Goal: Task Accomplishment & Management: Complete application form

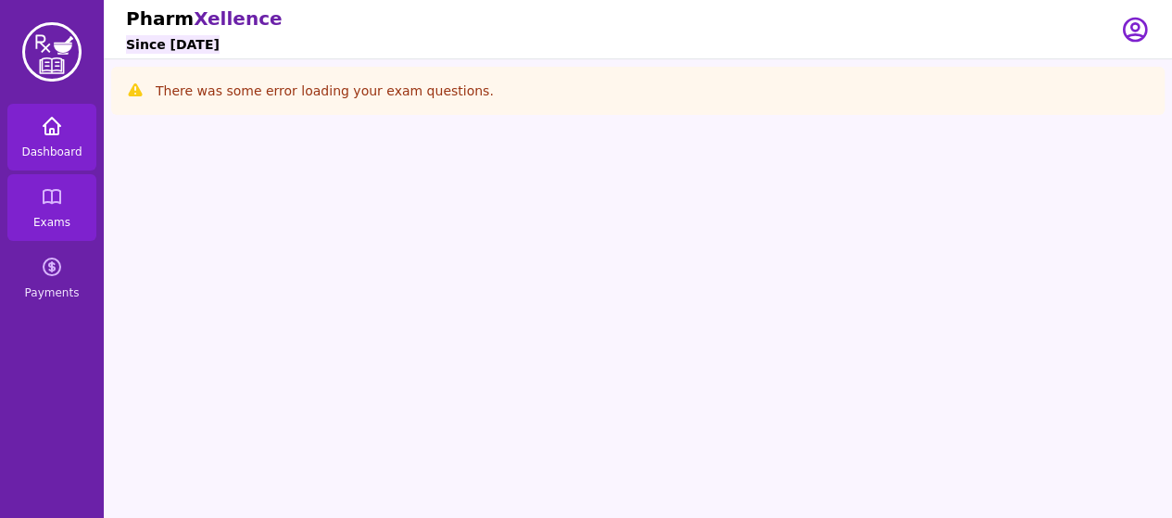
click at [54, 148] on span "Dashboard" at bounding box center [51, 152] width 60 height 15
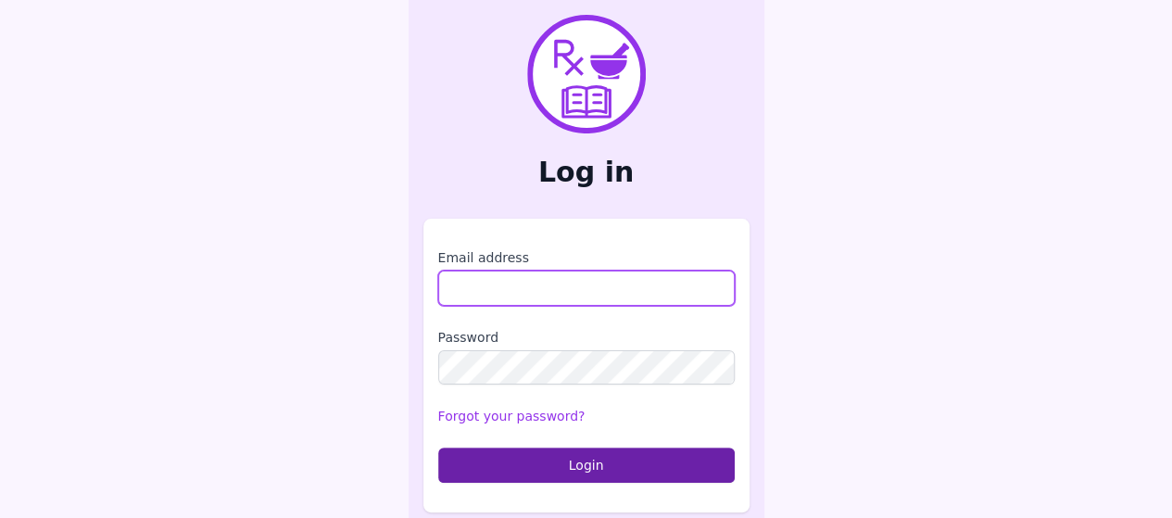
type input "**********"
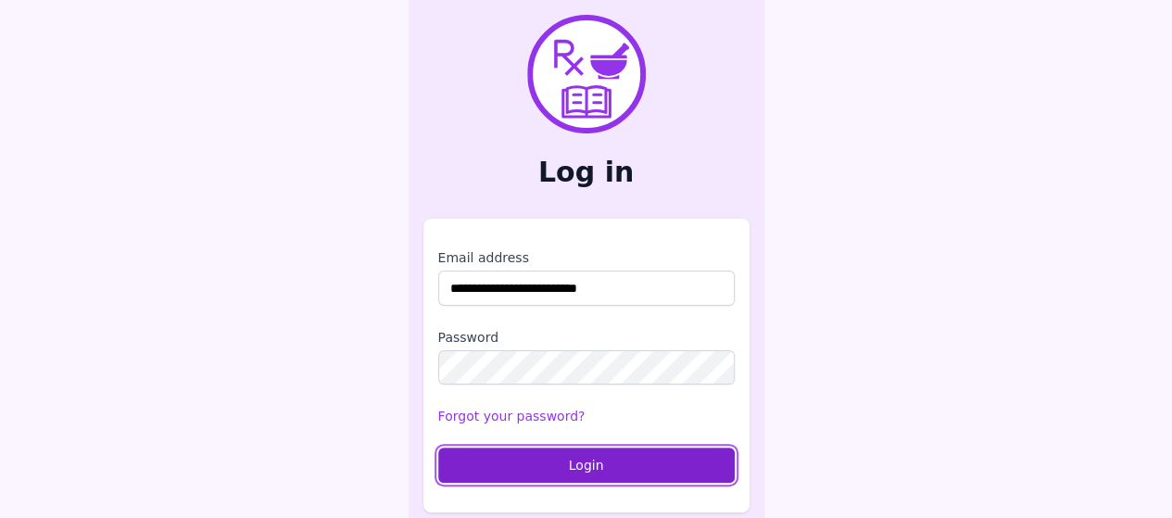
click at [541, 470] on button "Login" at bounding box center [586, 465] width 297 height 35
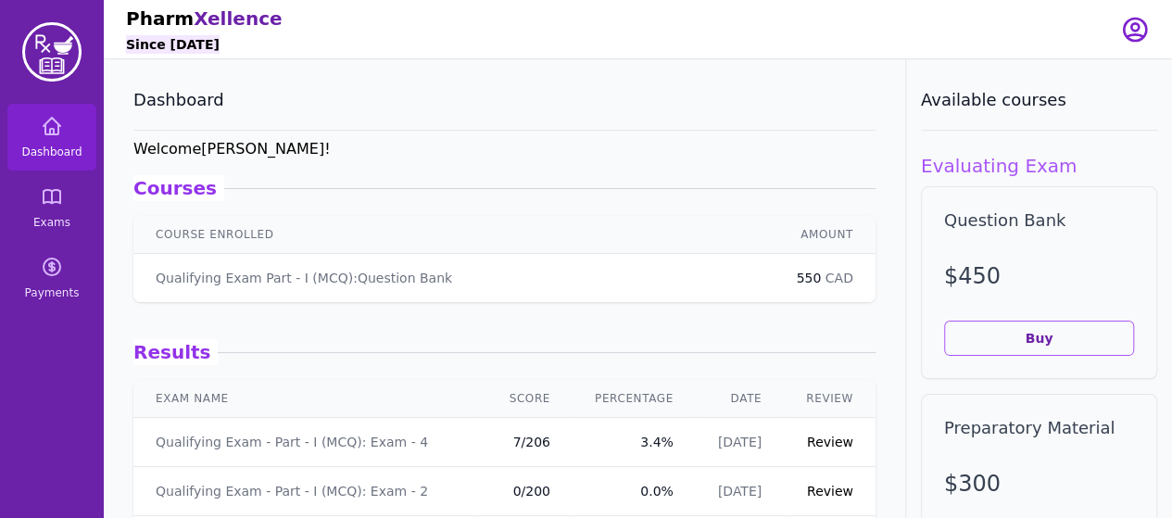
click at [829, 440] on link "Review" at bounding box center [830, 442] width 46 height 15
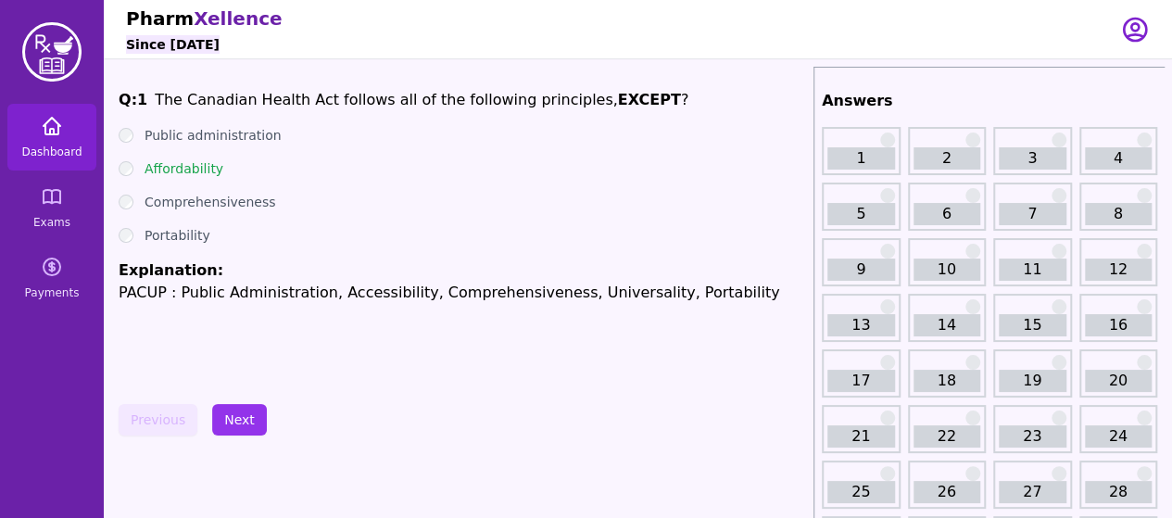
click at [67, 145] on span "Dashboard" at bounding box center [51, 152] width 60 height 15
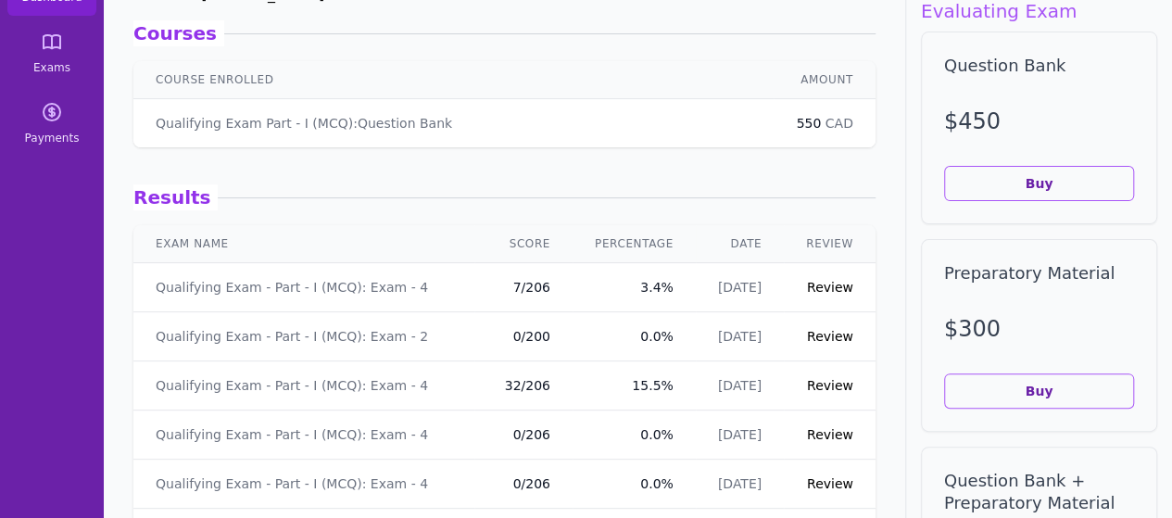
scroll to position [154, 0]
click at [836, 293] on link "Review" at bounding box center [830, 288] width 46 height 15
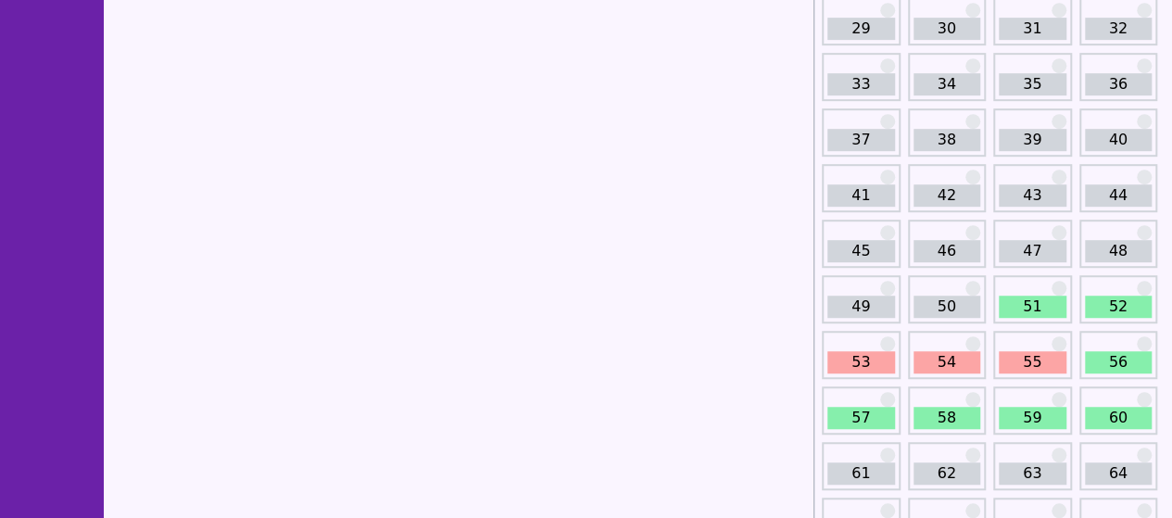
scroll to position [523, 0]
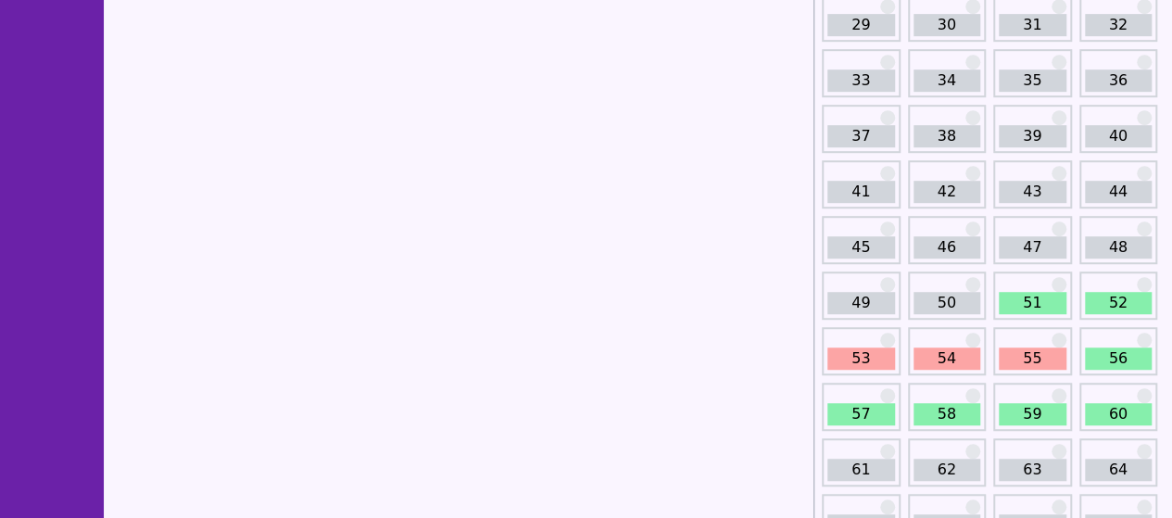
click at [855, 369] on link "53" at bounding box center [862, 359] width 68 height 22
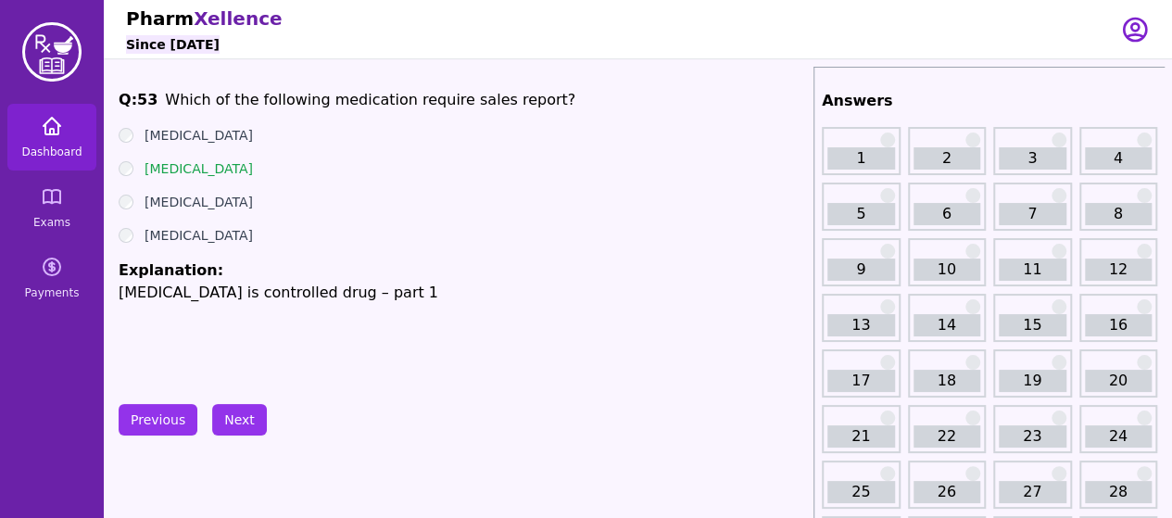
click at [61, 151] on span "Dashboard" at bounding box center [51, 152] width 60 height 15
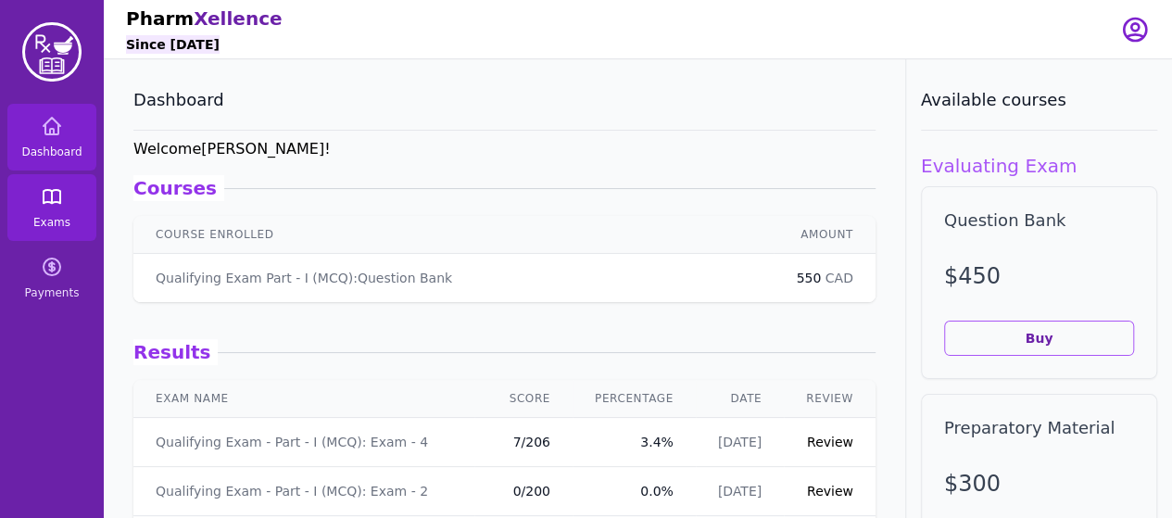
click at [43, 216] on span "Exams" at bounding box center [51, 222] width 37 height 15
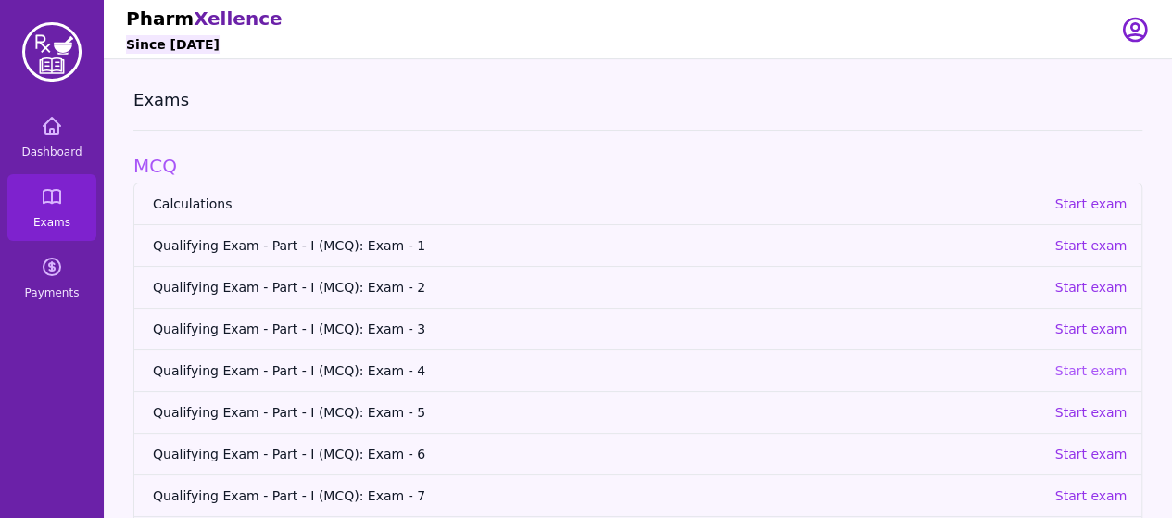
click at [1070, 373] on p "Start exam" at bounding box center [1091, 370] width 72 height 19
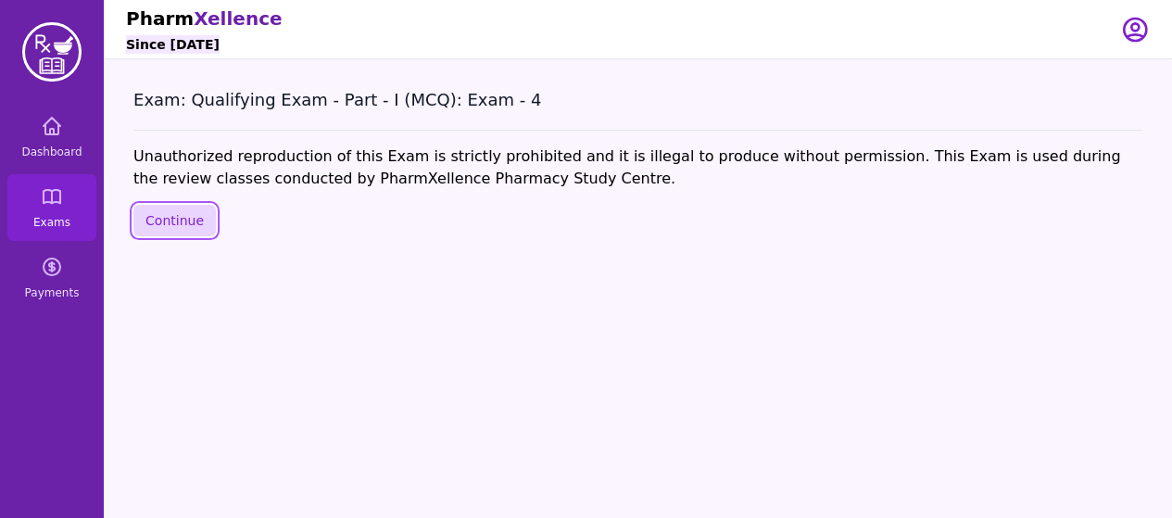
click at [143, 229] on button "Continue" at bounding box center [174, 221] width 82 height 32
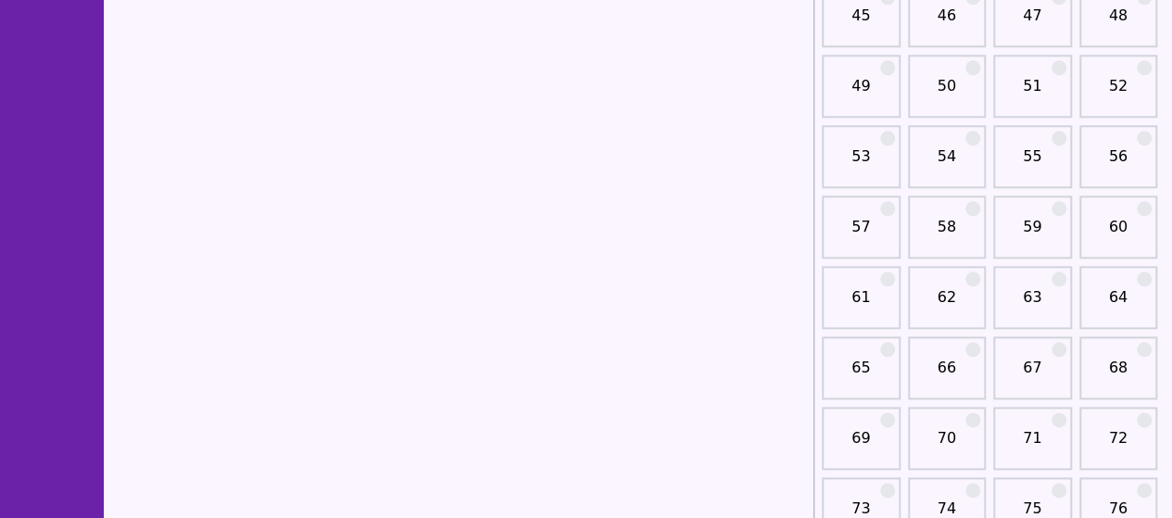
scroll to position [914, 0]
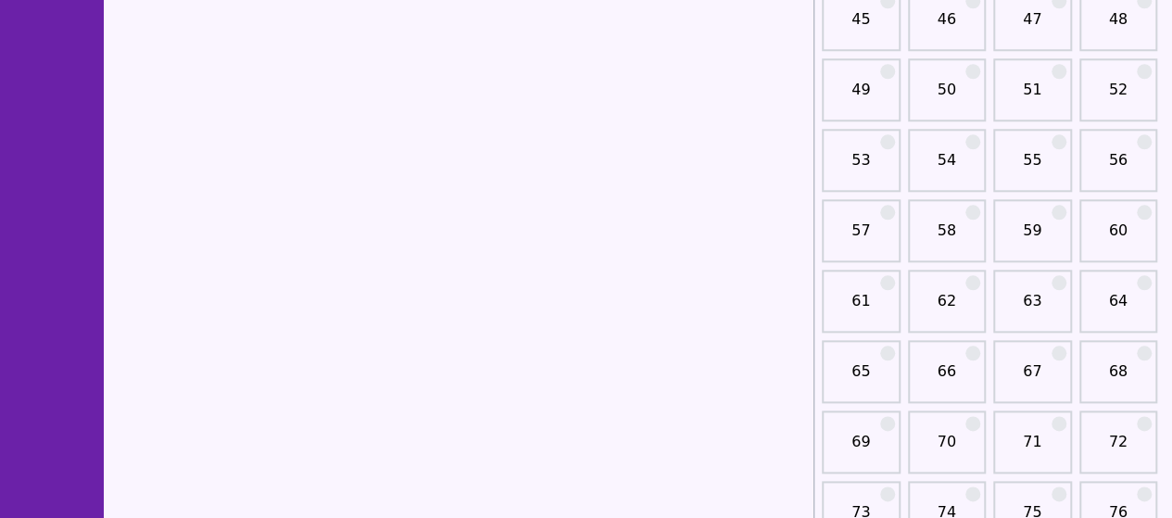
click at [867, 310] on link "61" at bounding box center [862, 308] width 68 height 37
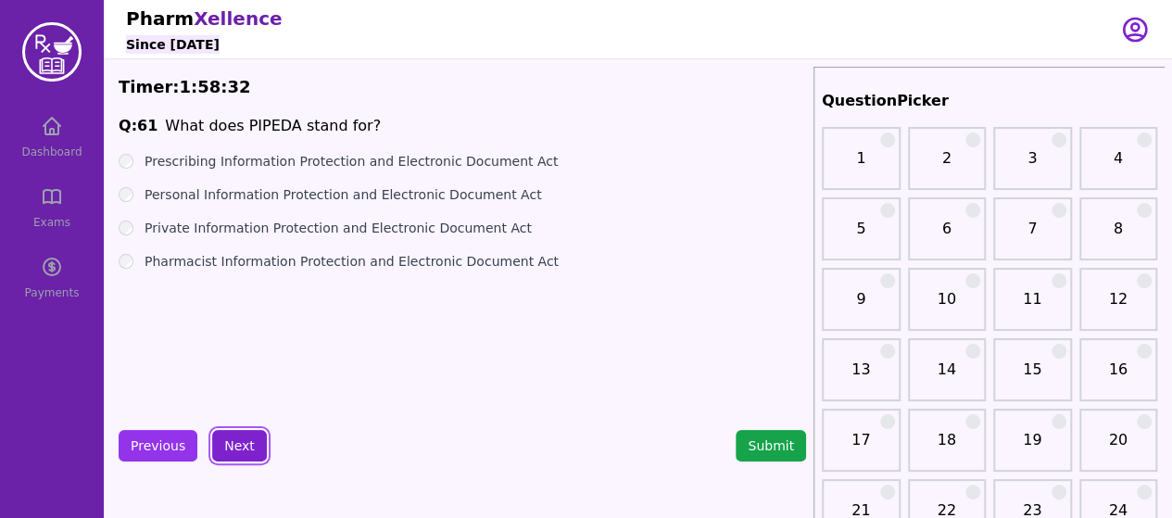
click at [232, 430] on button "Next" at bounding box center [239, 446] width 55 height 32
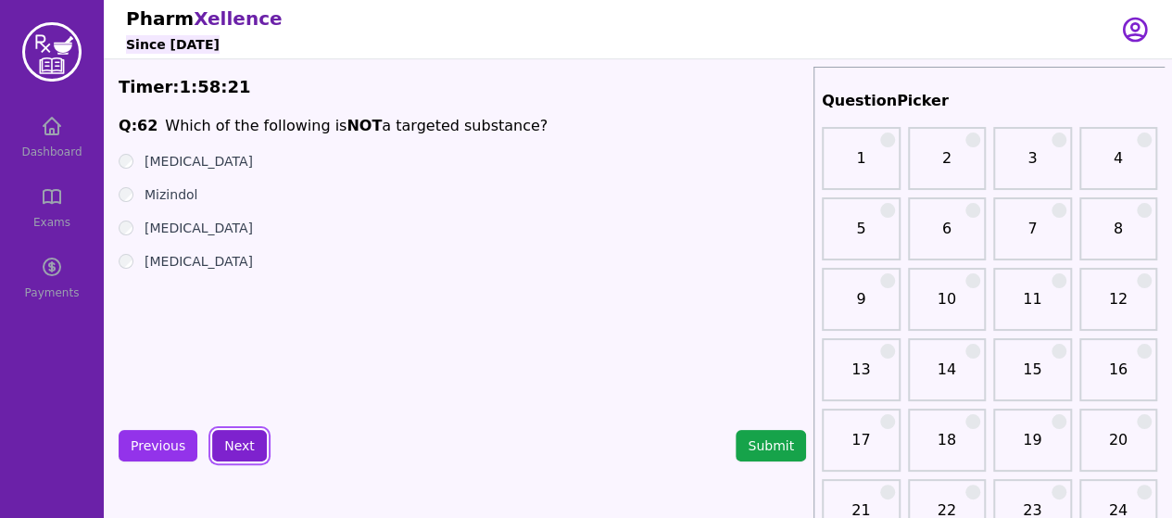
click at [232, 449] on button "Next" at bounding box center [239, 446] width 55 height 32
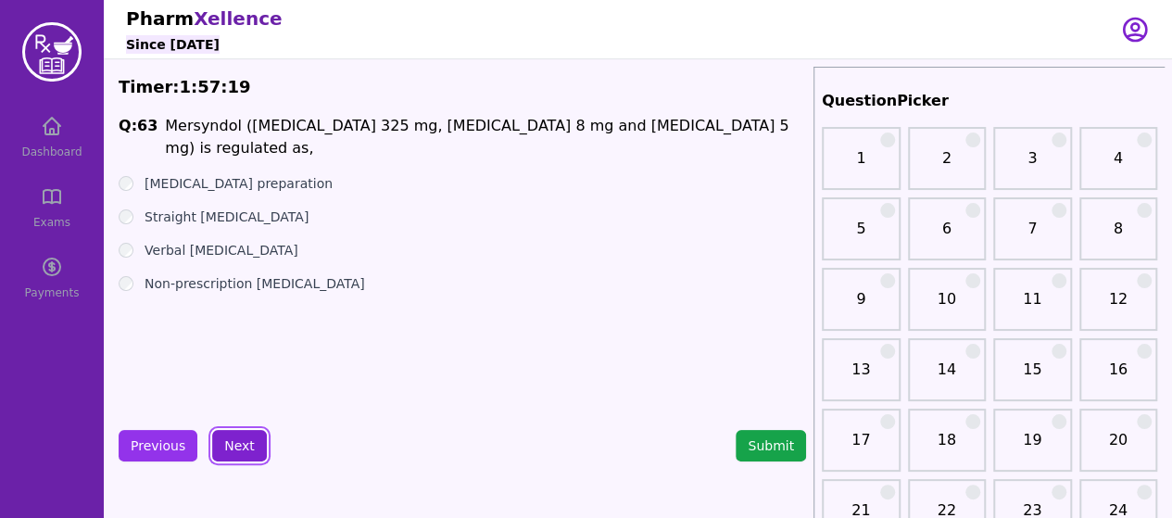
click at [219, 450] on button "Next" at bounding box center [239, 446] width 55 height 32
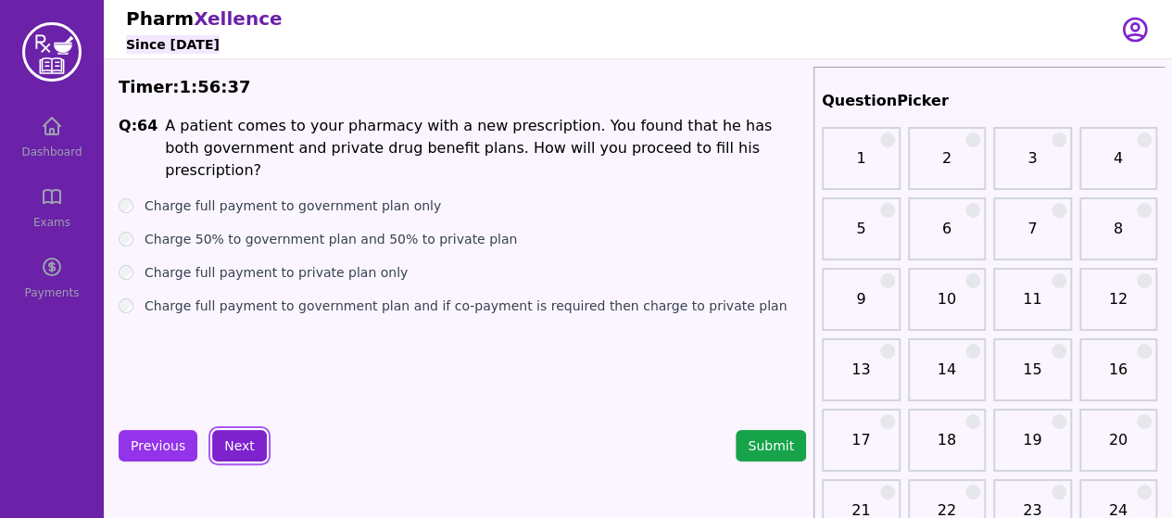
click at [222, 452] on button "Next" at bounding box center [239, 446] width 55 height 32
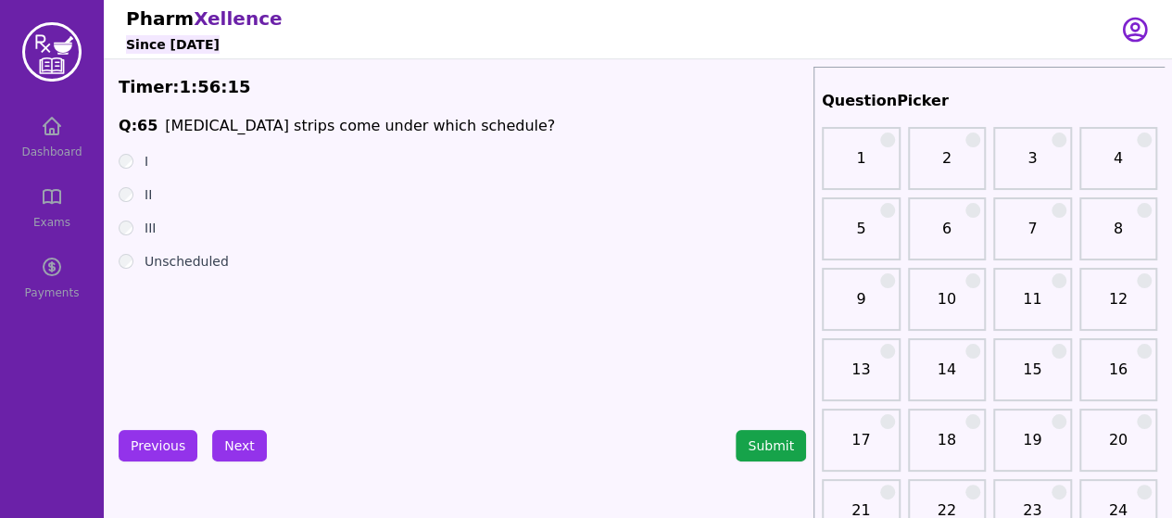
click at [123, 203] on div "II" at bounding box center [463, 194] width 688 height 19
click at [230, 440] on button "Next" at bounding box center [239, 446] width 55 height 32
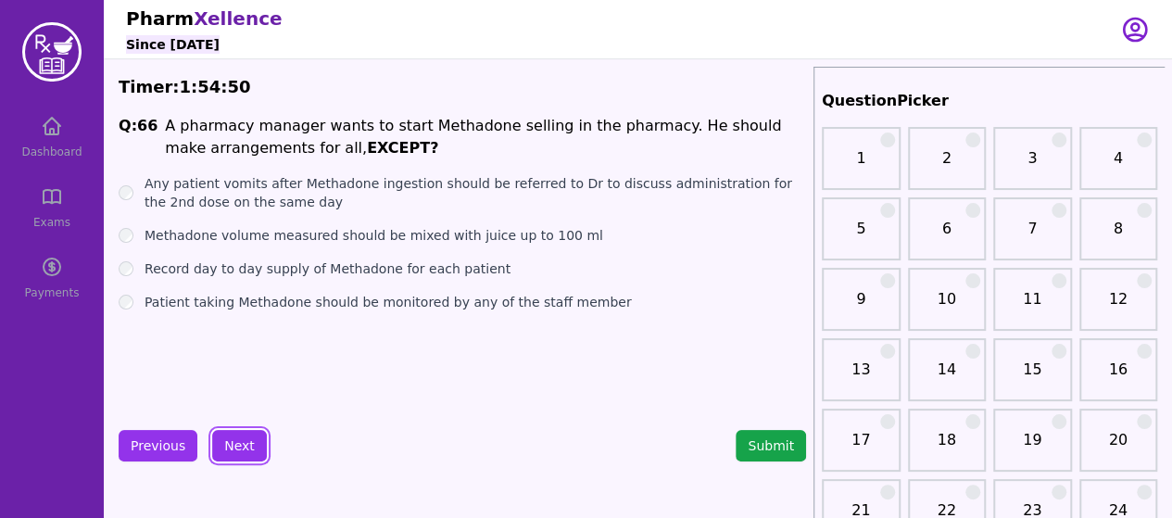
scroll to position [26, 0]
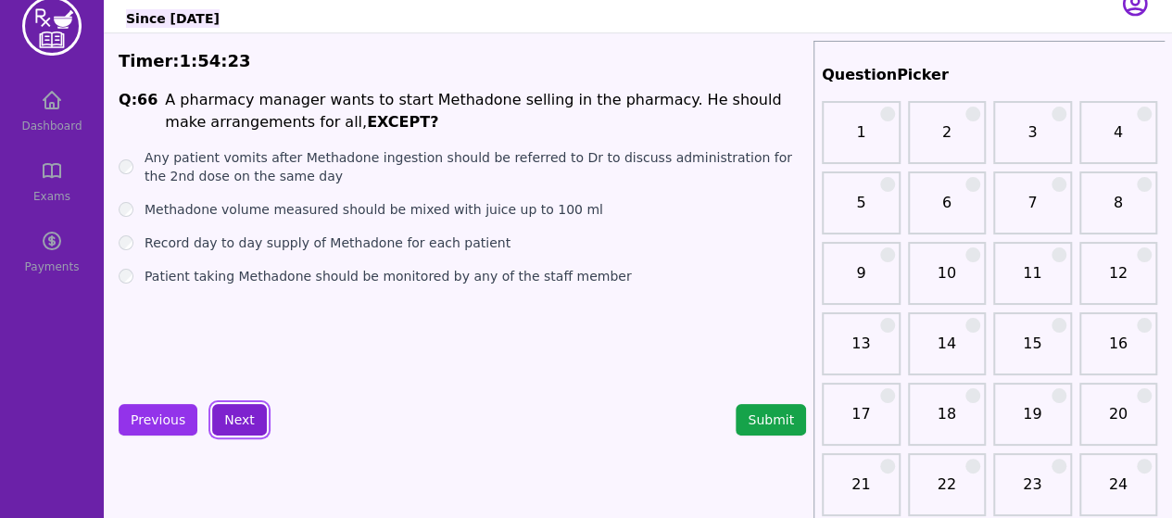
click at [228, 410] on button "Next" at bounding box center [239, 420] width 55 height 32
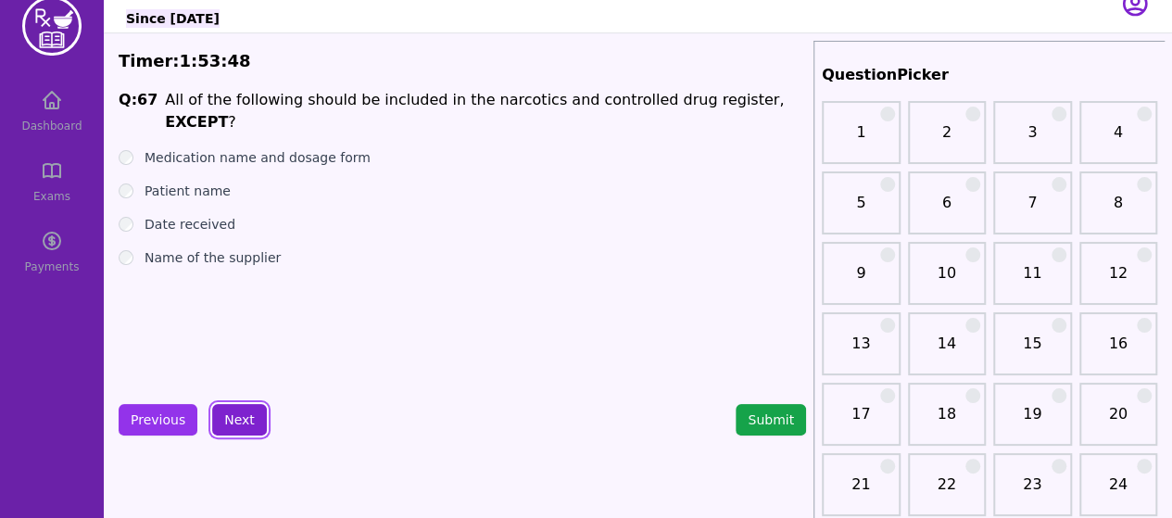
click at [233, 414] on button "Next" at bounding box center [239, 420] width 55 height 32
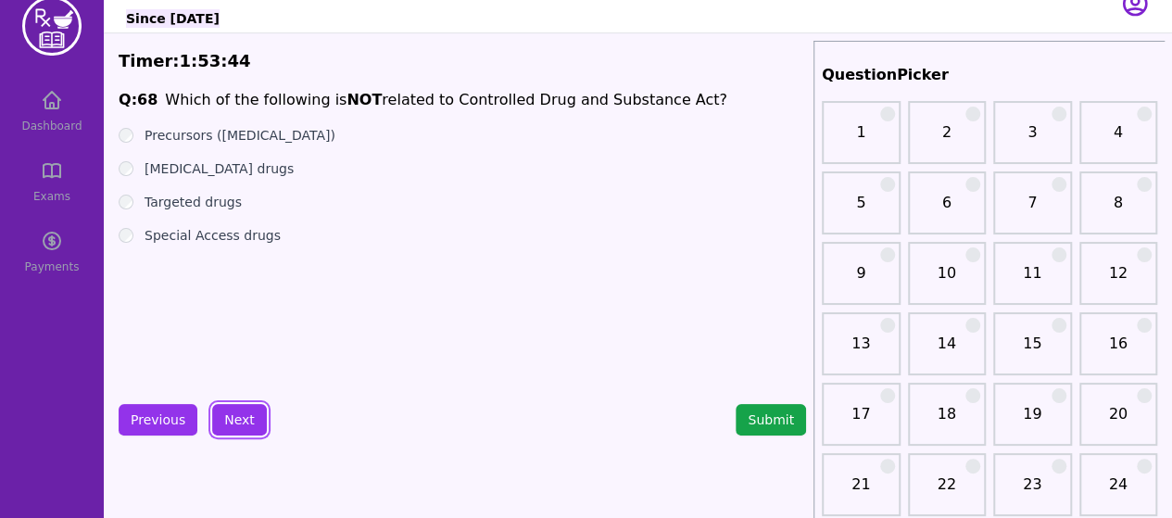
scroll to position [35, 0]
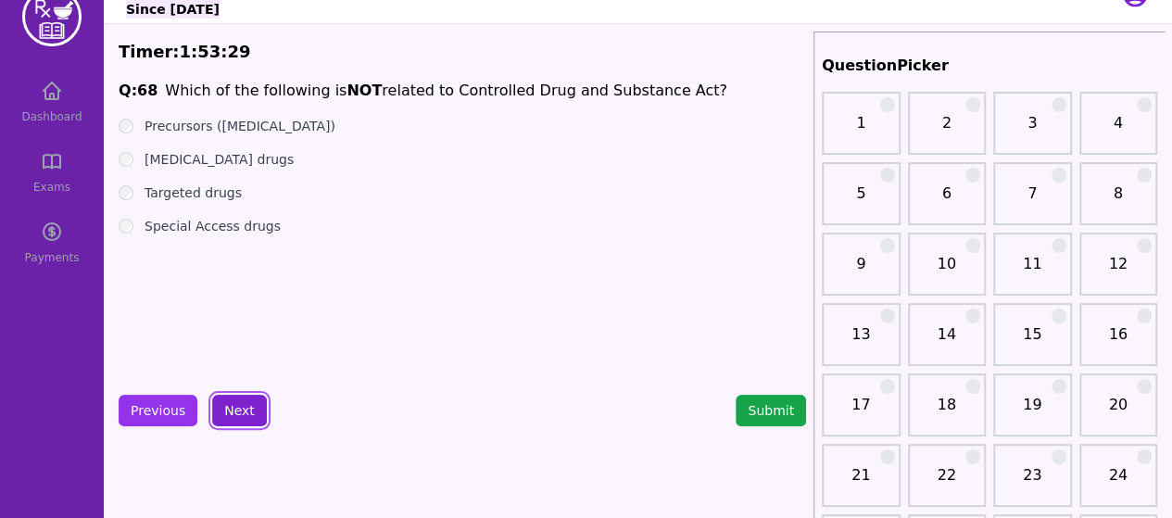
click at [215, 419] on button "Next" at bounding box center [239, 411] width 55 height 32
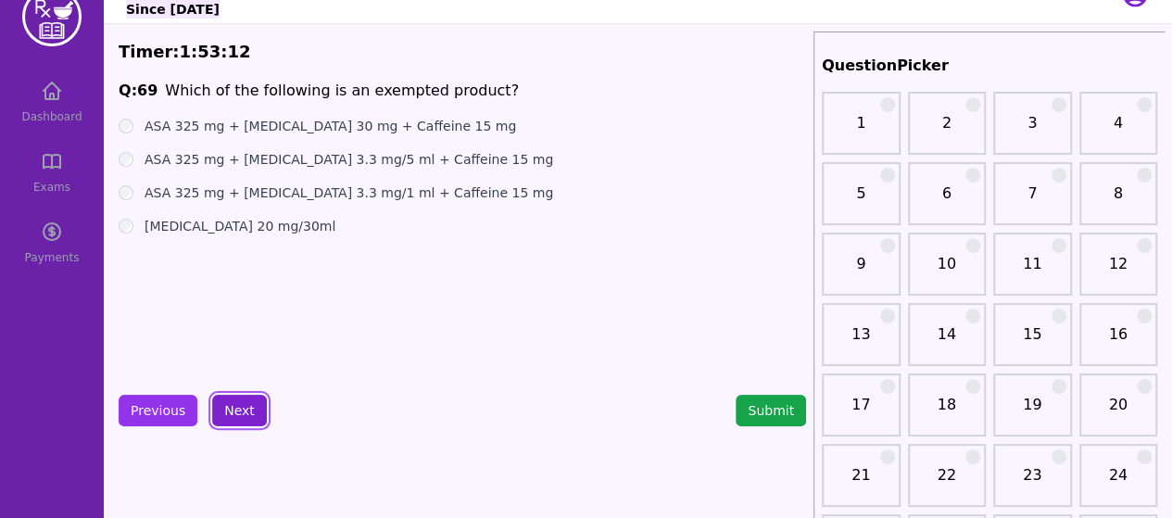
click at [231, 408] on button "Next" at bounding box center [239, 411] width 55 height 32
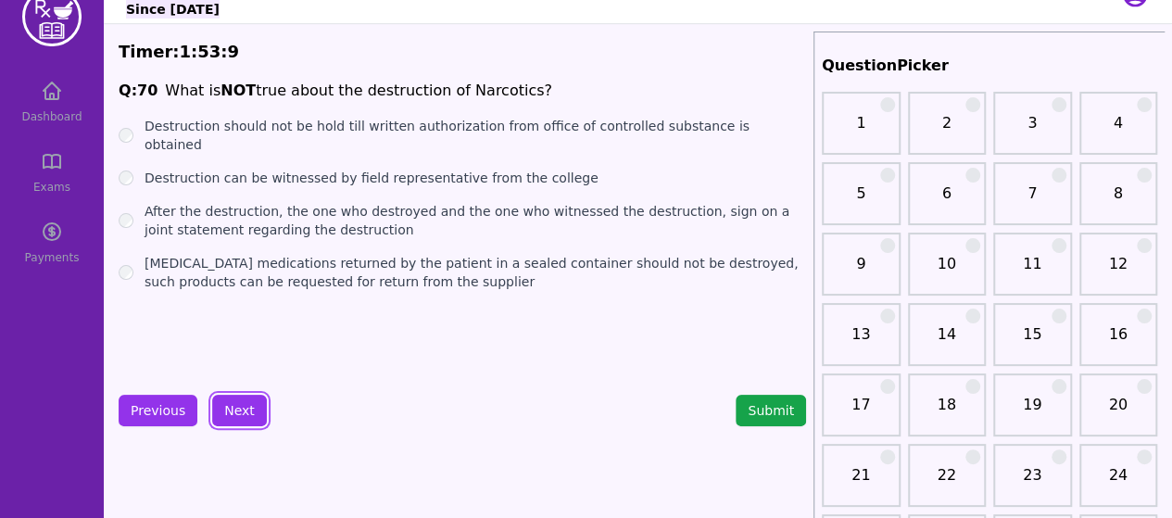
scroll to position [32, 0]
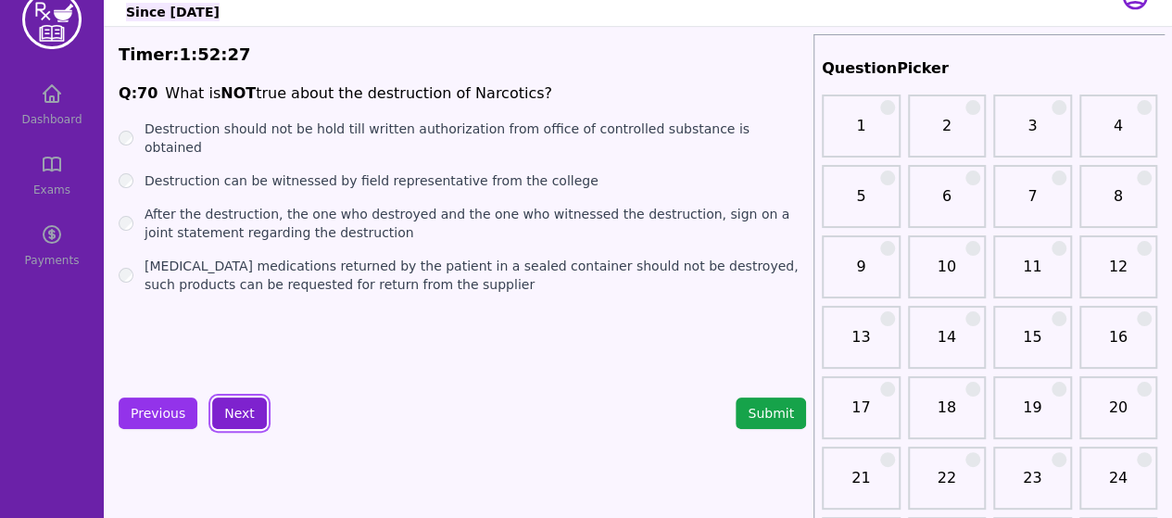
click at [247, 409] on button "Next" at bounding box center [239, 414] width 55 height 32
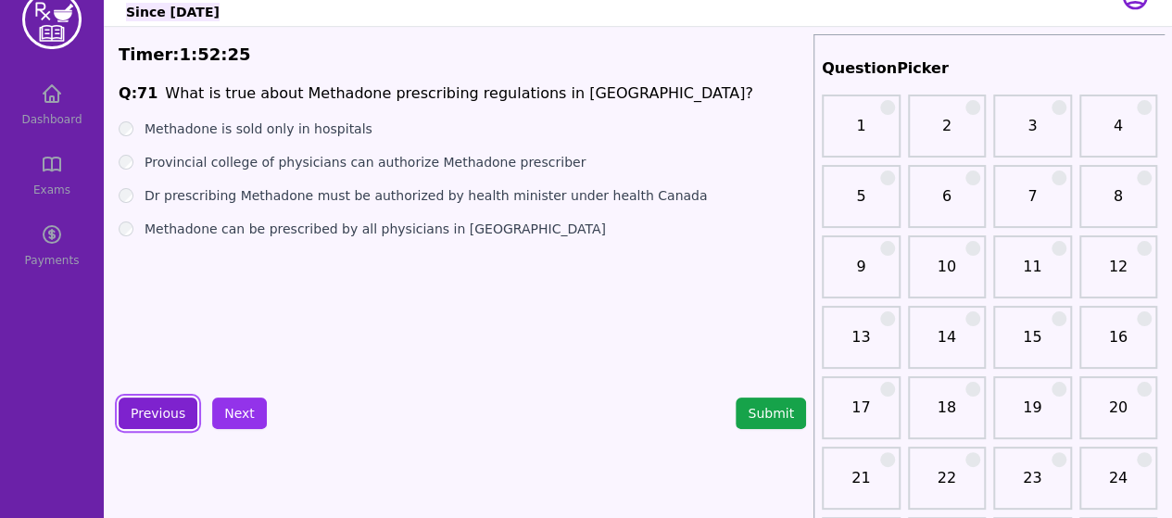
click at [172, 415] on button "Previous" at bounding box center [158, 414] width 79 height 32
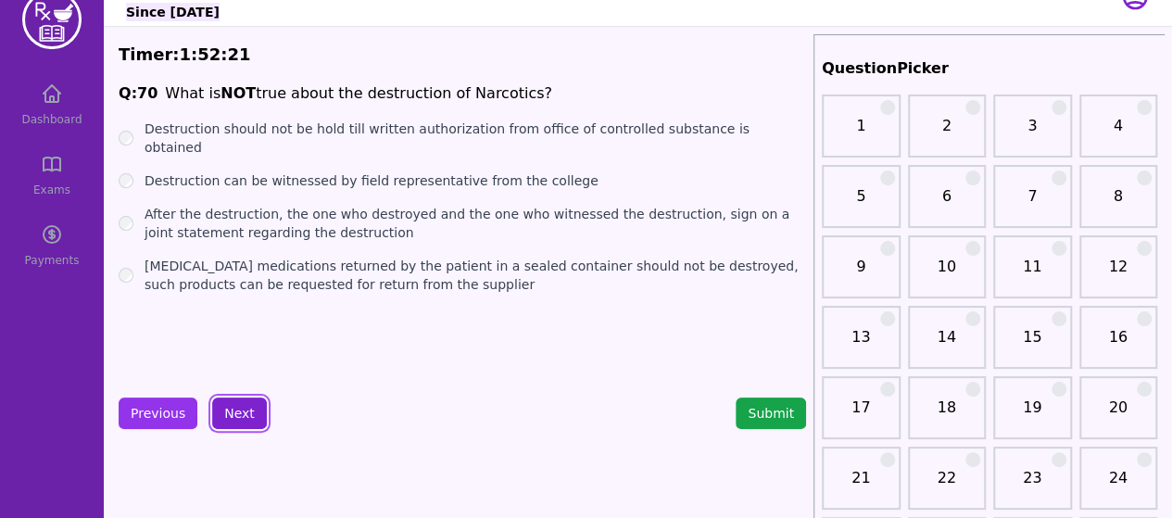
click at [234, 409] on button "Next" at bounding box center [239, 414] width 55 height 32
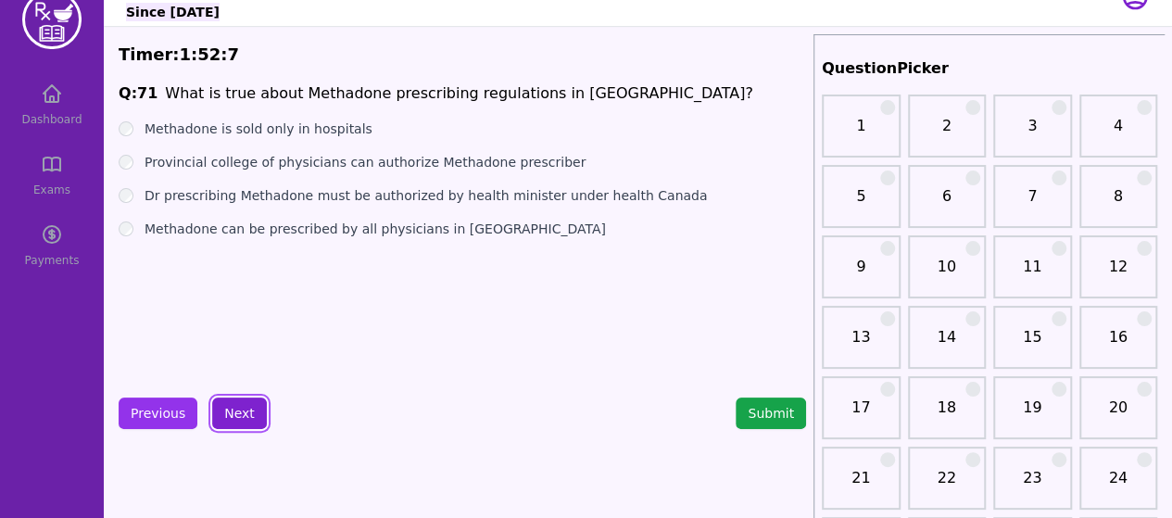
click at [250, 416] on button "Next" at bounding box center [239, 414] width 55 height 32
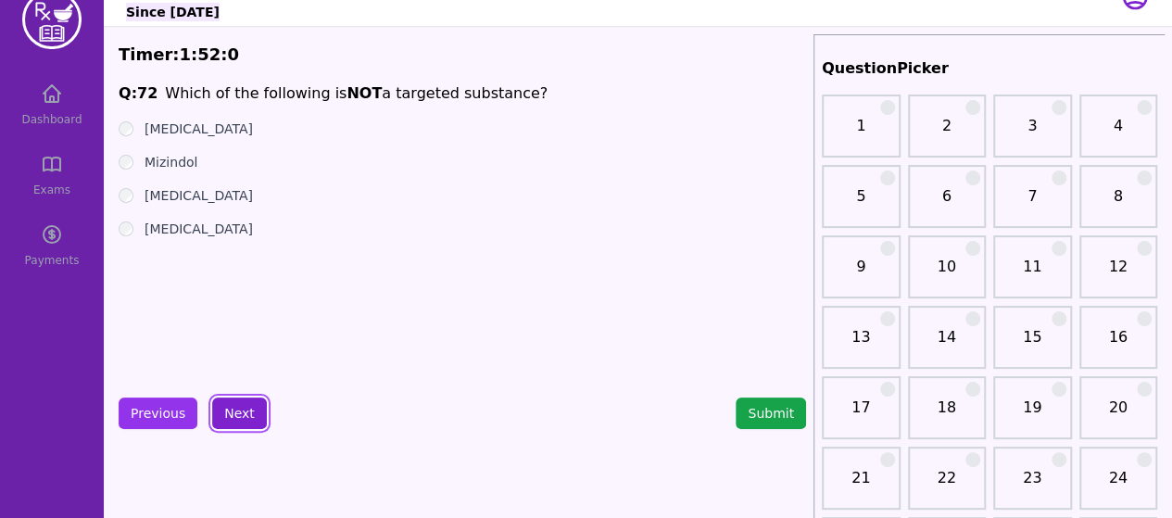
click at [231, 420] on button "Next" at bounding box center [239, 414] width 55 height 32
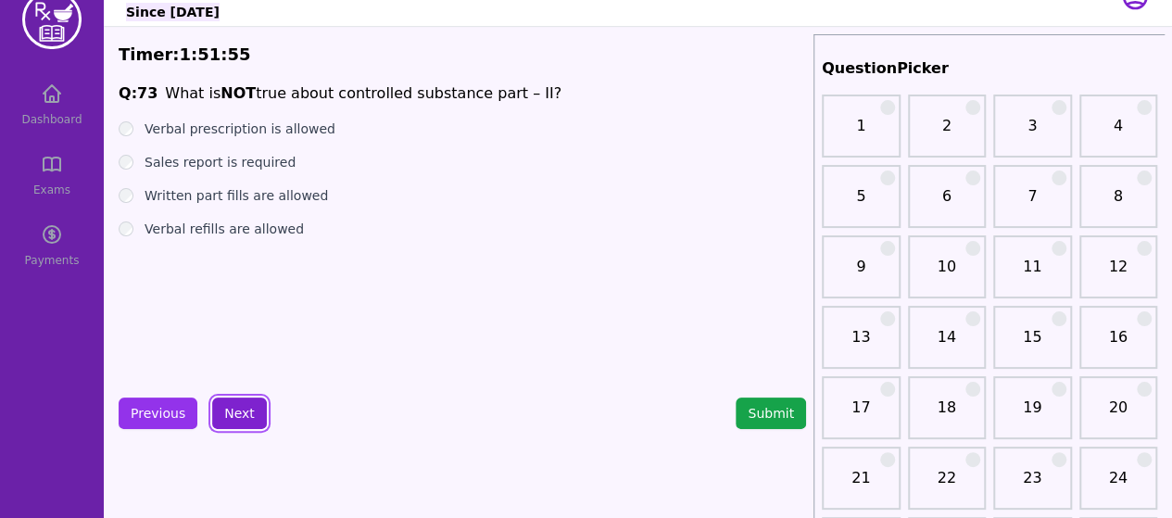
click at [234, 422] on button "Next" at bounding box center [239, 414] width 55 height 32
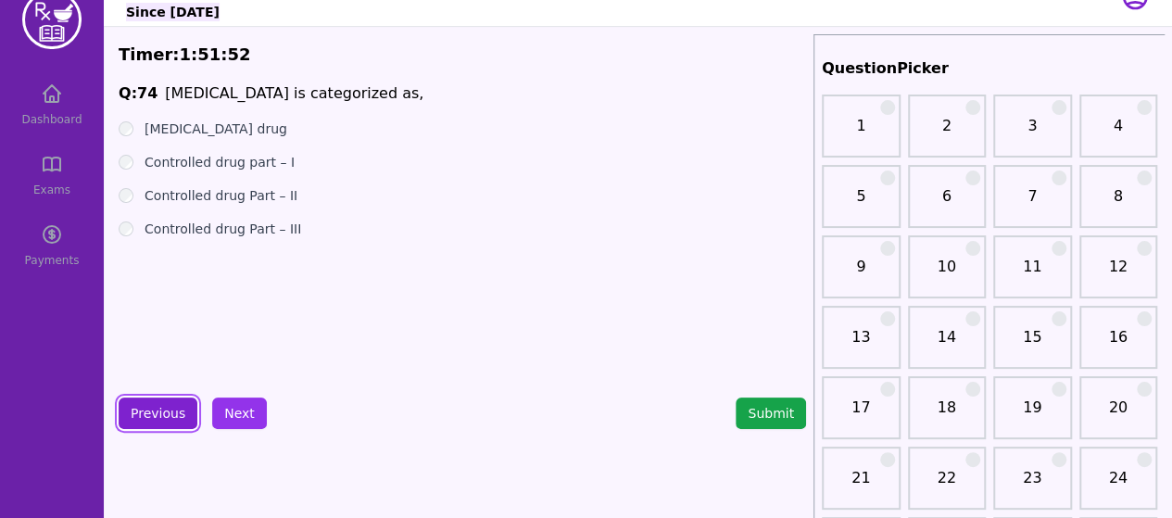
click at [162, 414] on button "Previous" at bounding box center [158, 414] width 79 height 32
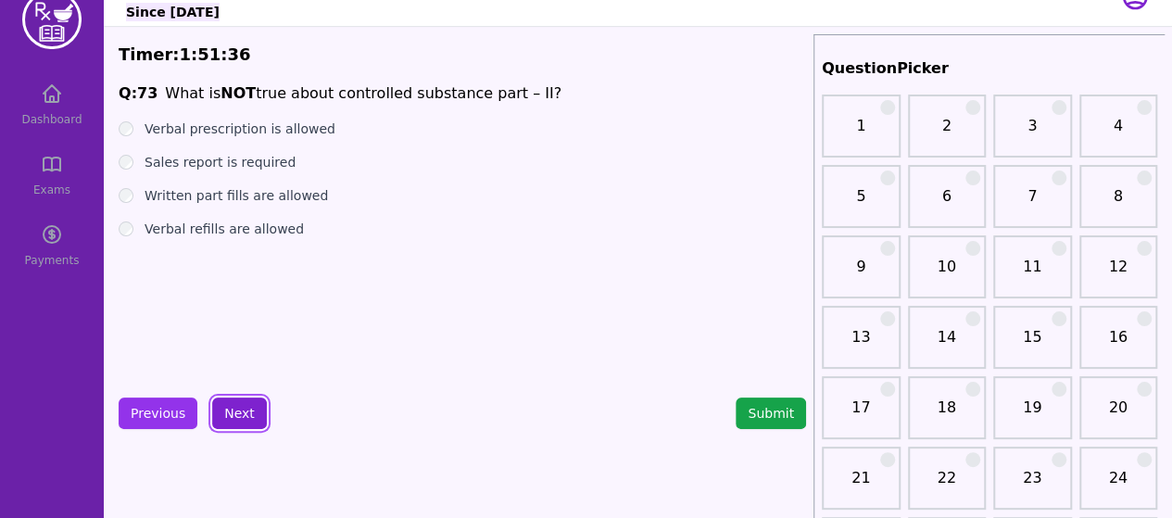
click at [247, 414] on button "Next" at bounding box center [239, 414] width 55 height 32
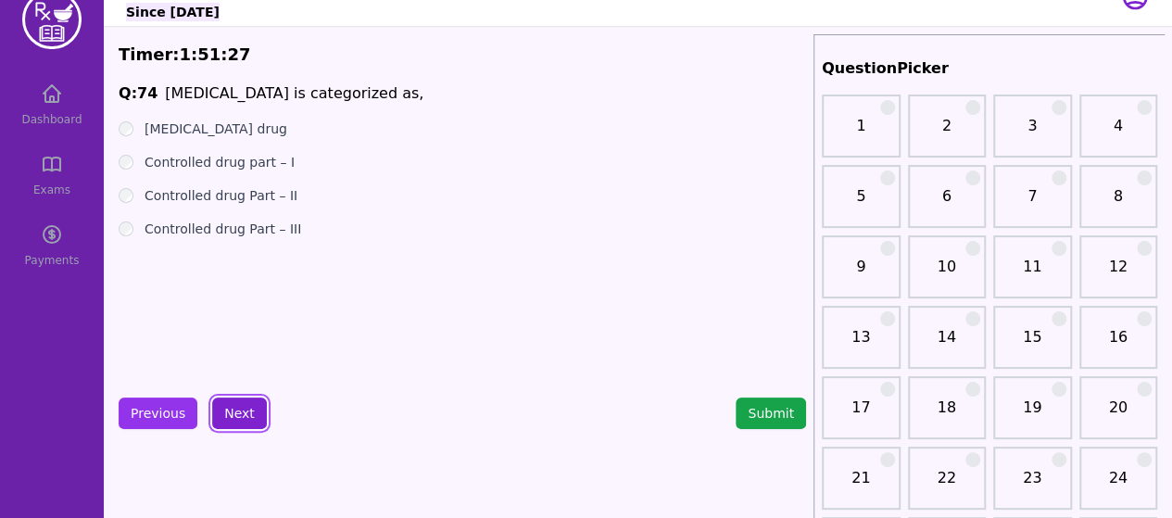
click at [234, 402] on button "Next" at bounding box center [239, 414] width 55 height 32
click at [235, 401] on button "Next" at bounding box center [239, 414] width 55 height 32
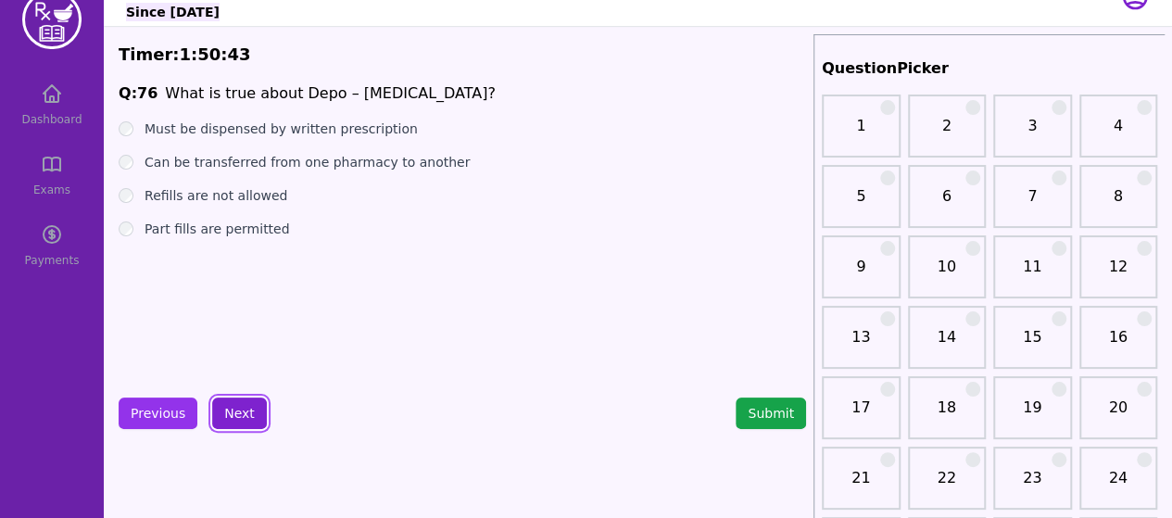
click at [245, 403] on button "Next" at bounding box center [239, 414] width 55 height 32
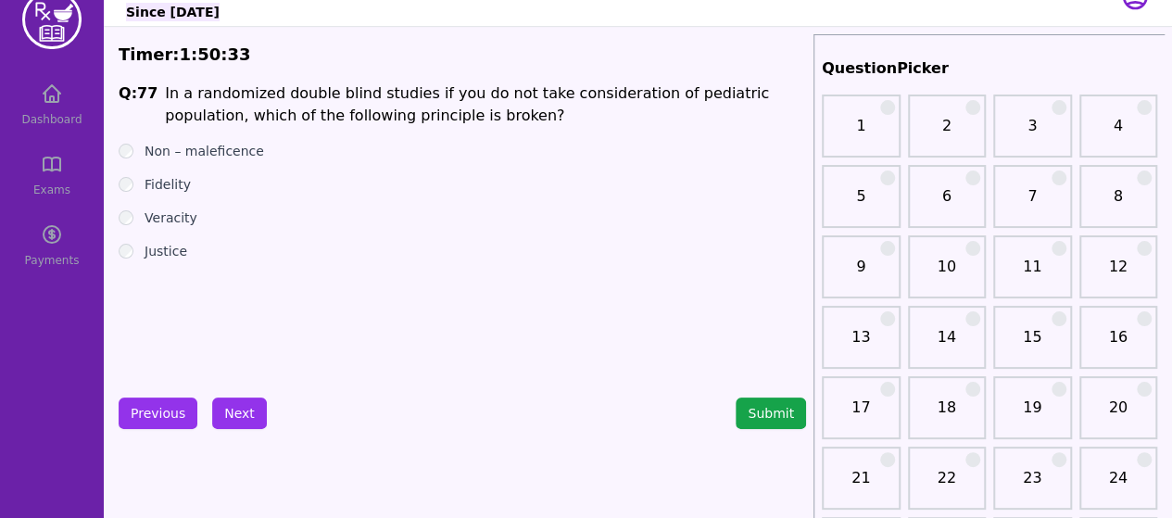
click at [242, 409] on button "Next" at bounding box center [239, 414] width 55 height 32
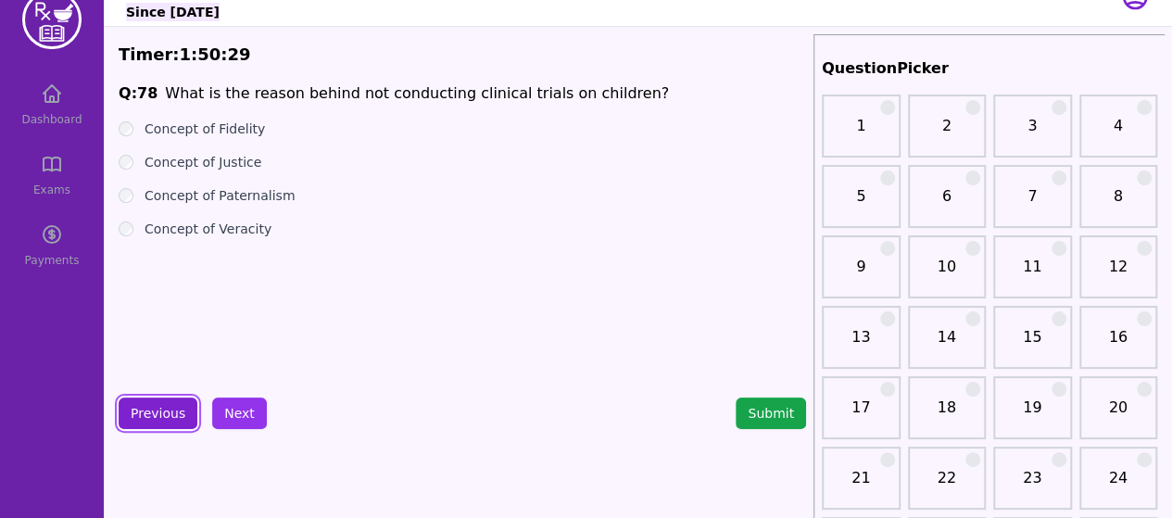
click at [135, 423] on button "Previous" at bounding box center [158, 414] width 79 height 32
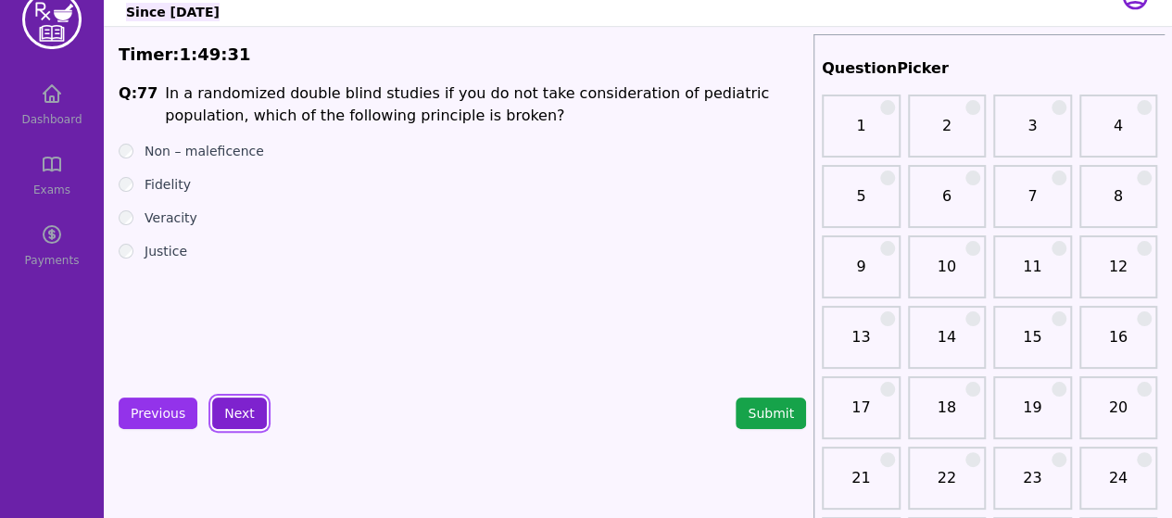
click at [241, 405] on button "Next" at bounding box center [239, 414] width 55 height 32
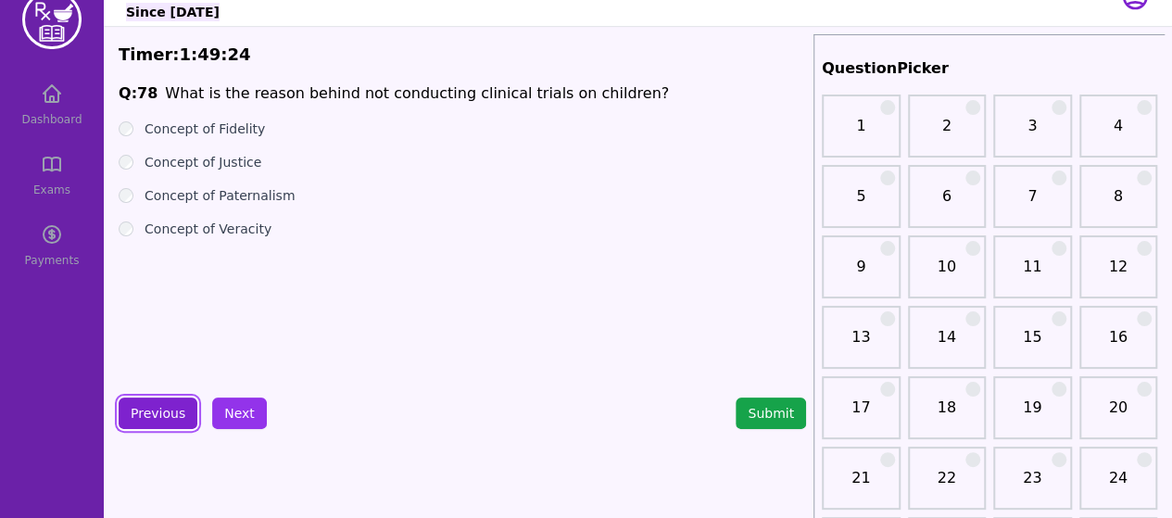
click at [165, 415] on button "Previous" at bounding box center [158, 414] width 79 height 32
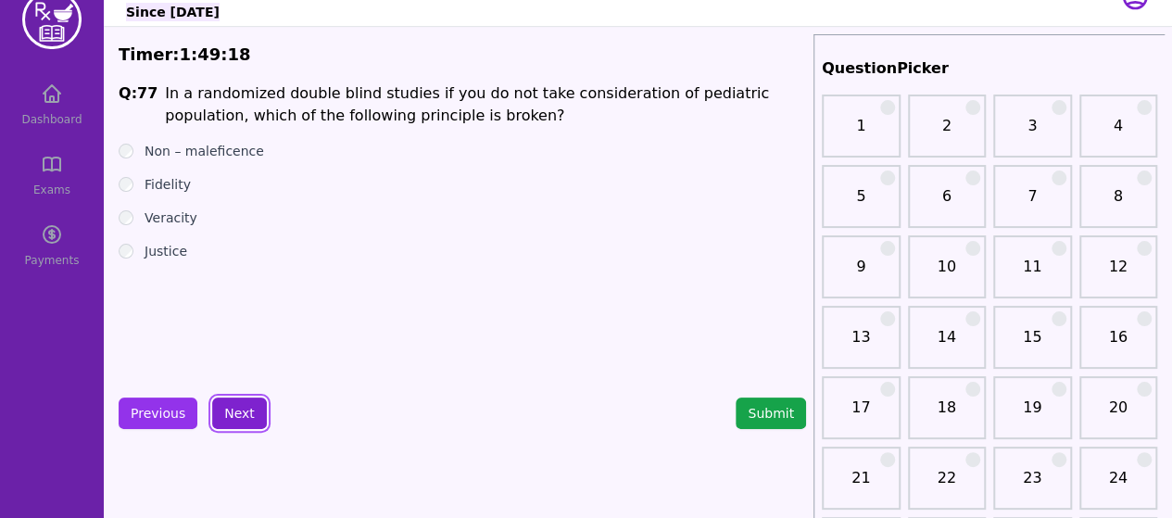
click at [240, 404] on button "Next" at bounding box center [239, 414] width 55 height 32
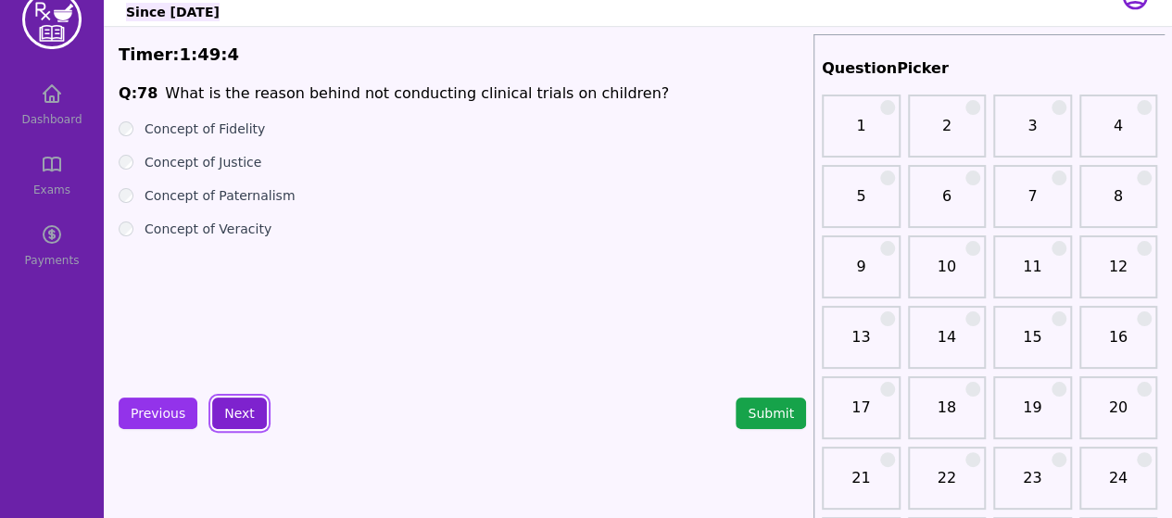
click at [230, 421] on button "Next" at bounding box center [239, 414] width 55 height 32
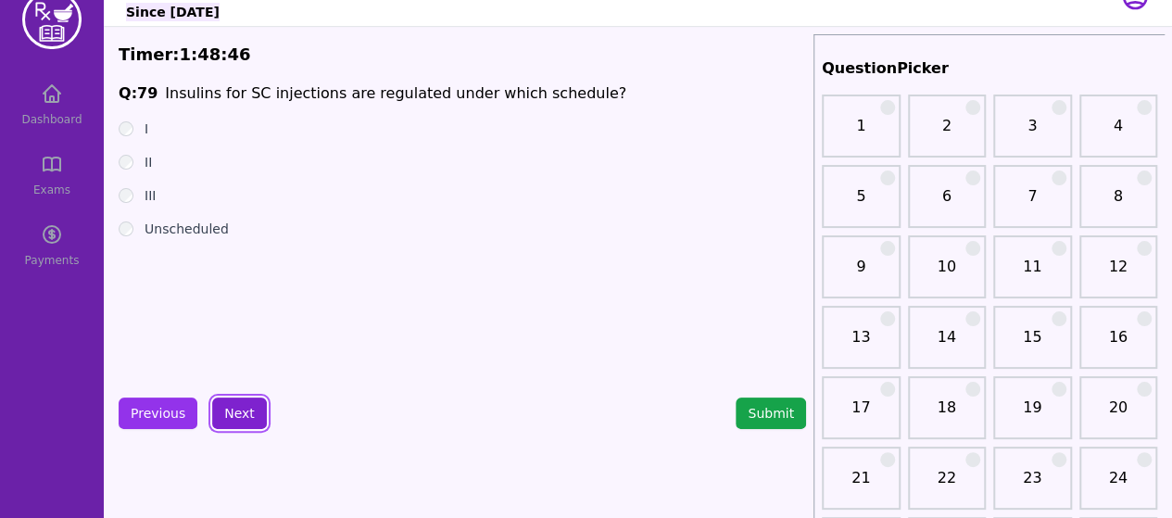
click at [248, 416] on button "Next" at bounding box center [239, 414] width 55 height 32
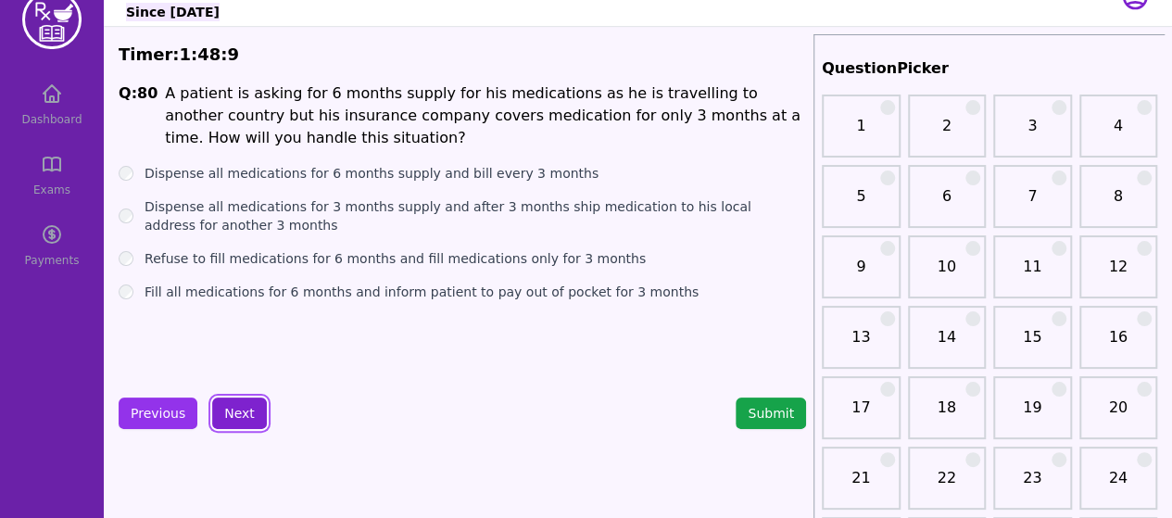
click at [234, 410] on button "Next" at bounding box center [239, 414] width 55 height 32
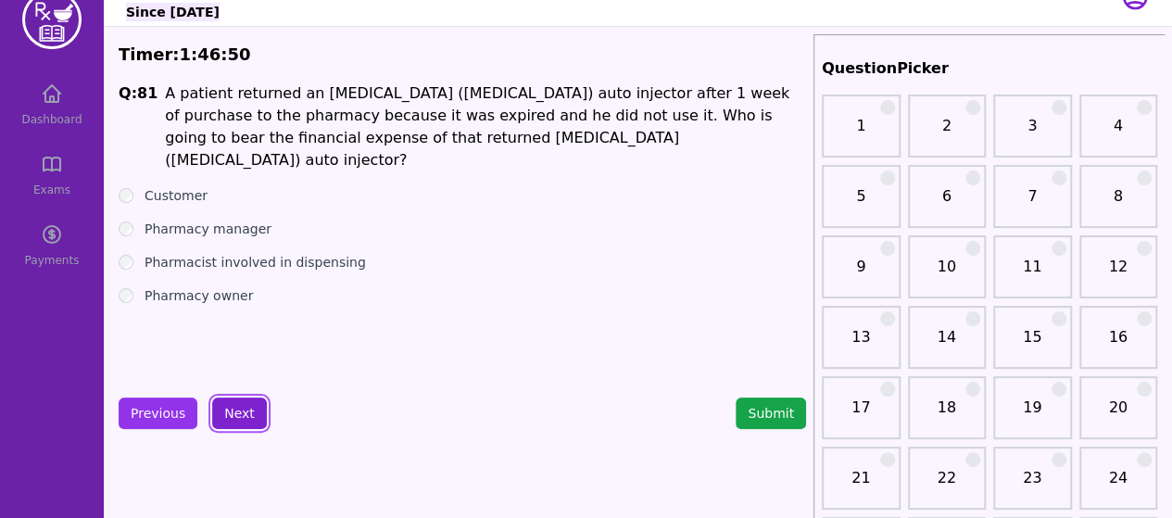
click at [225, 419] on button "Next" at bounding box center [239, 414] width 55 height 32
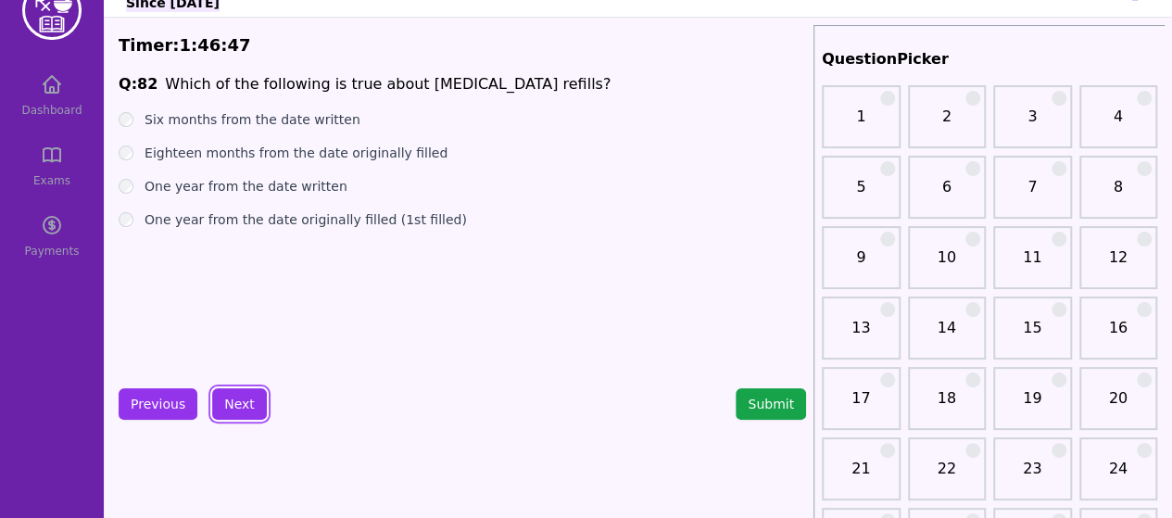
scroll to position [44, 0]
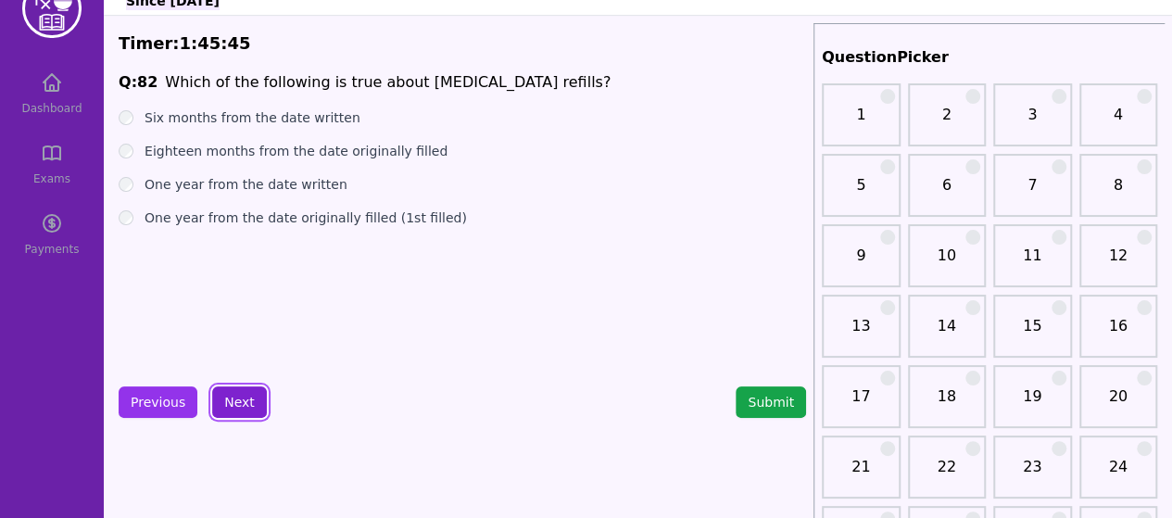
click at [240, 400] on button "Next" at bounding box center [239, 402] width 55 height 32
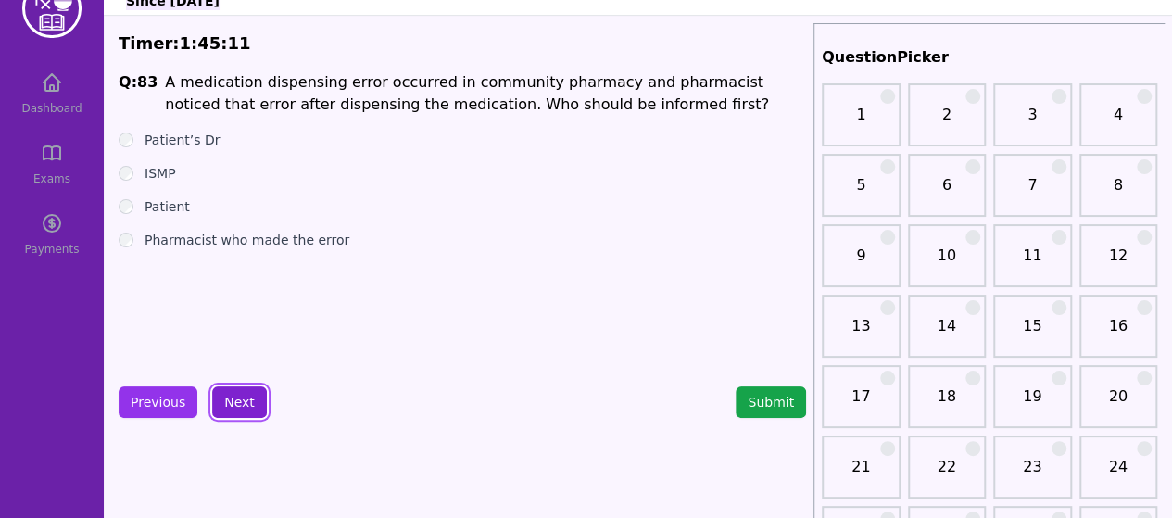
click at [228, 402] on button "Next" at bounding box center [239, 402] width 55 height 32
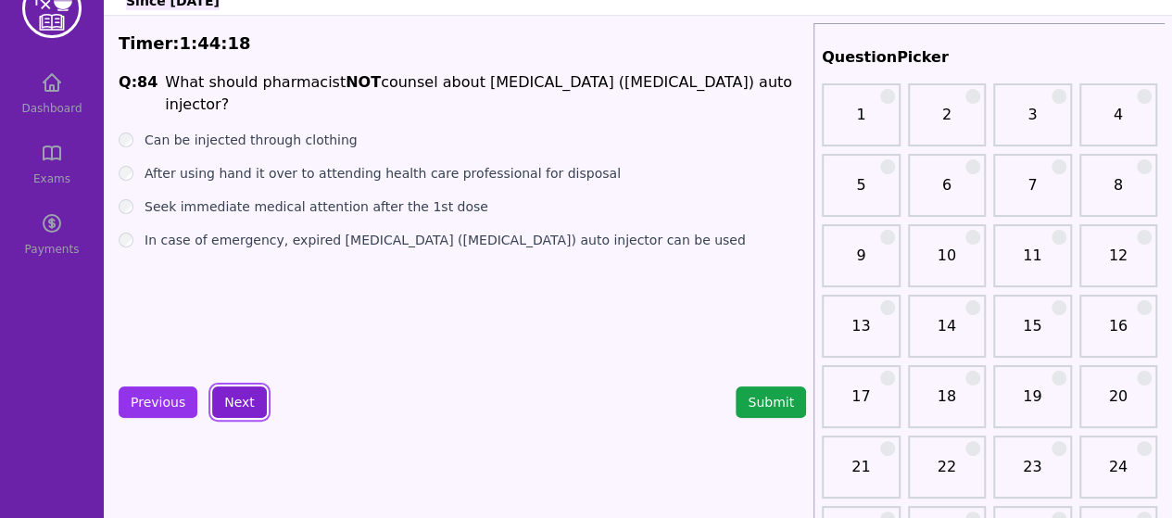
click at [221, 409] on button "Next" at bounding box center [239, 402] width 55 height 32
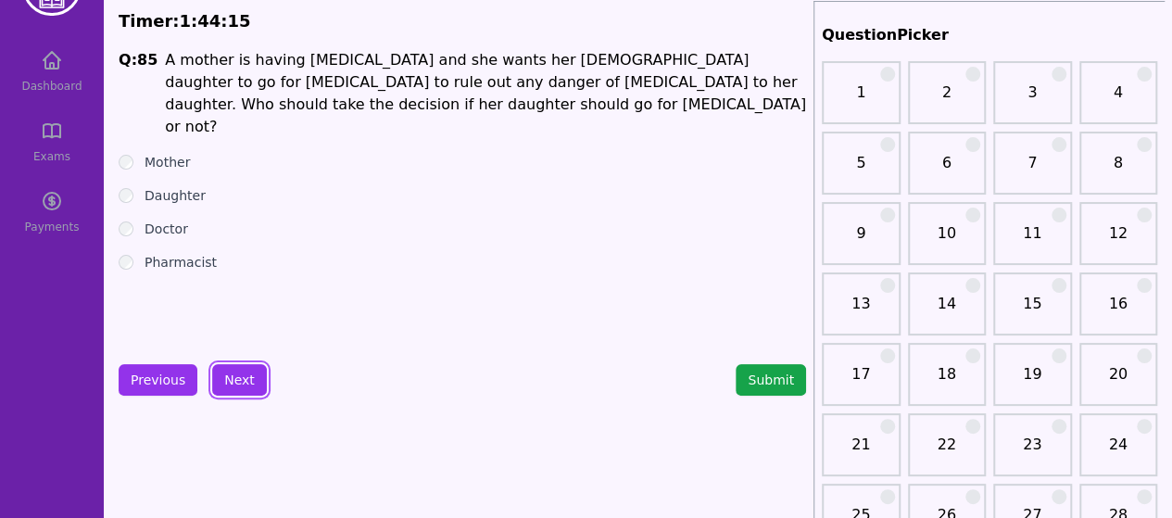
scroll to position [58, 0]
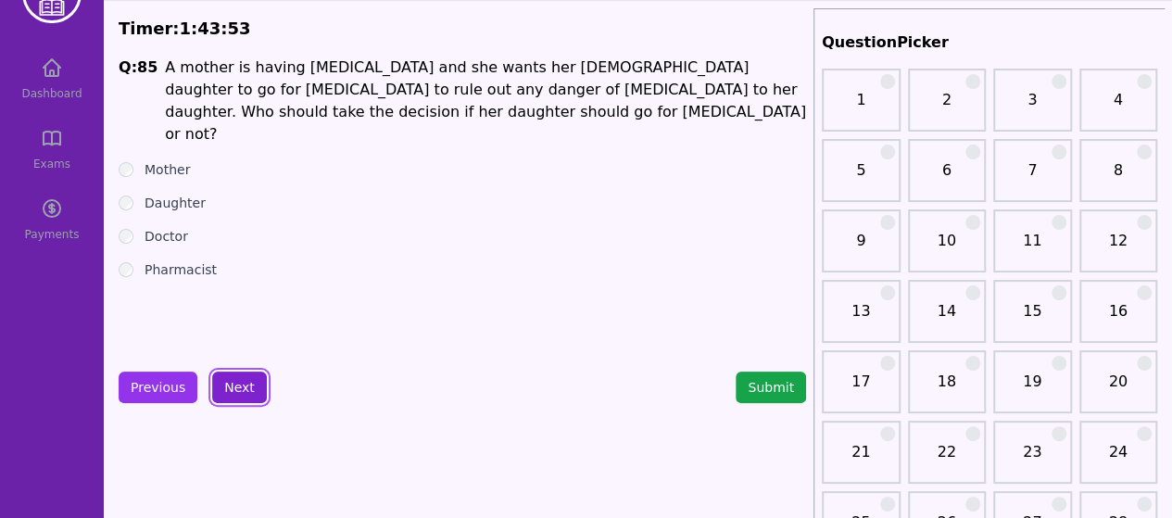
click at [246, 385] on button "Next" at bounding box center [239, 388] width 55 height 32
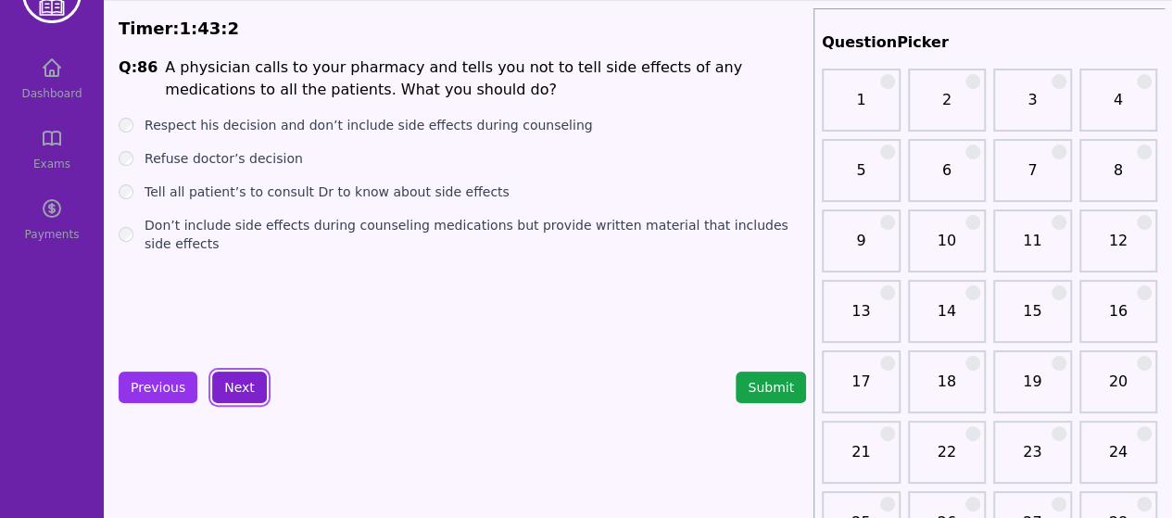
click at [239, 387] on button "Next" at bounding box center [239, 388] width 55 height 32
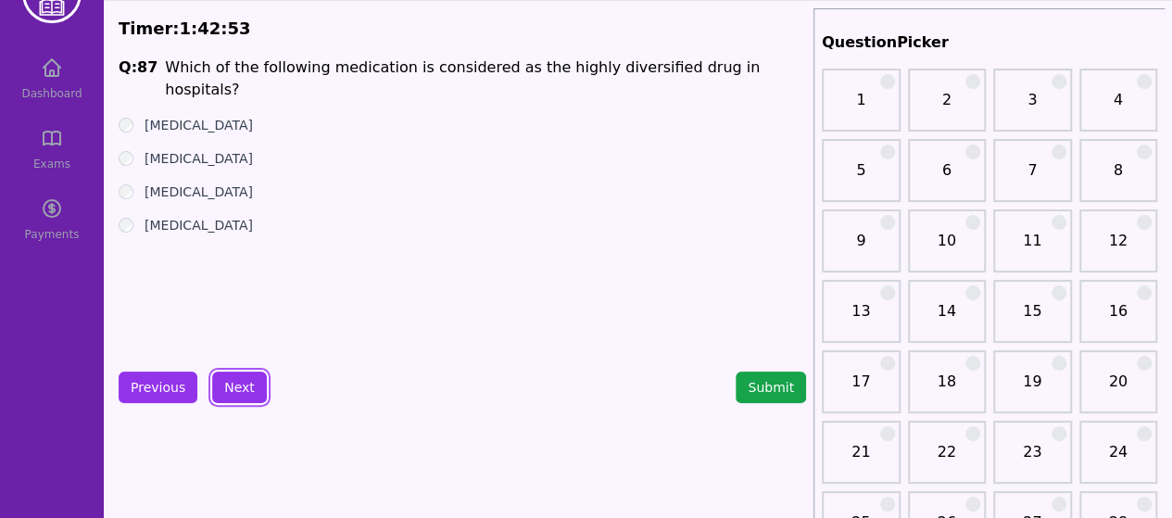
scroll to position [68, 0]
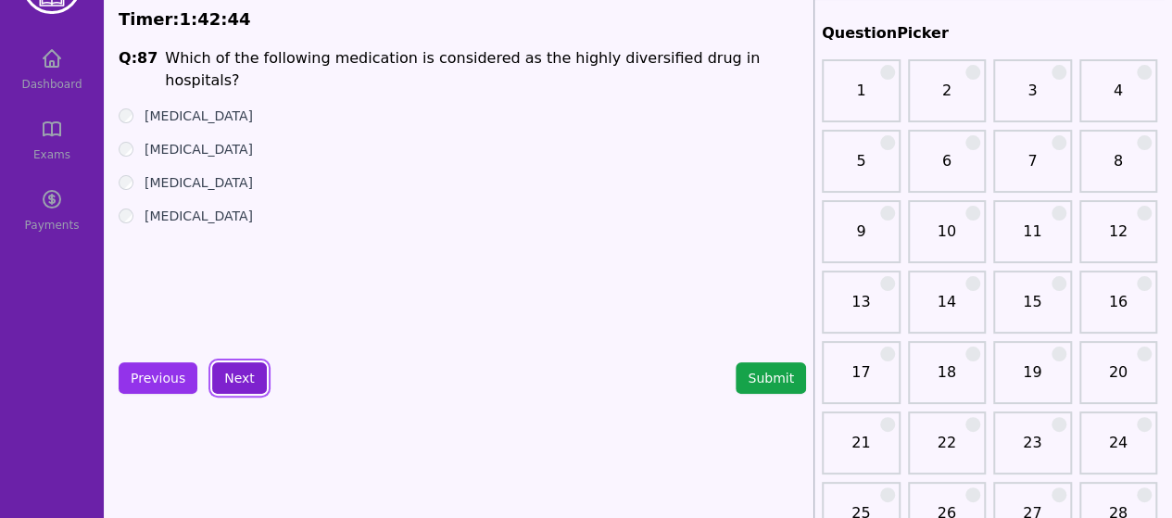
click at [250, 384] on button "Next" at bounding box center [239, 378] width 55 height 32
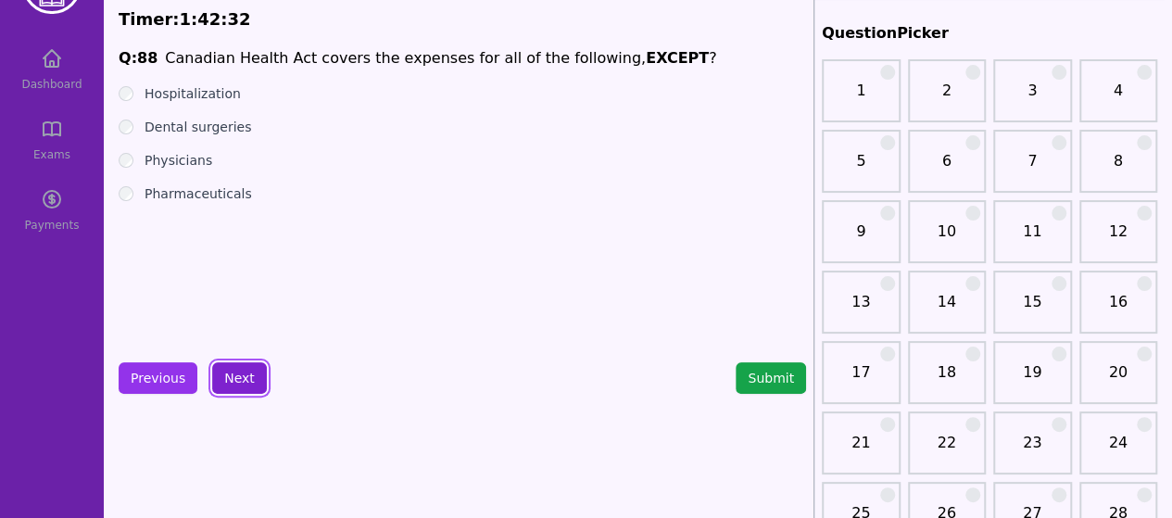
click at [233, 375] on button "Next" at bounding box center [239, 378] width 55 height 32
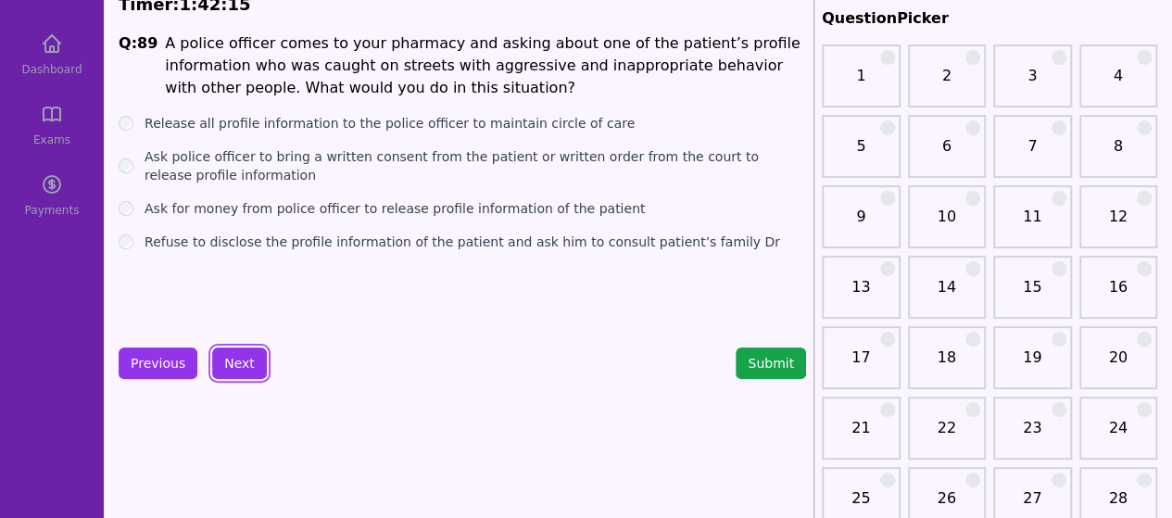
scroll to position [58, 0]
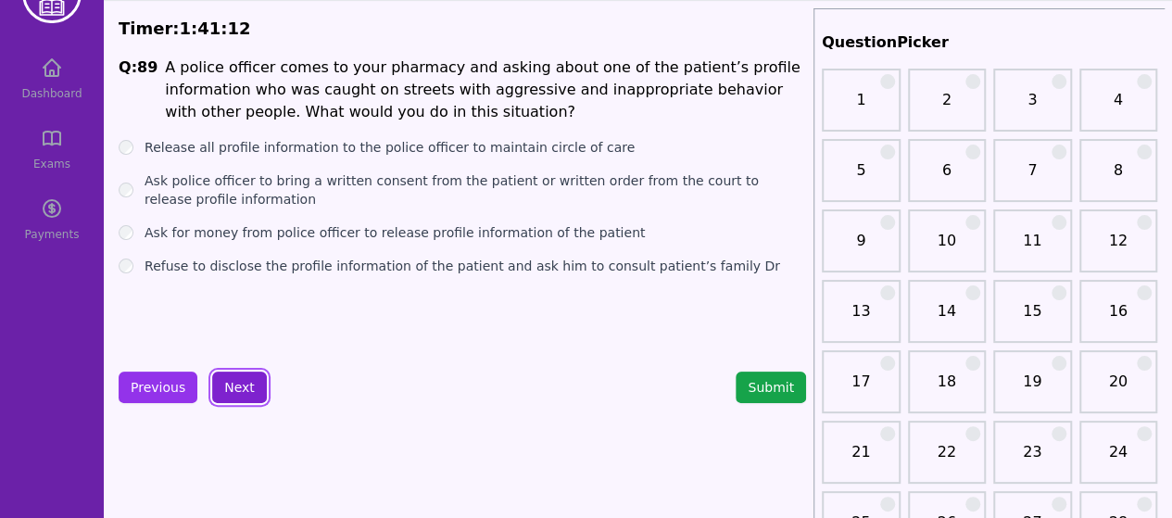
click at [238, 397] on button "Next" at bounding box center [239, 388] width 55 height 32
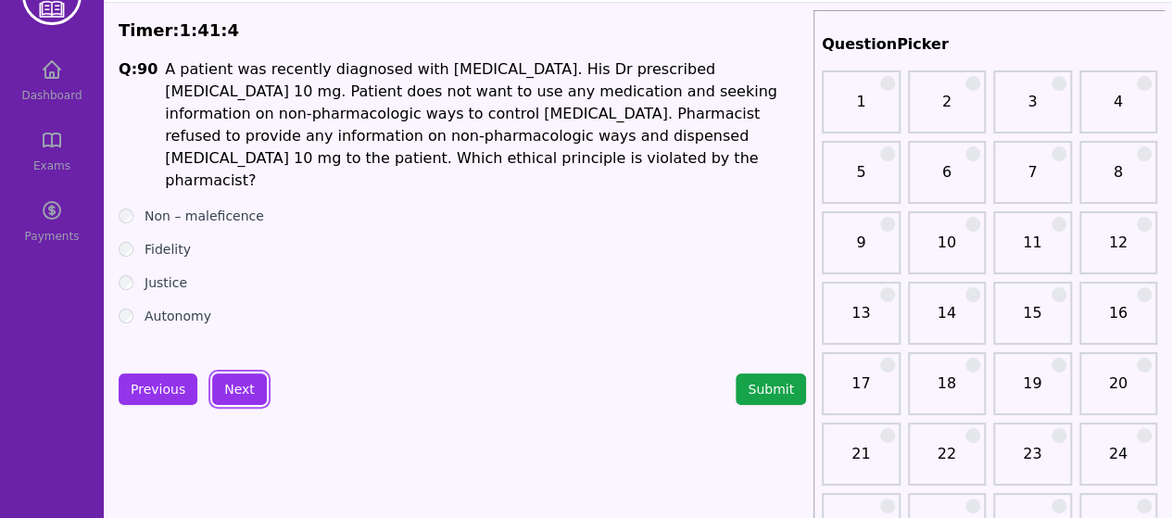
scroll to position [54, 0]
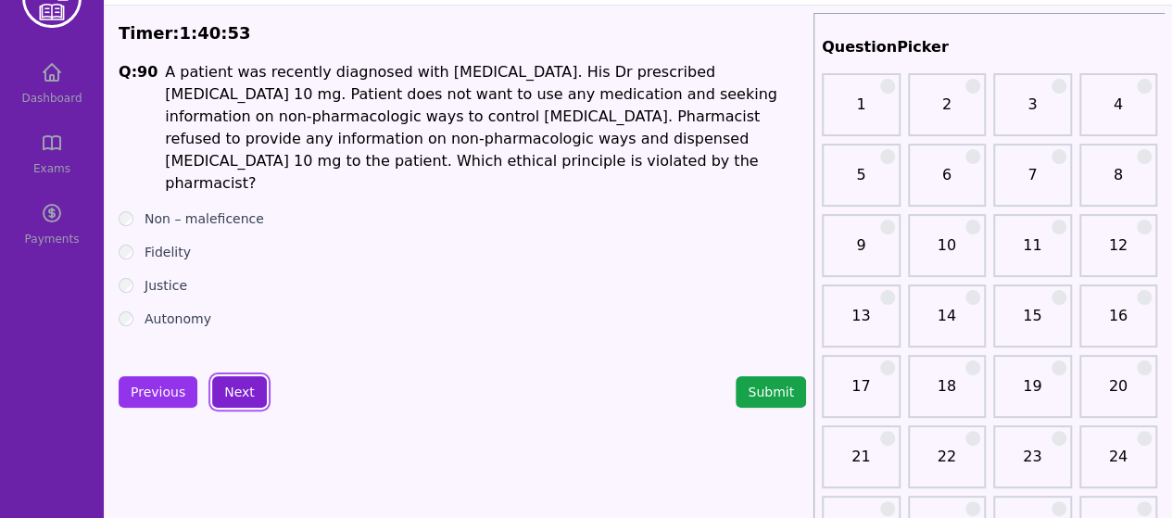
click at [220, 393] on button "Next" at bounding box center [239, 392] width 55 height 32
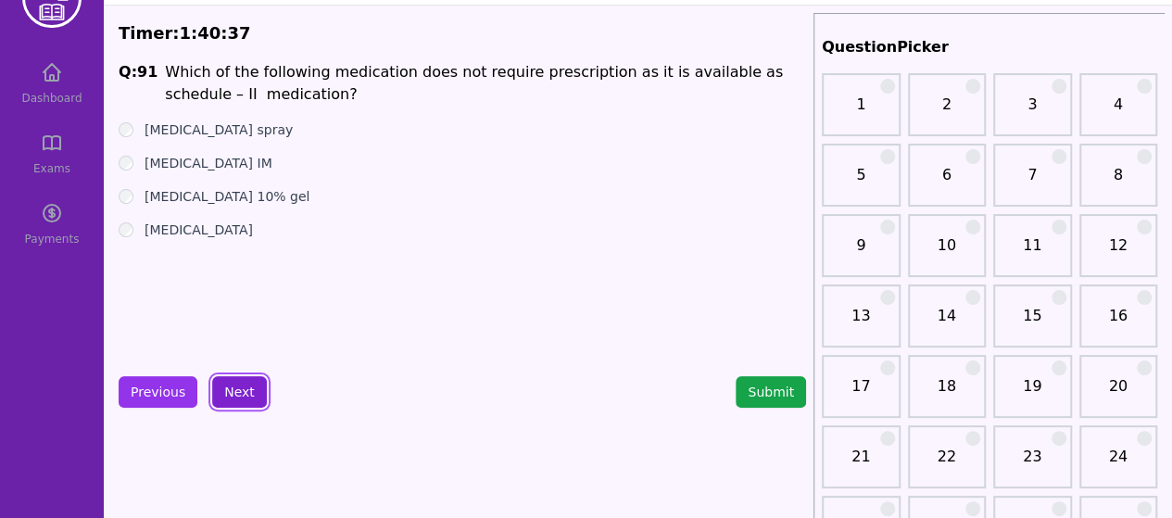
click at [237, 387] on button "Next" at bounding box center [239, 392] width 55 height 32
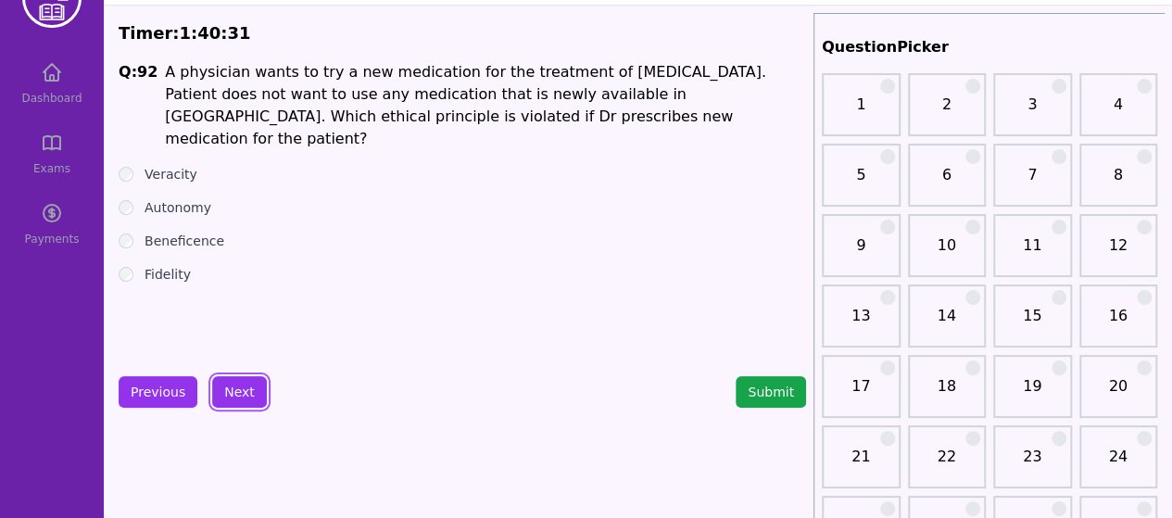
scroll to position [65, 0]
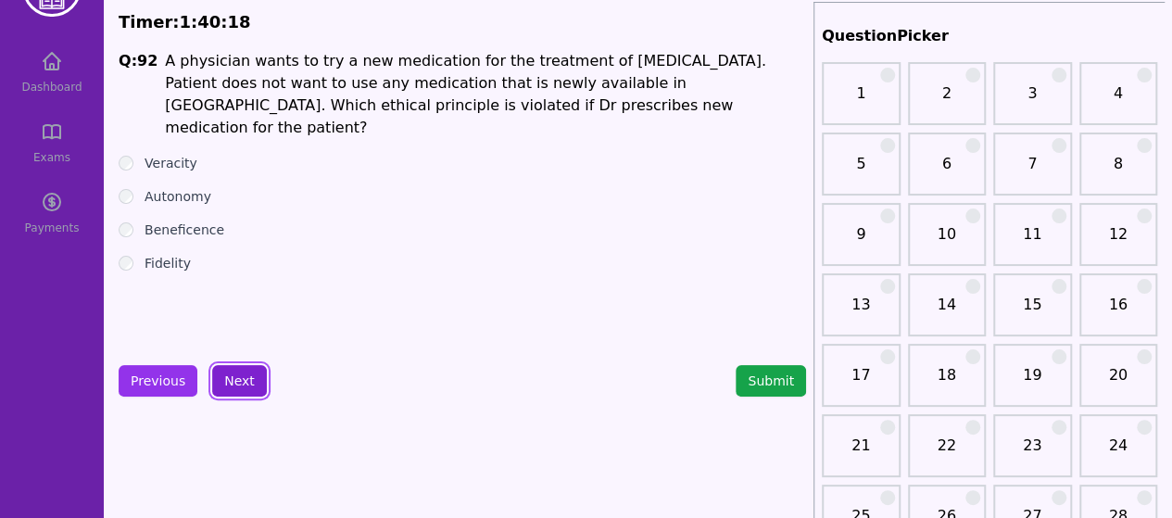
click at [236, 386] on button "Next" at bounding box center [239, 381] width 55 height 32
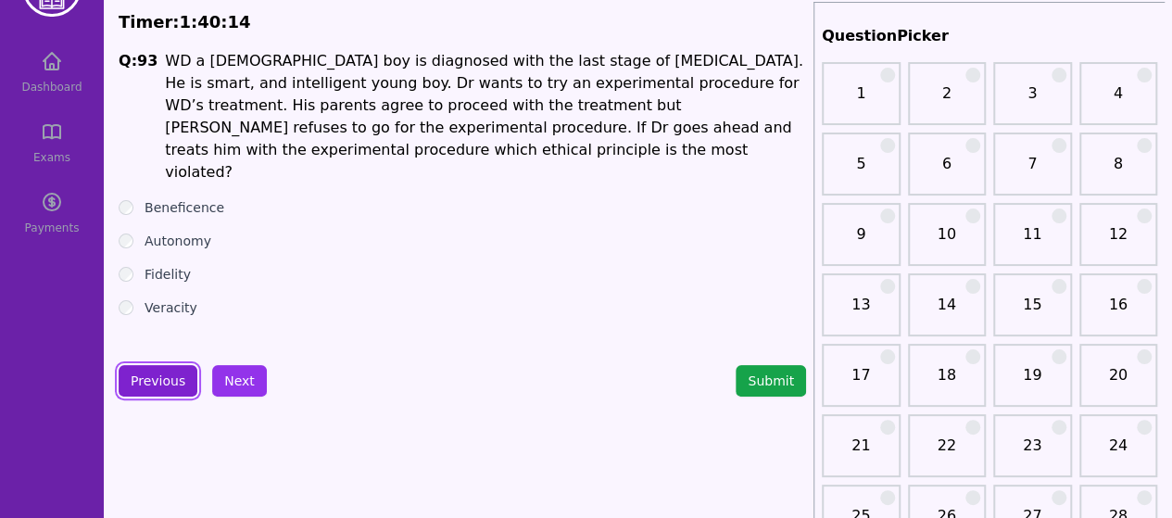
click at [165, 377] on button "Previous" at bounding box center [158, 381] width 79 height 32
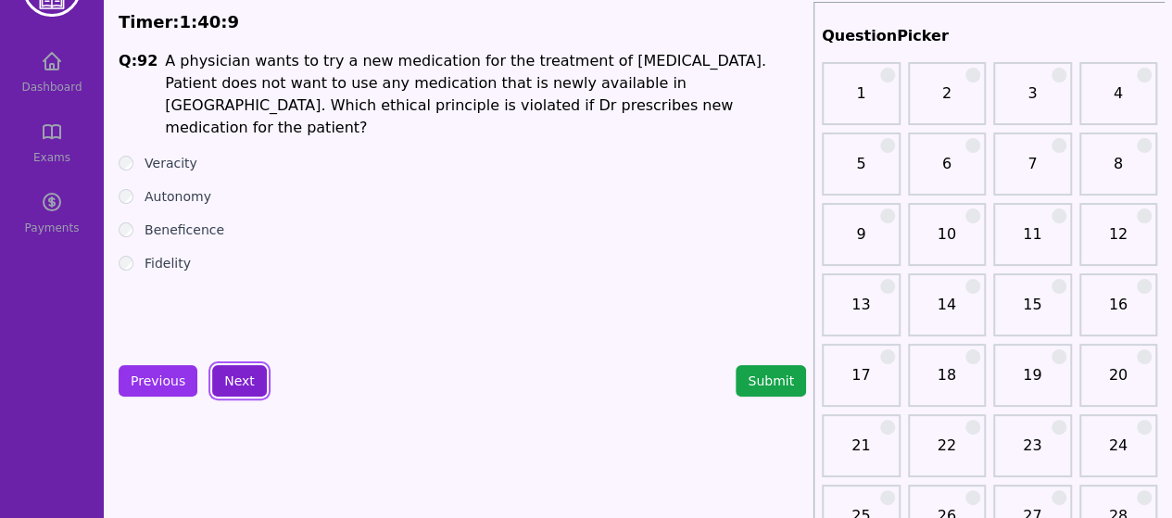
click at [226, 383] on button "Next" at bounding box center [239, 381] width 55 height 32
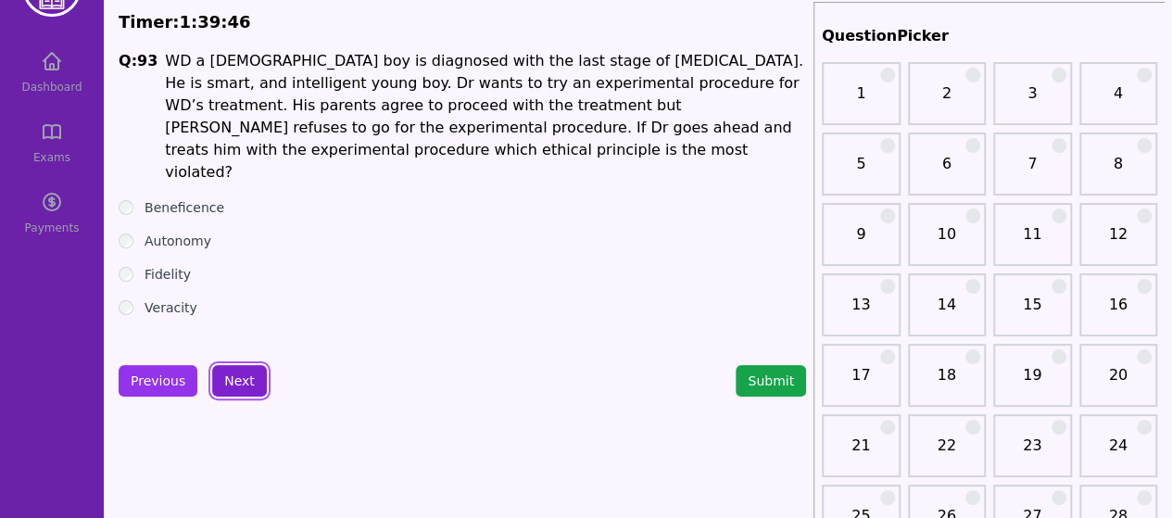
click at [243, 384] on button "Next" at bounding box center [239, 381] width 55 height 32
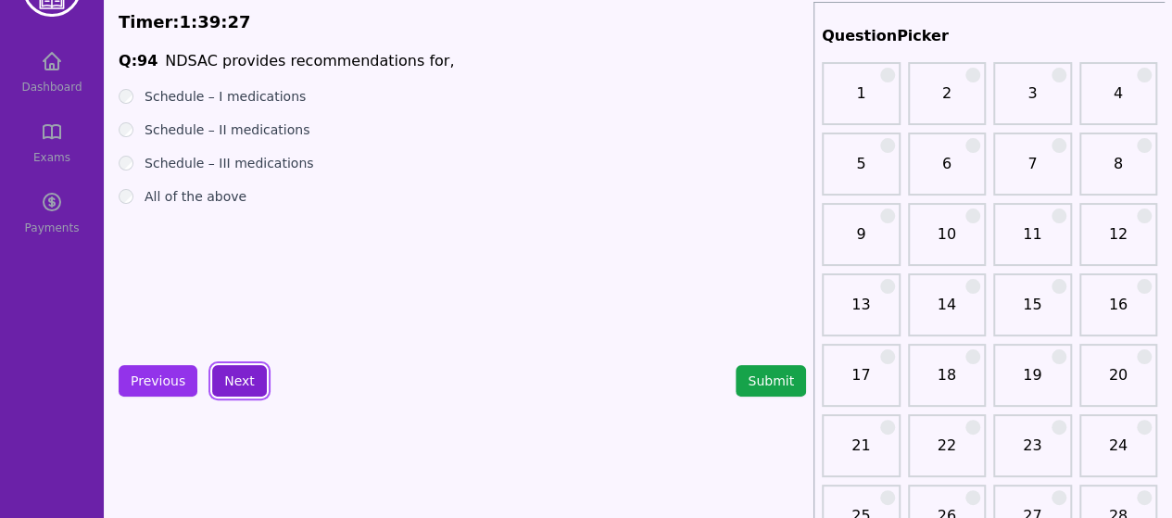
click at [240, 375] on button "Next" at bounding box center [239, 381] width 55 height 32
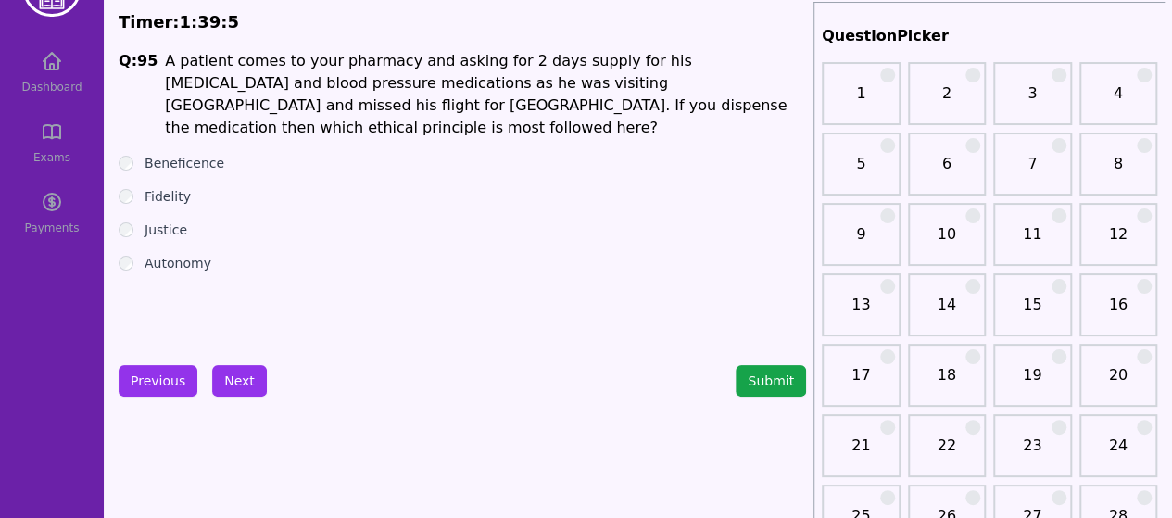
click at [136, 154] on div "Beneficence" at bounding box center [463, 163] width 688 height 19
click at [240, 379] on button "Next" at bounding box center [239, 381] width 55 height 32
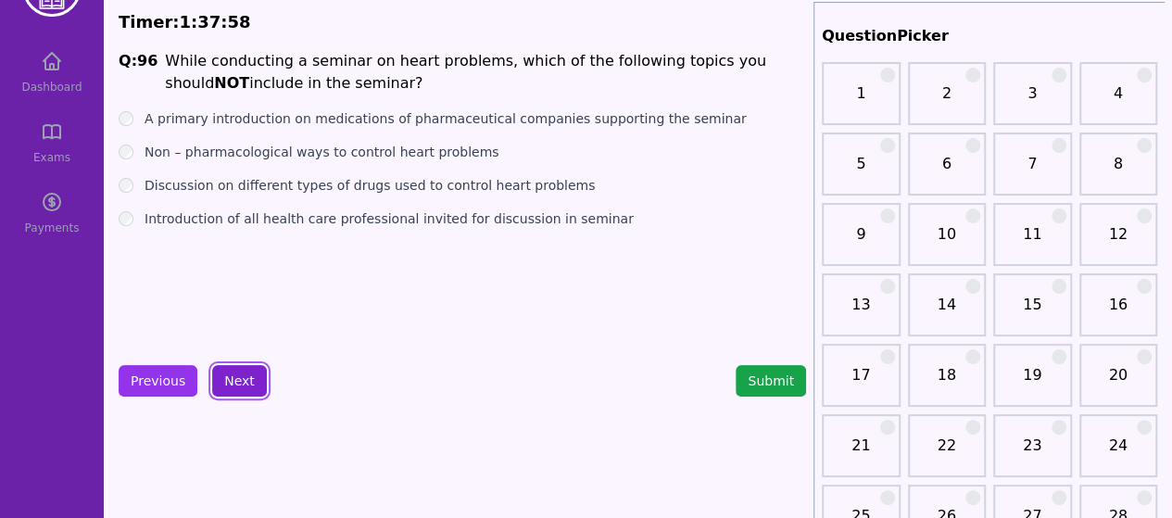
click at [226, 381] on button "Next" at bounding box center [239, 381] width 55 height 32
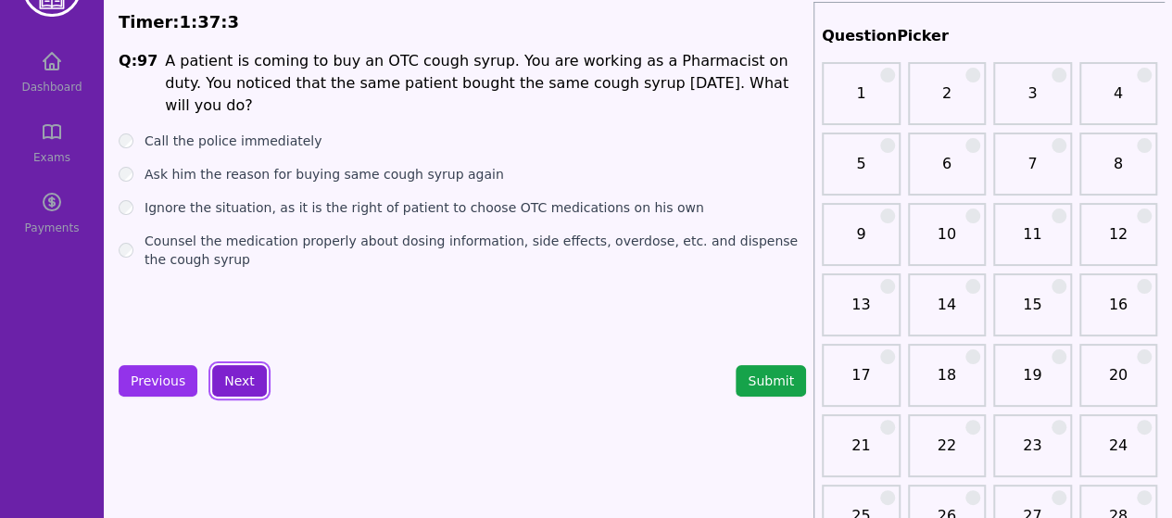
click at [232, 379] on button "Next" at bounding box center [239, 381] width 55 height 32
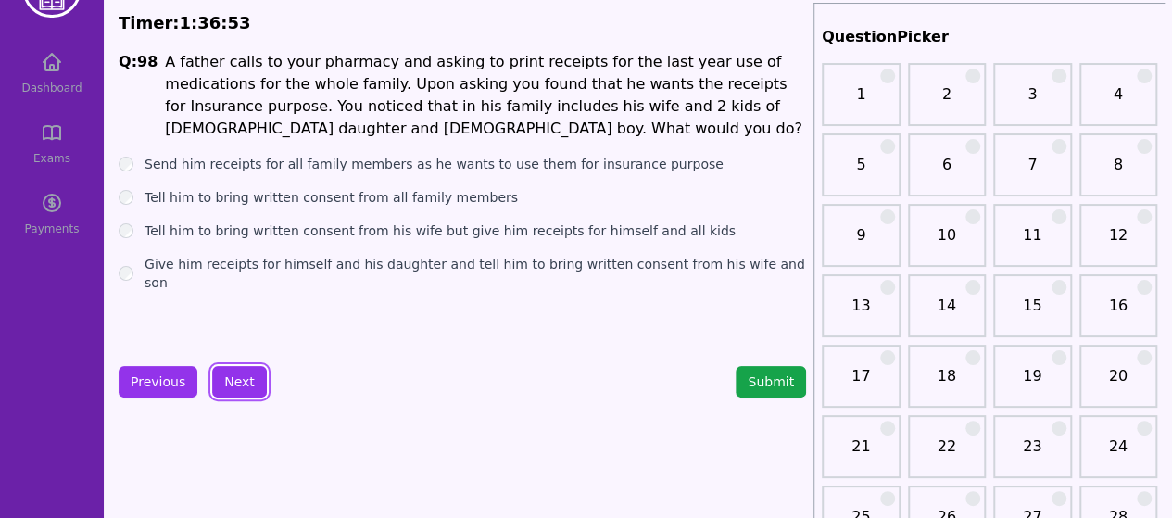
scroll to position [63, 0]
click at [222, 376] on button "Next" at bounding box center [239, 383] width 55 height 32
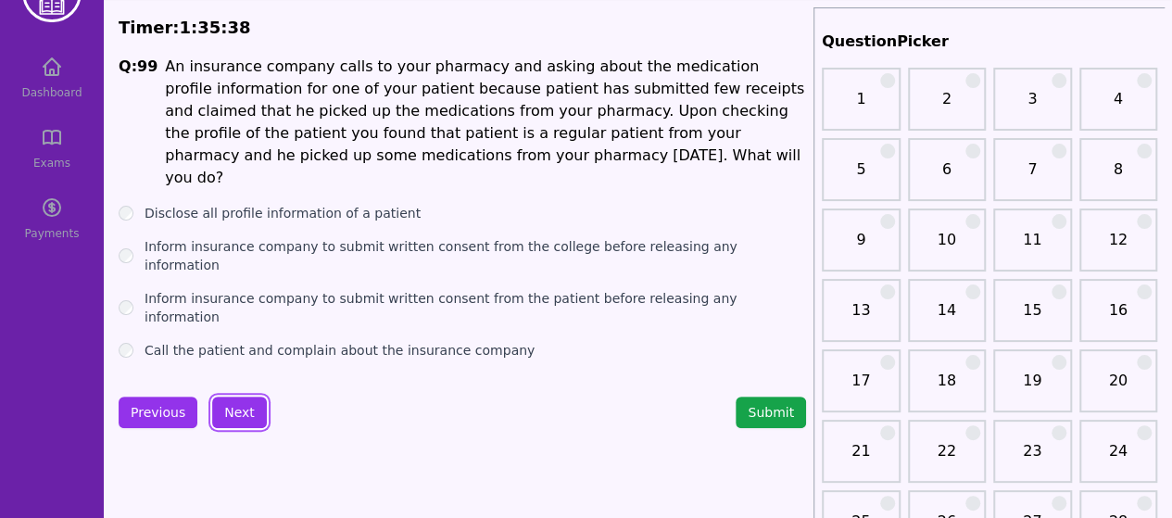
scroll to position [60, 0]
click at [222, 396] on button "Next" at bounding box center [239, 412] width 55 height 32
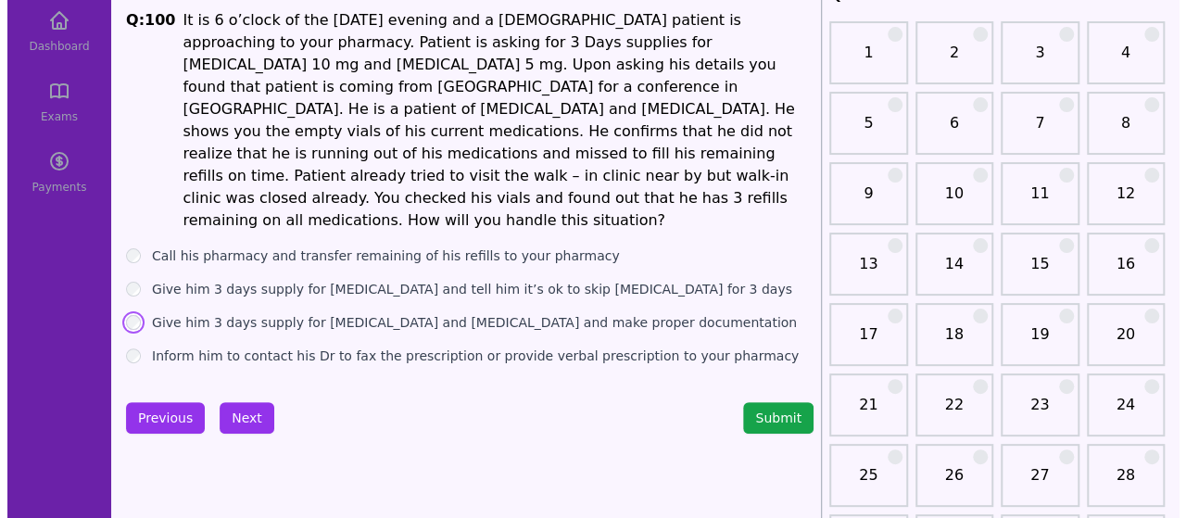
scroll to position [111, 0]
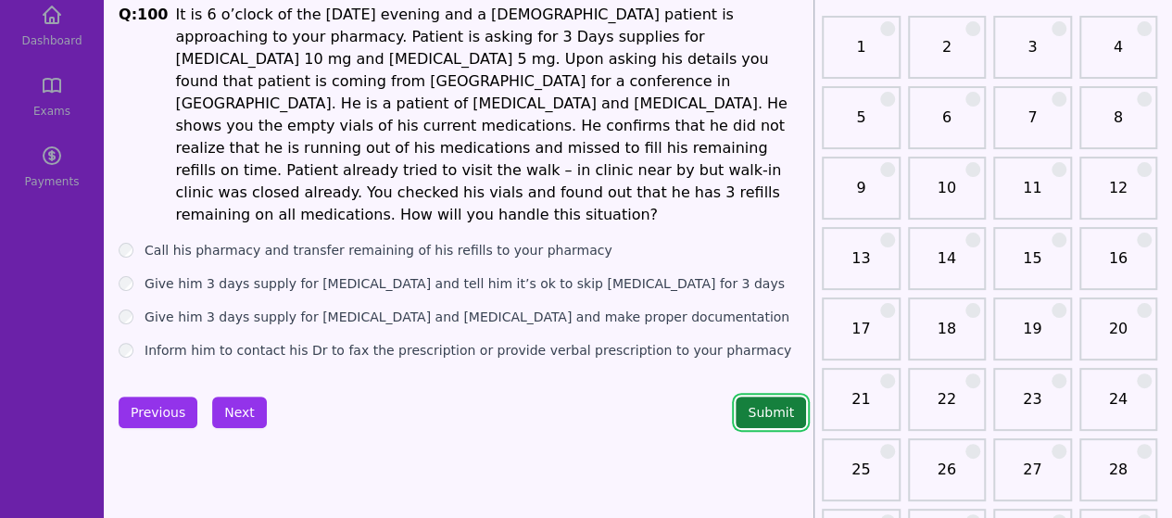
click at [779, 397] on button "Submit" at bounding box center [771, 413] width 70 height 32
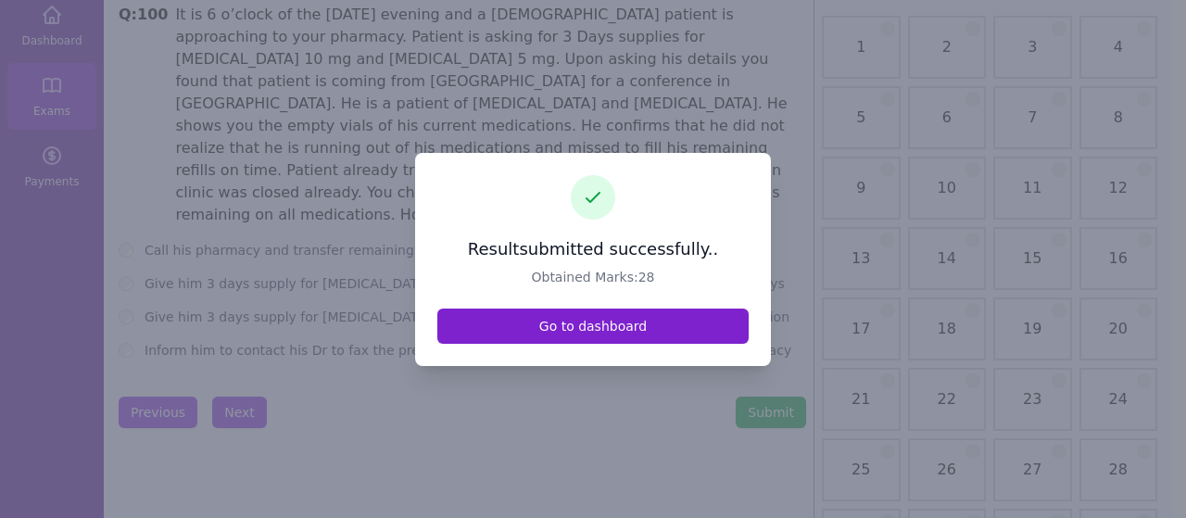
click at [647, 322] on link "Go to dashboard" at bounding box center [592, 326] width 311 height 35
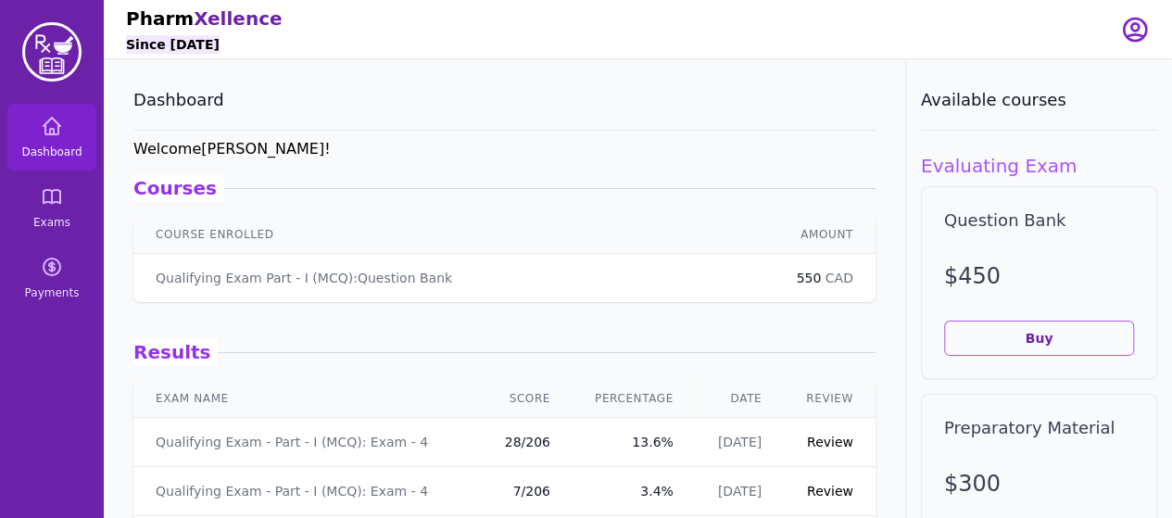
scroll to position [20, 0]
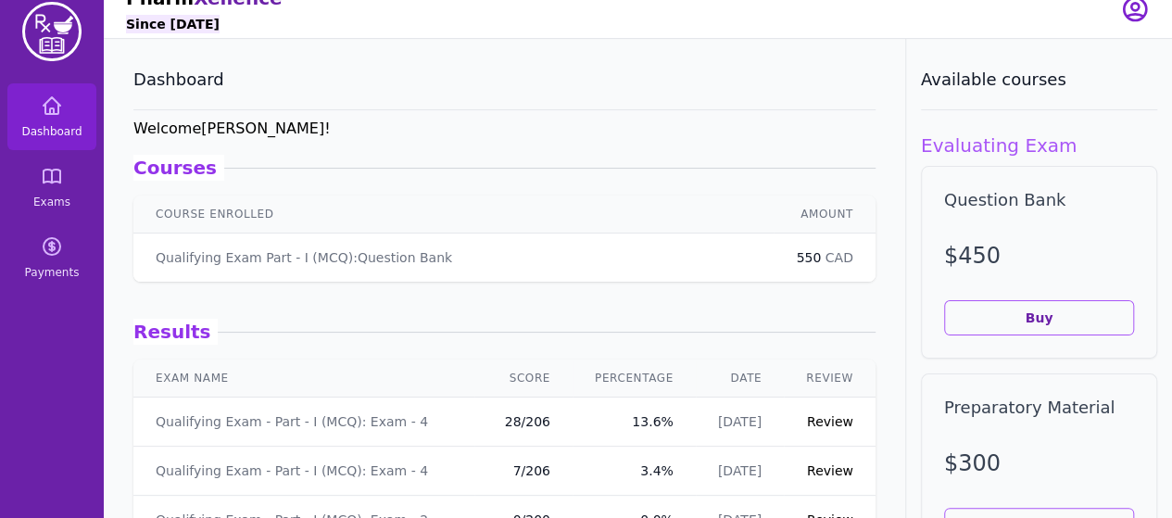
click at [810, 428] on link "Review" at bounding box center [830, 421] width 46 height 15
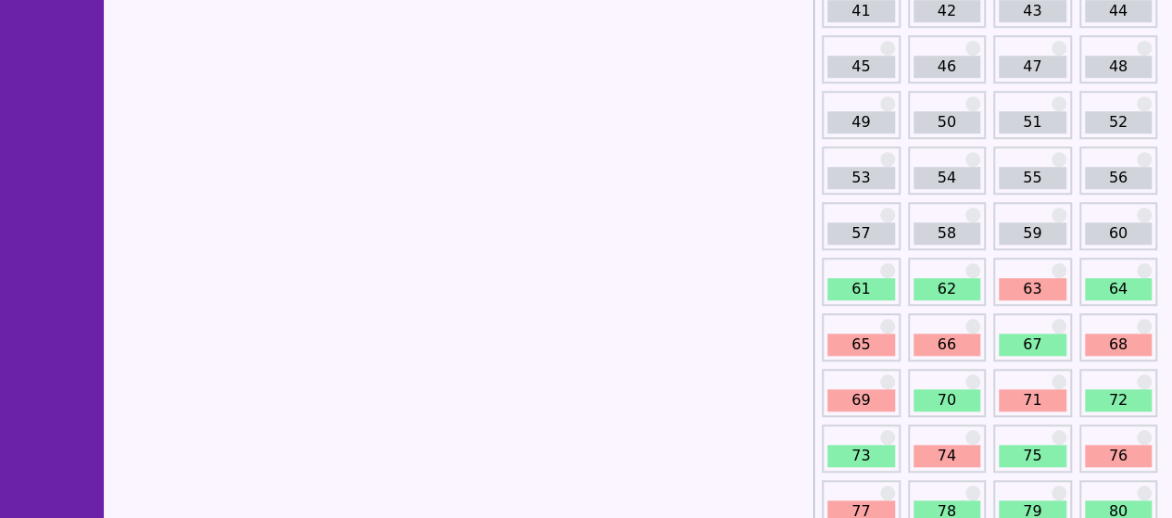
scroll to position [703, 0]
click at [853, 279] on link "61" at bounding box center [862, 290] width 68 height 22
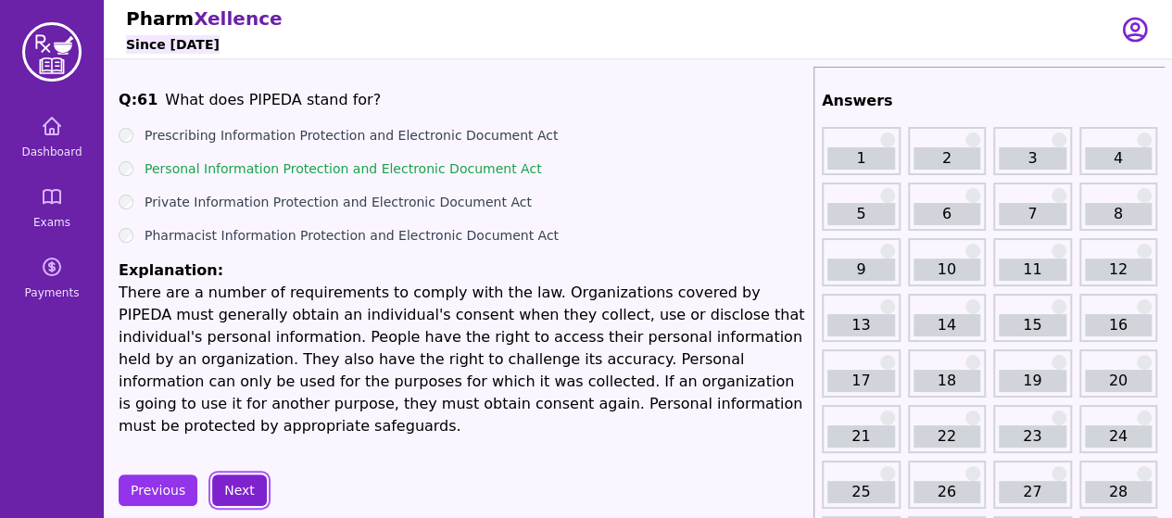
click at [237, 475] on button "Next" at bounding box center [239, 491] width 55 height 32
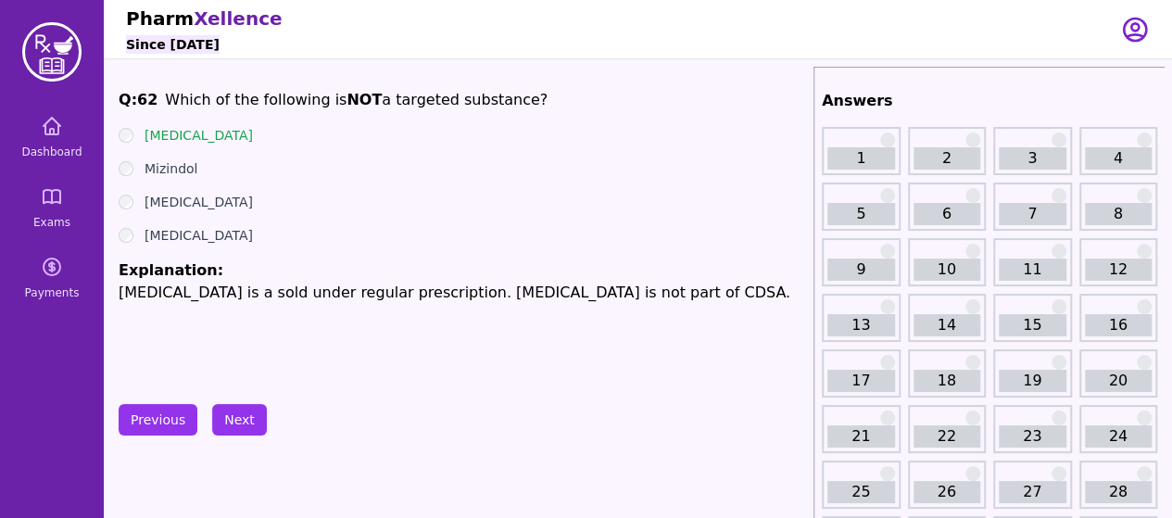
click at [247, 418] on button "Next" at bounding box center [239, 420] width 55 height 32
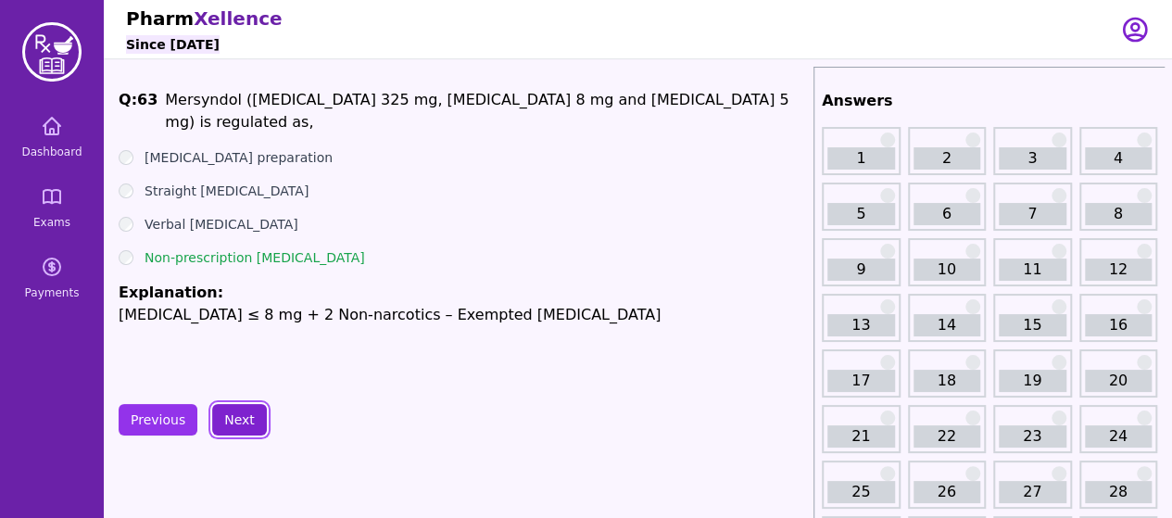
click at [229, 418] on button "Next" at bounding box center [239, 420] width 55 height 32
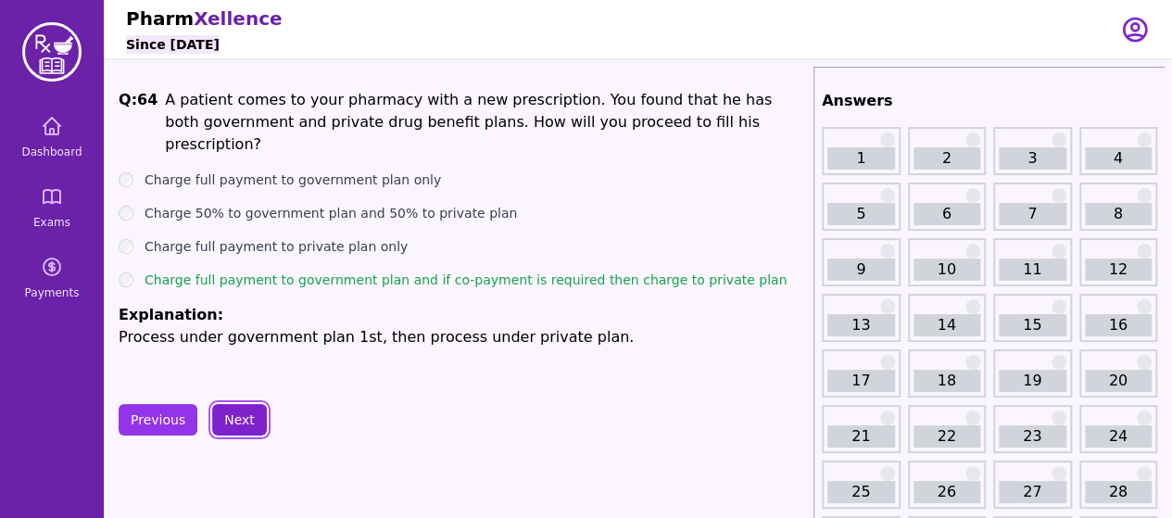
click at [239, 417] on button "Next" at bounding box center [239, 420] width 55 height 32
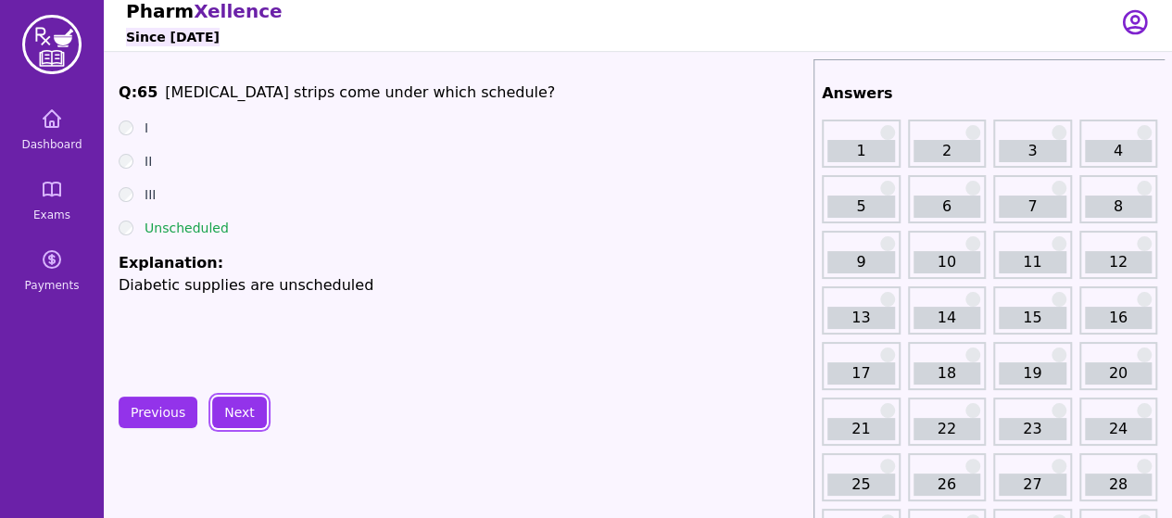
scroll to position [8, 0]
click at [237, 412] on button "Next" at bounding box center [239, 412] width 55 height 32
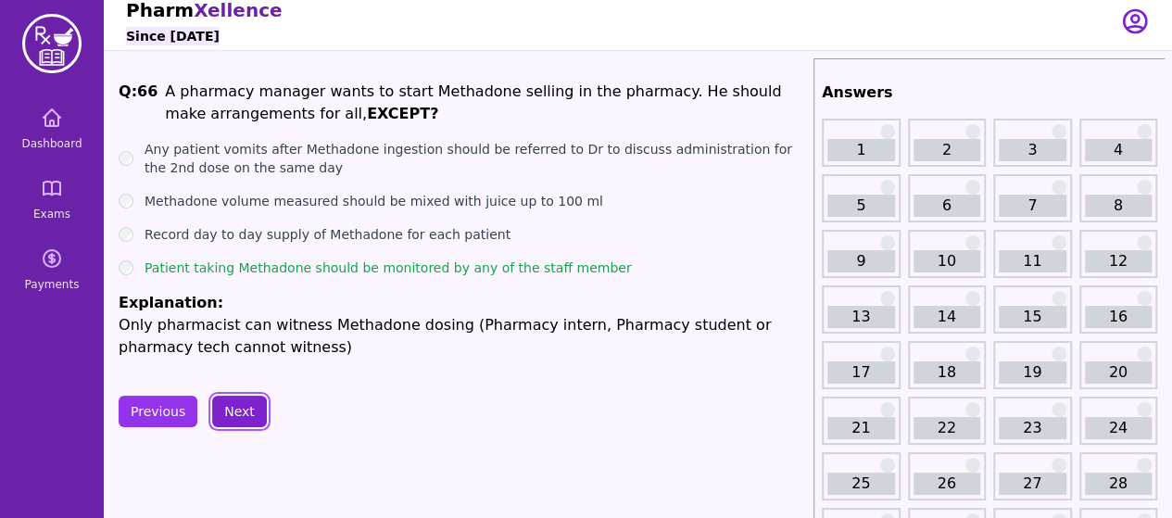
click at [234, 398] on button "Next" at bounding box center [239, 412] width 55 height 32
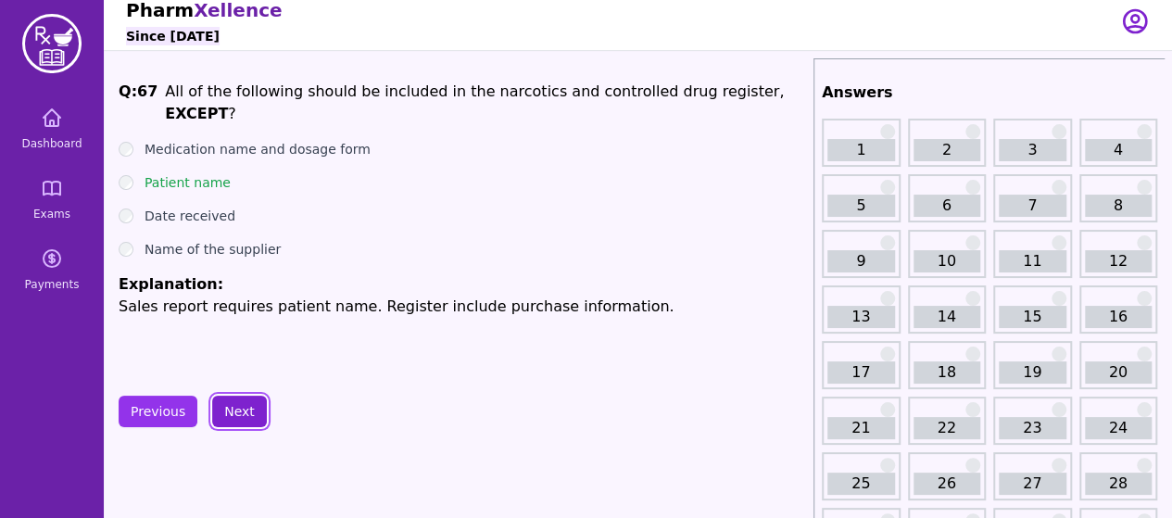
click at [243, 405] on button "Next" at bounding box center [239, 412] width 55 height 32
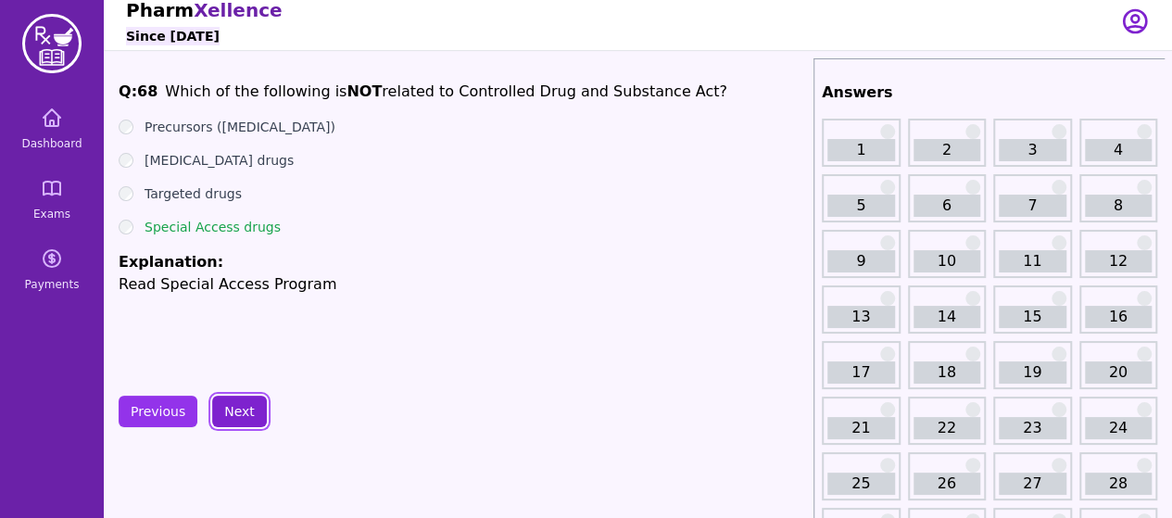
click at [232, 414] on button "Next" at bounding box center [239, 412] width 55 height 32
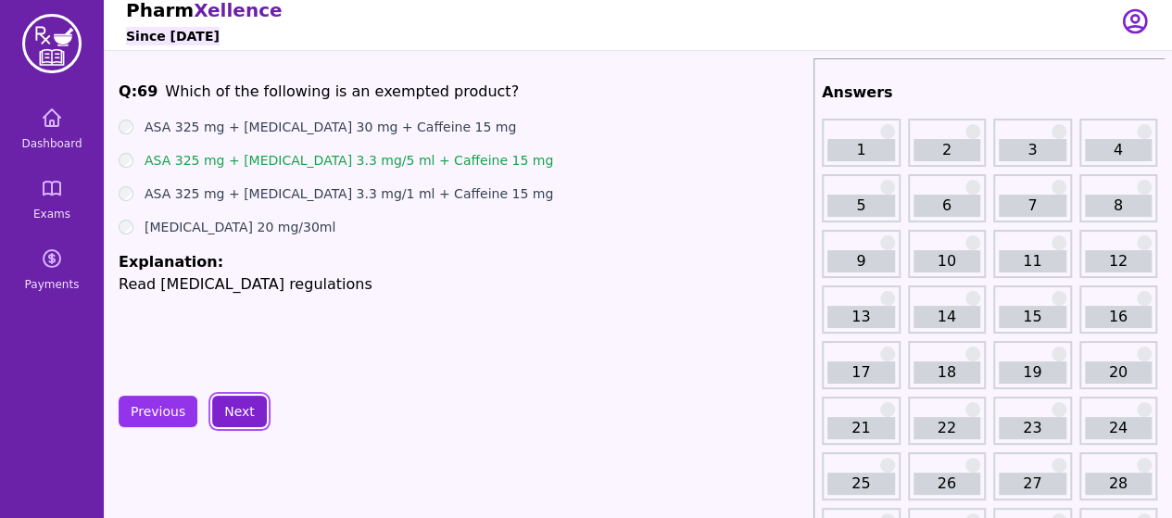
click at [232, 414] on button "Next" at bounding box center [239, 412] width 55 height 32
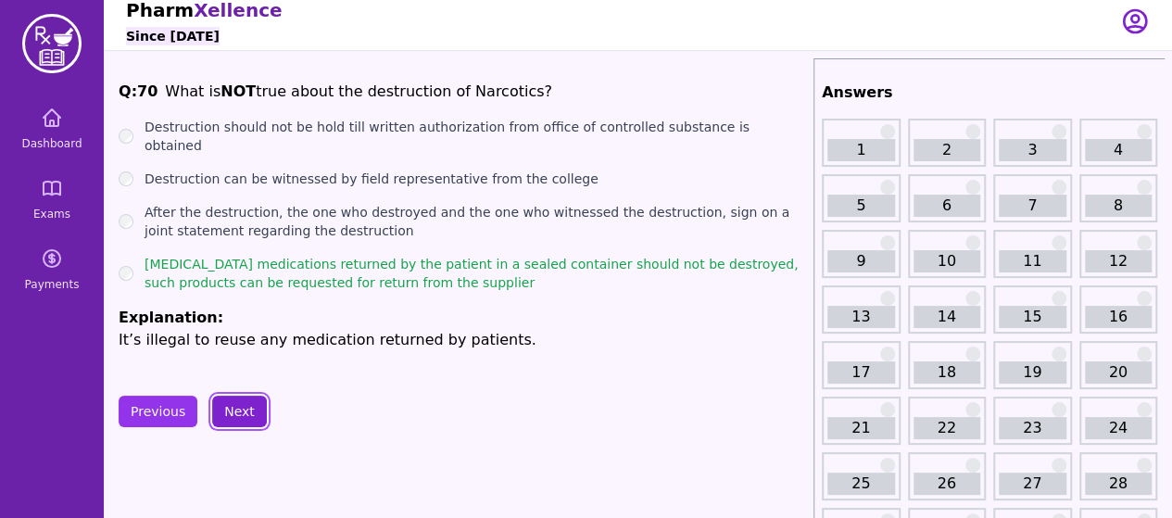
click at [232, 414] on button "Next" at bounding box center [239, 412] width 55 height 32
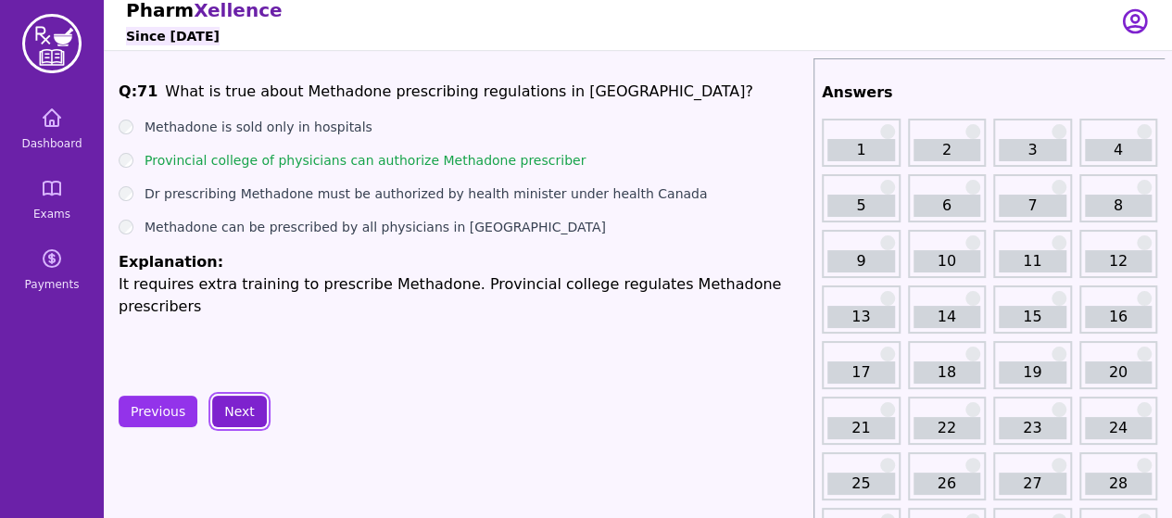
click at [252, 416] on button "Next" at bounding box center [239, 412] width 55 height 32
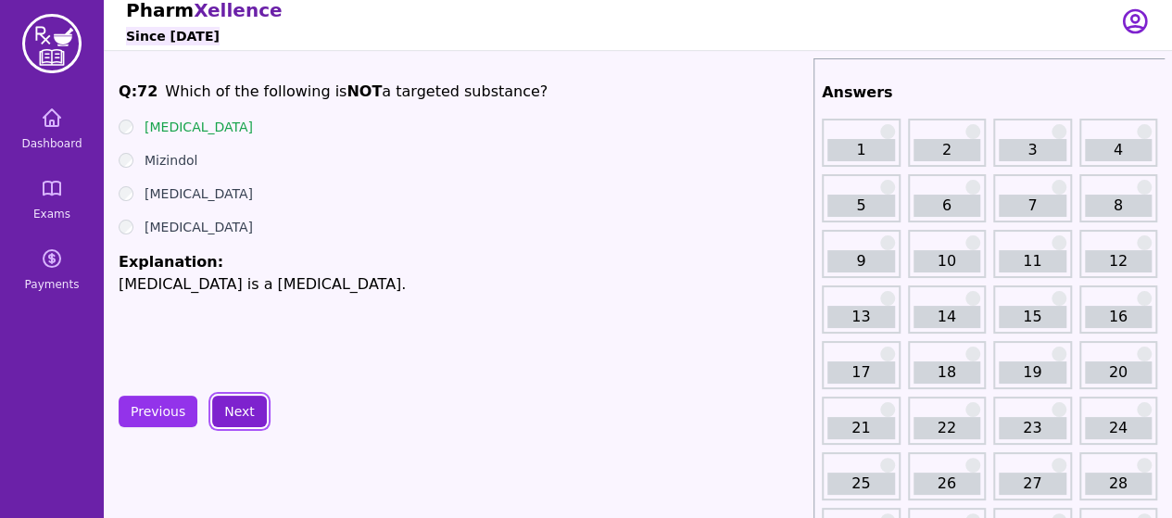
click at [252, 416] on button "Next" at bounding box center [239, 412] width 55 height 32
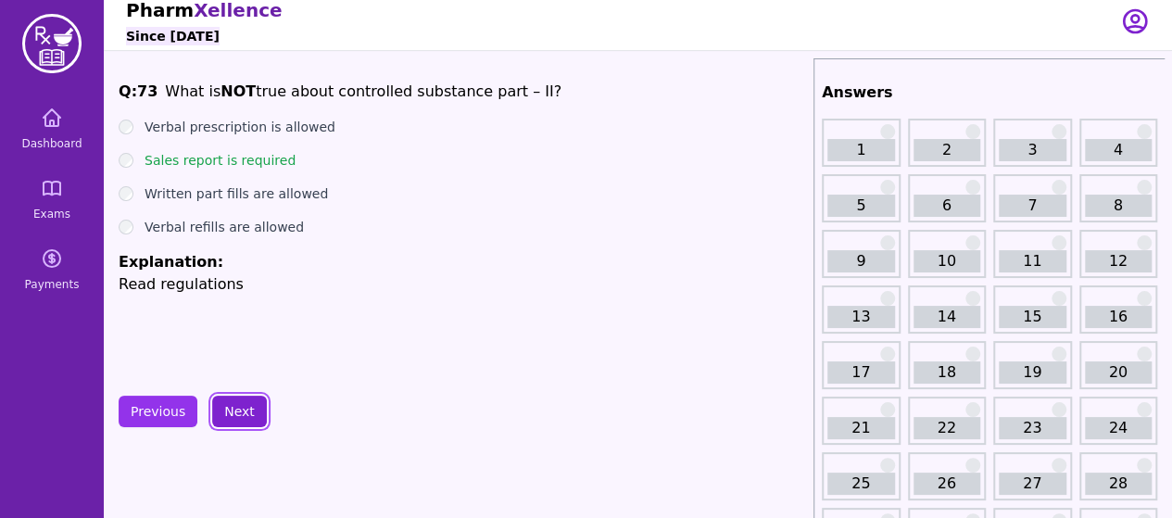
click at [252, 416] on button "Next" at bounding box center [239, 412] width 55 height 32
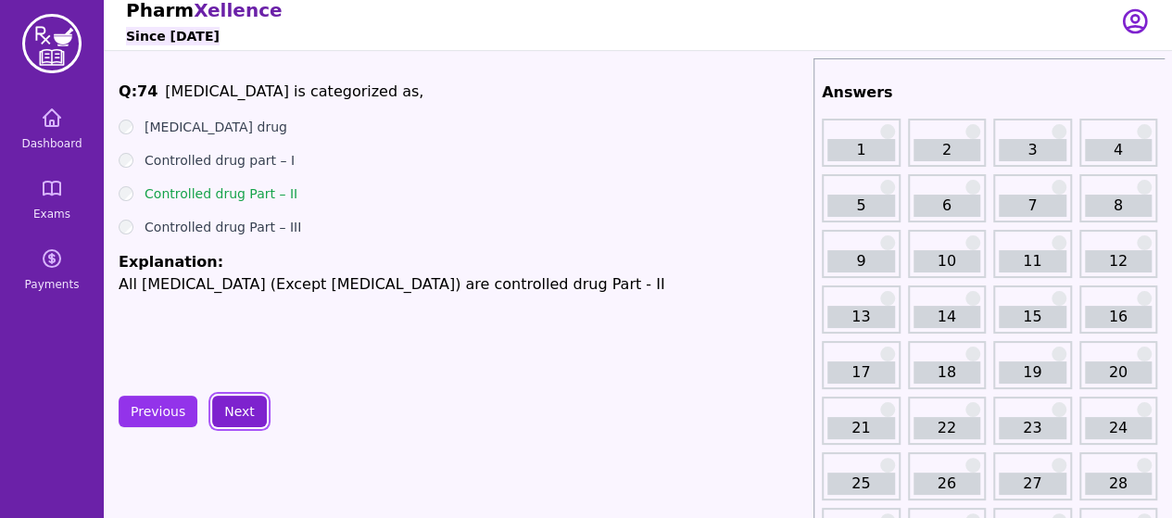
click at [252, 416] on button "Next" at bounding box center [239, 412] width 55 height 32
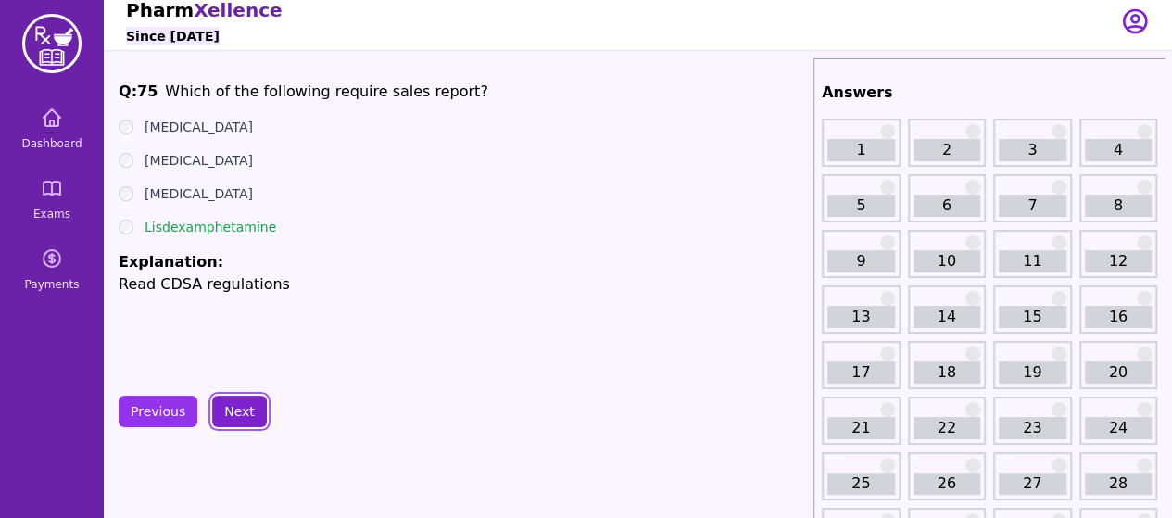
click at [252, 416] on button "Next" at bounding box center [239, 412] width 55 height 32
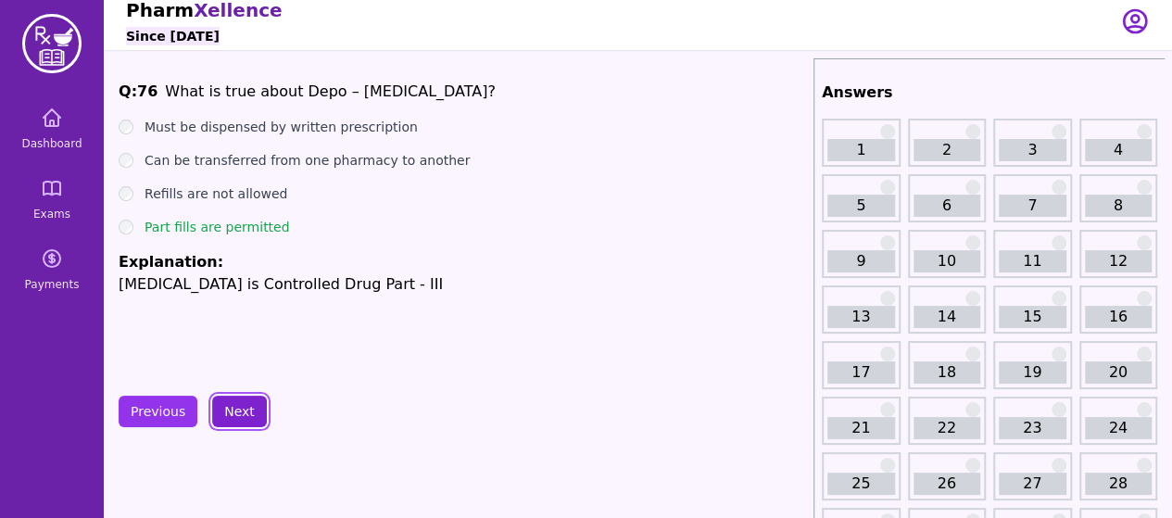
click at [252, 416] on button "Next" at bounding box center [239, 412] width 55 height 32
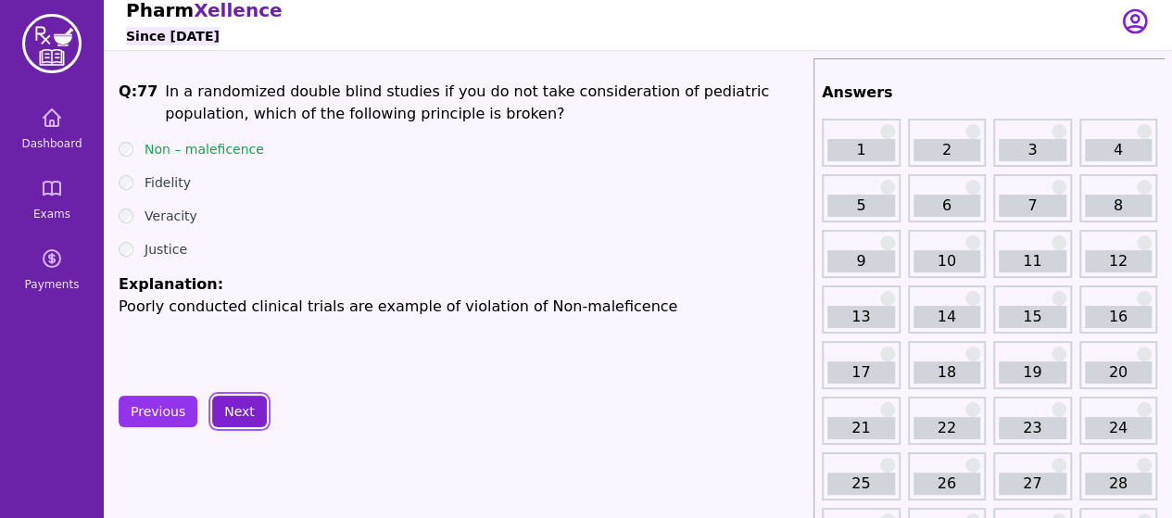
click at [252, 416] on button "Next" at bounding box center [239, 412] width 55 height 32
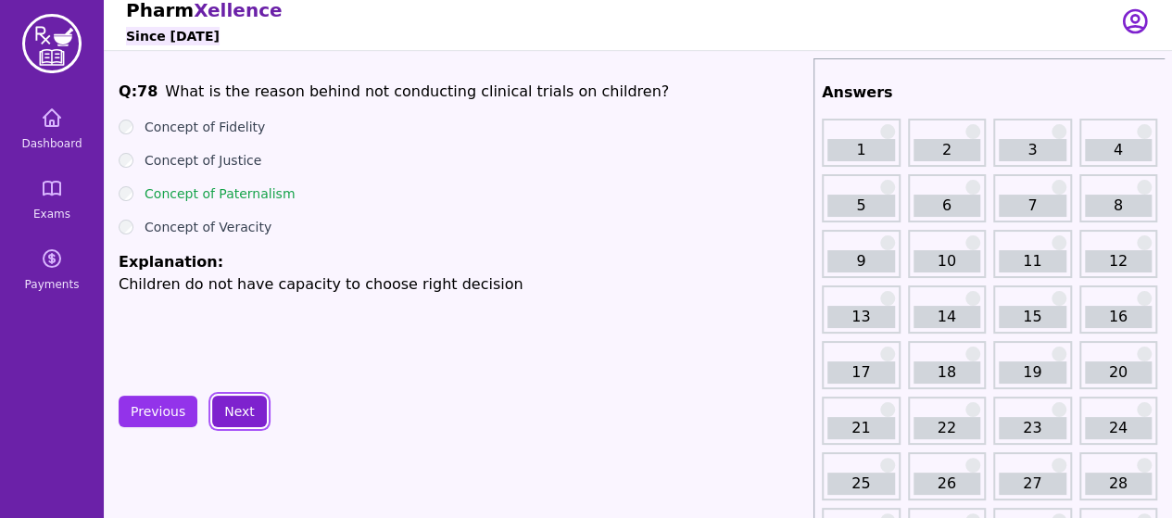
click at [252, 416] on button "Next" at bounding box center [239, 412] width 55 height 32
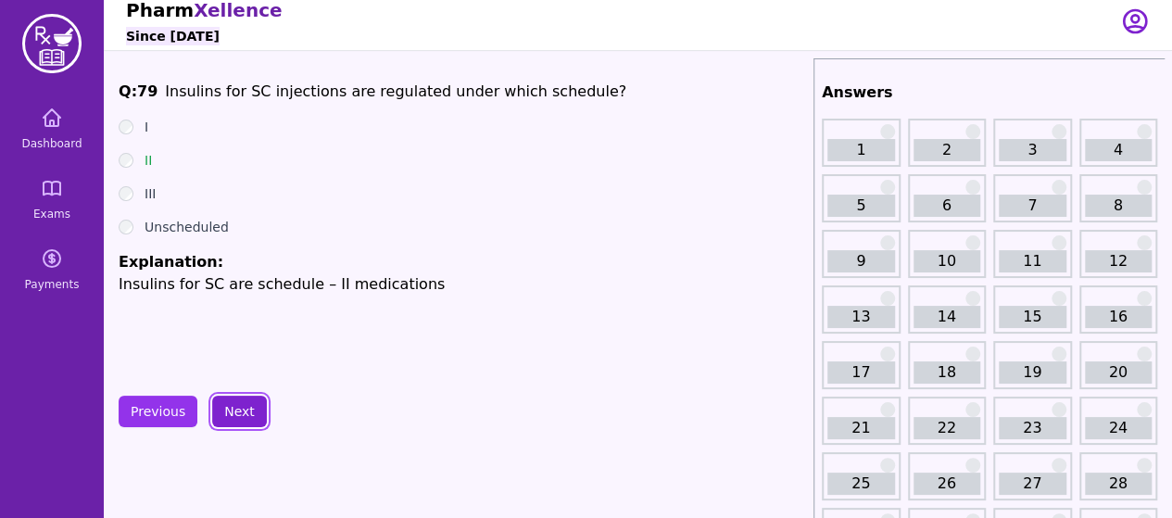
click at [252, 416] on button "Next" at bounding box center [239, 412] width 55 height 32
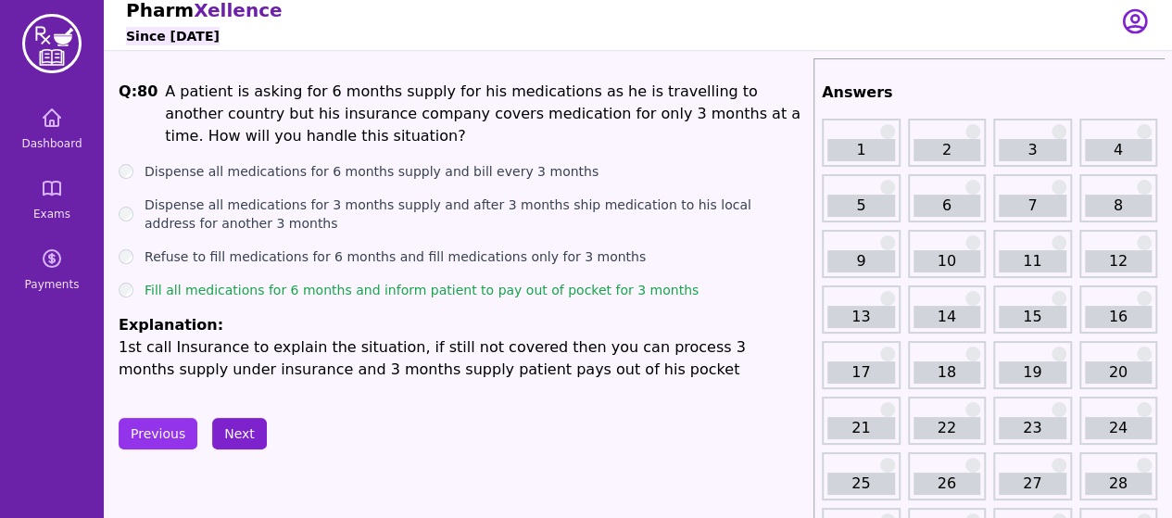
click at [251, 418] on button "Next" at bounding box center [239, 434] width 55 height 32
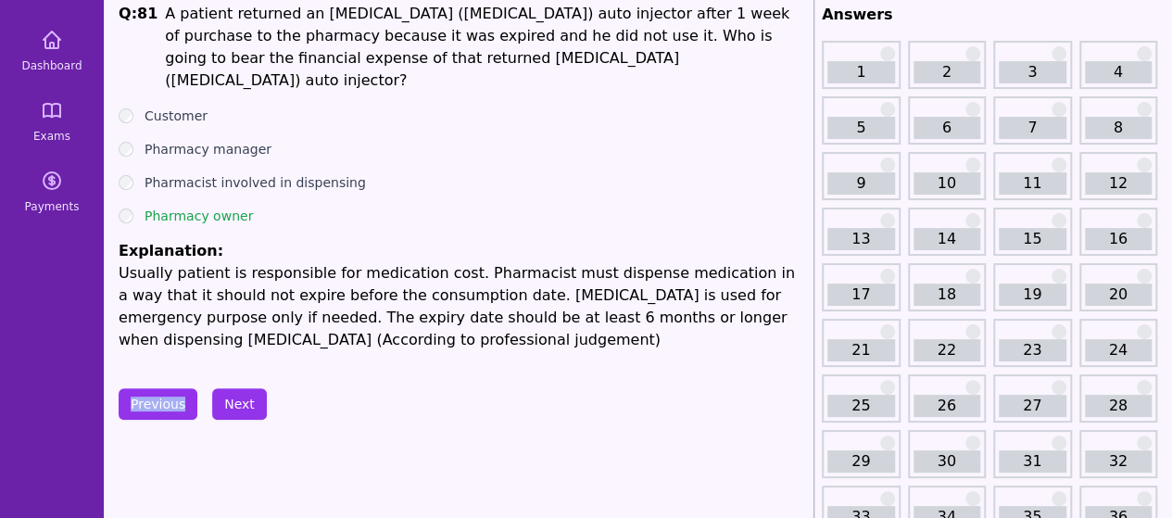
scroll to position [88, 0]
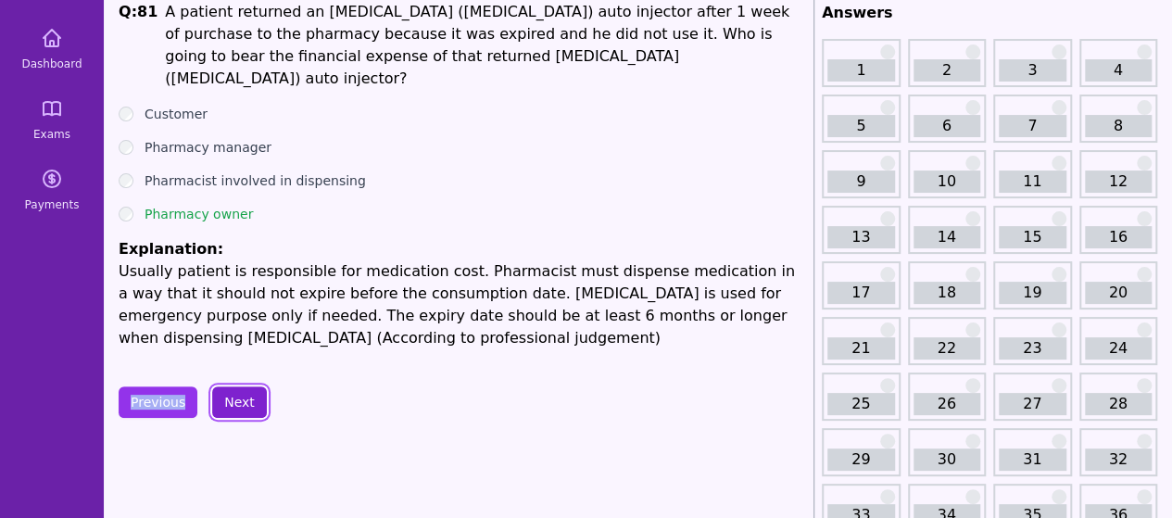
click at [237, 386] on button "Next" at bounding box center [239, 402] width 55 height 32
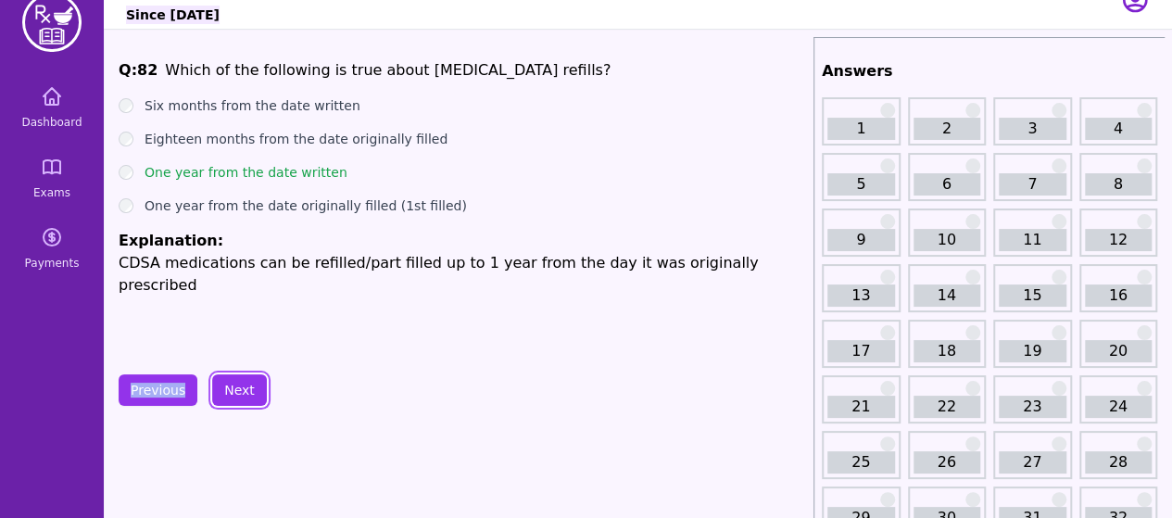
scroll to position [31, 0]
click at [223, 389] on button "Next" at bounding box center [239, 390] width 55 height 32
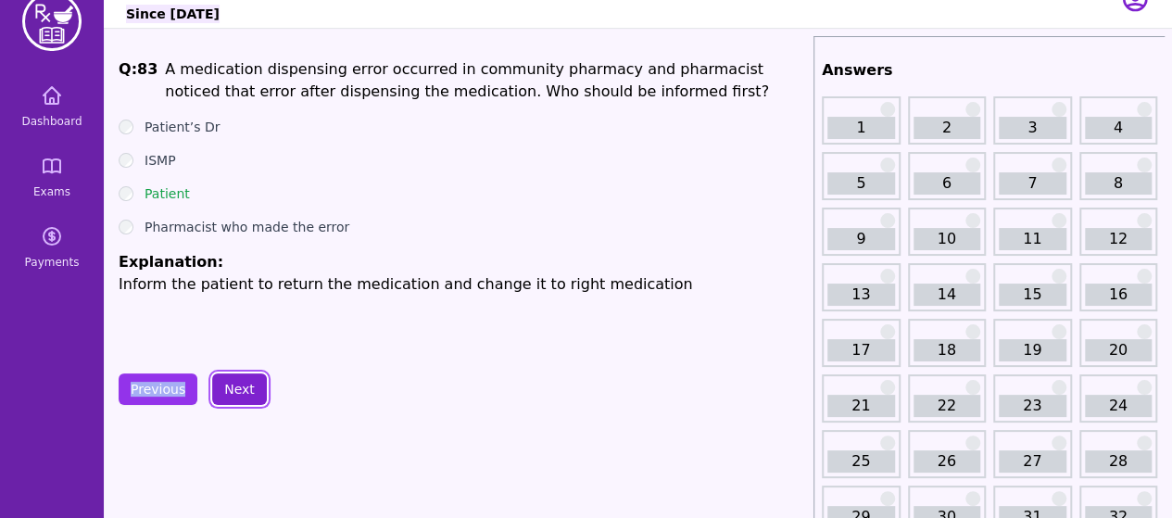
click at [254, 386] on button "Next" at bounding box center [239, 390] width 55 height 32
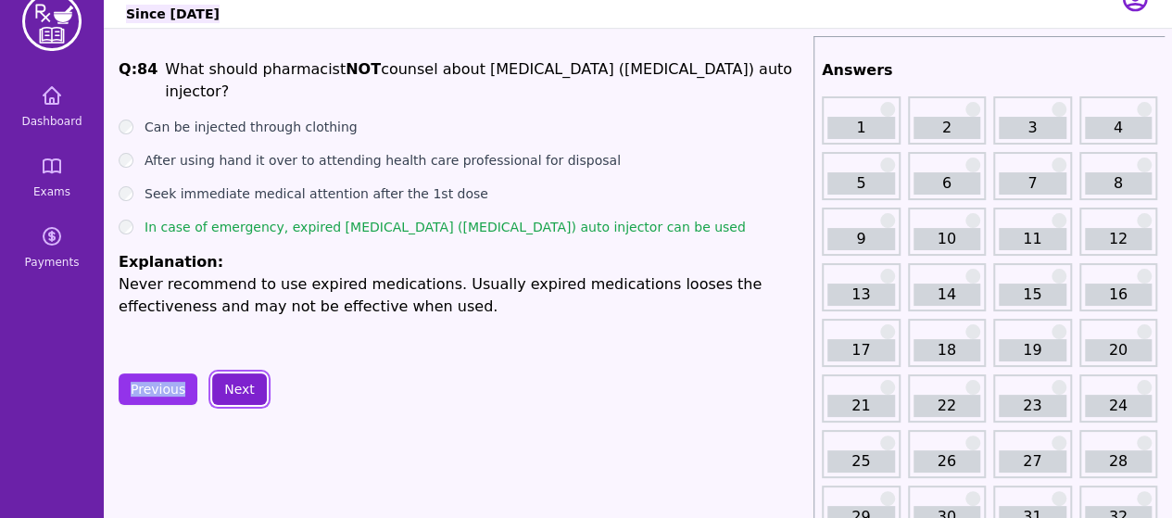
click at [254, 386] on button "Next" at bounding box center [239, 390] width 55 height 32
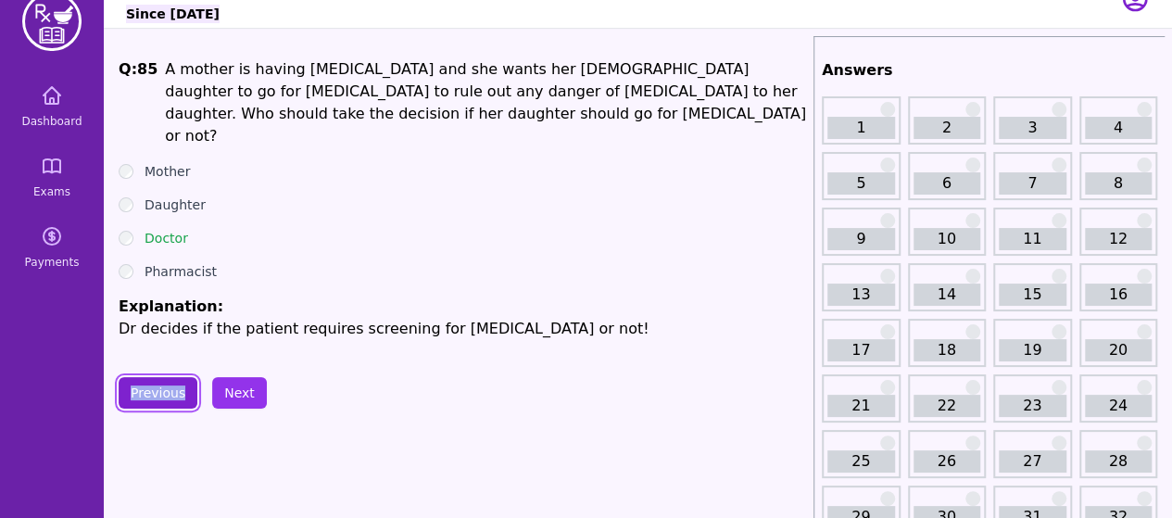
click at [166, 389] on button "Previous" at bounding box center [158, 393] width 79 height 32
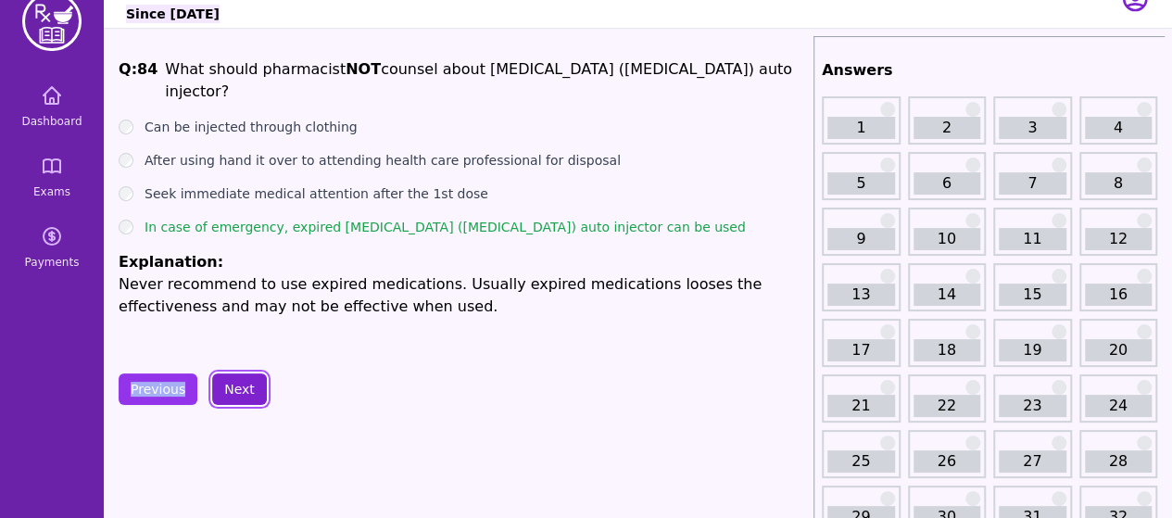
click at [233, 398] on button "Next" at bounding box center [239, 390] width 55 height 32
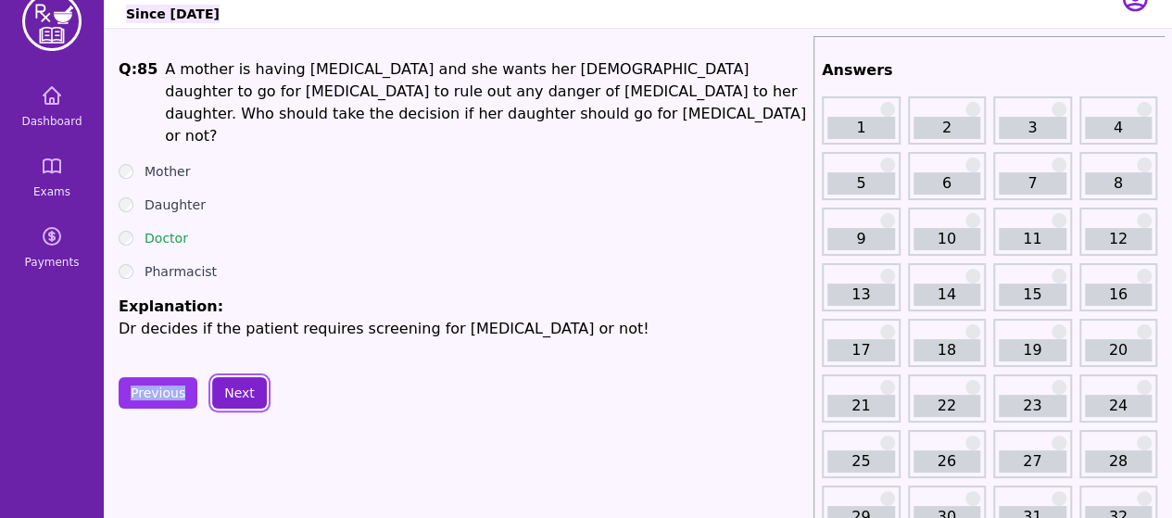
click at [233, 398] on button "Next" at bounding box center [239, 393] width 55 height 32
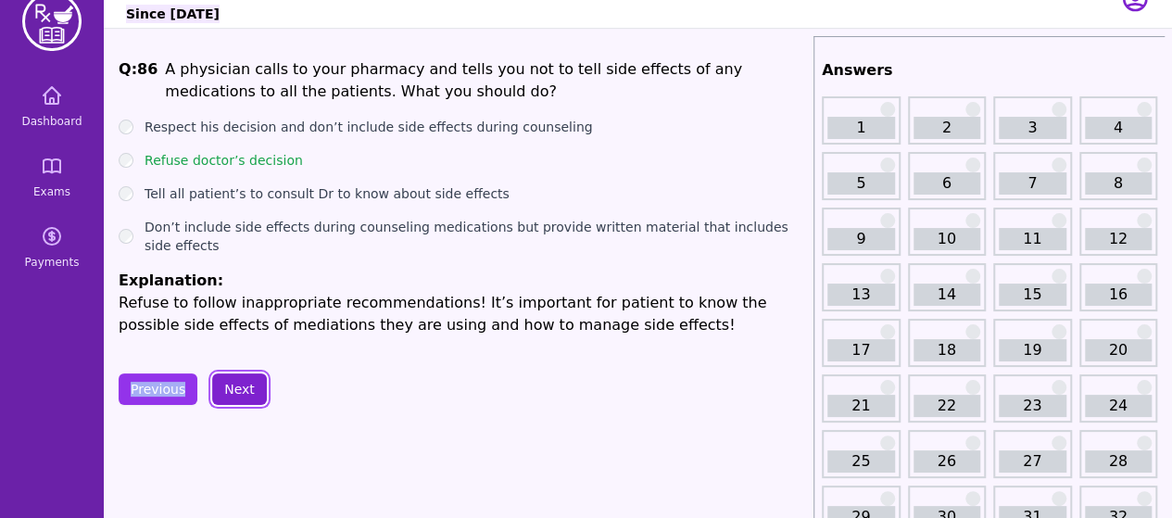
click at [233, 398] on button "Next" at bounding box center [239, 390] width 55 height 32
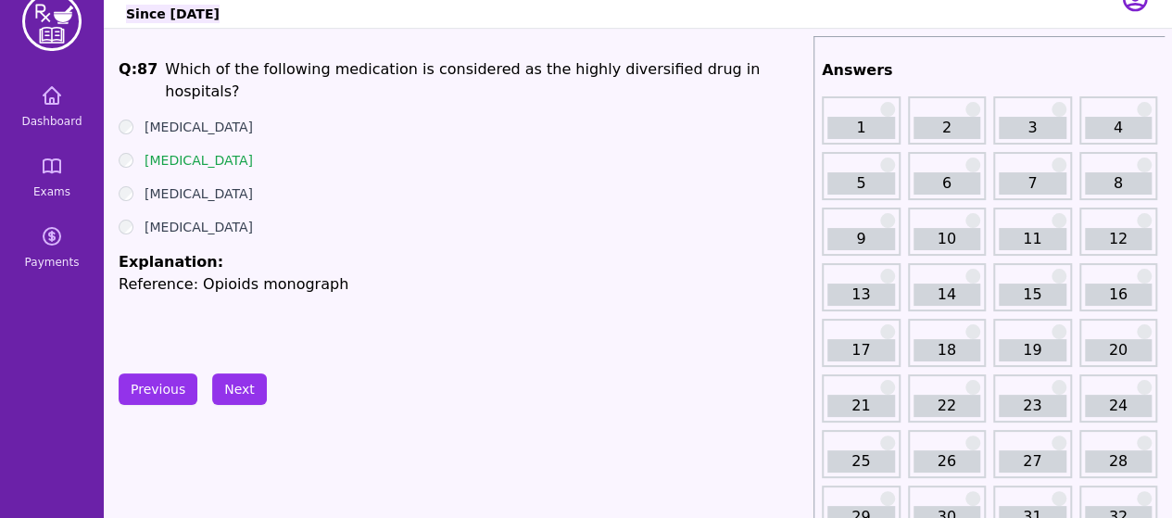
click at [235, 381] on button "Next" at bounding box center [239, 390] width 55 height 32
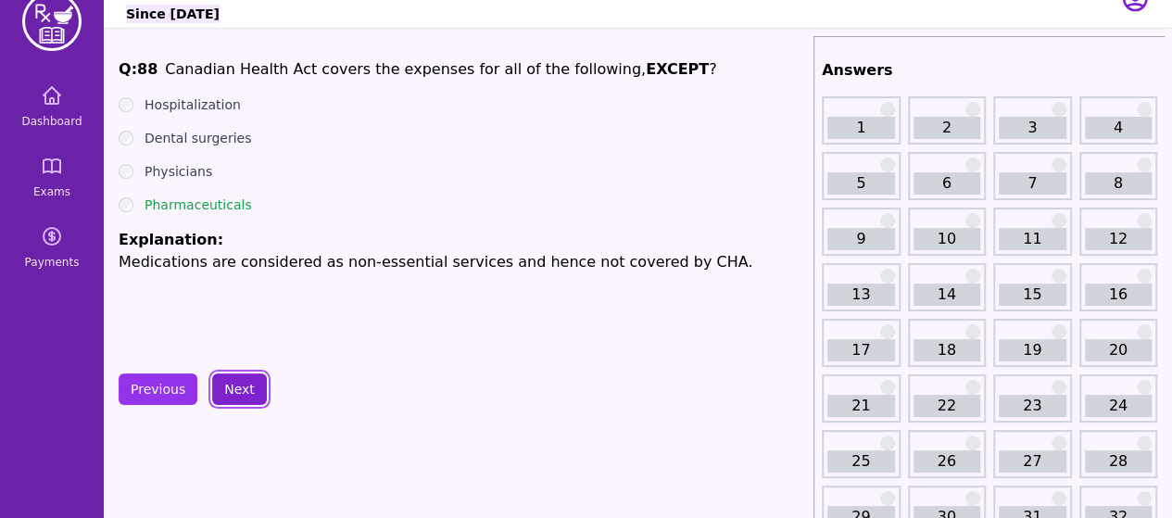
click at [235, 388] on button "Next" at bounding box center [239, 390] width 55 height 32
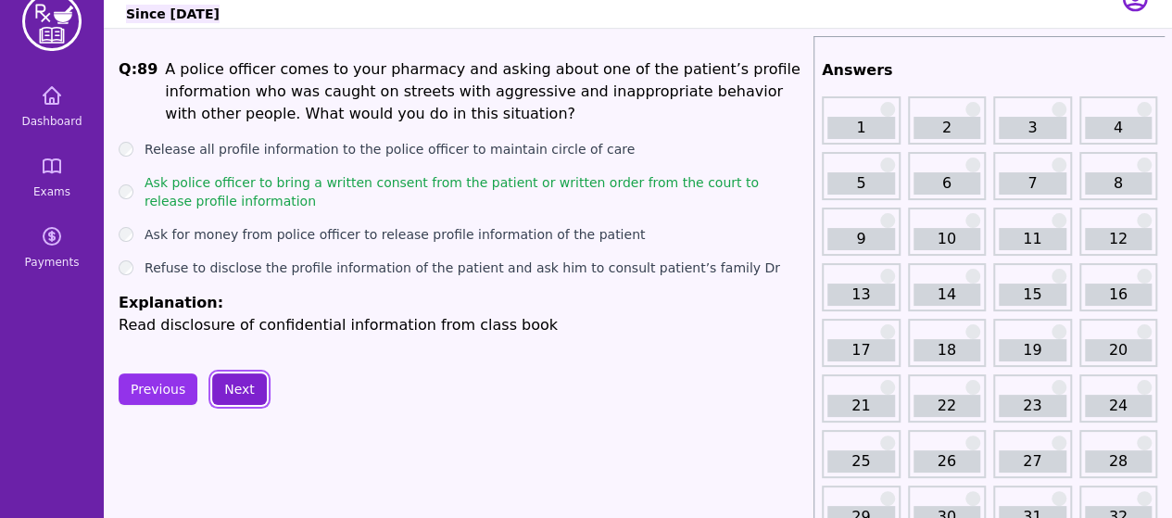
click at [235, 388] on button "Next" at bounding box center [239, 390] width 55 height 32
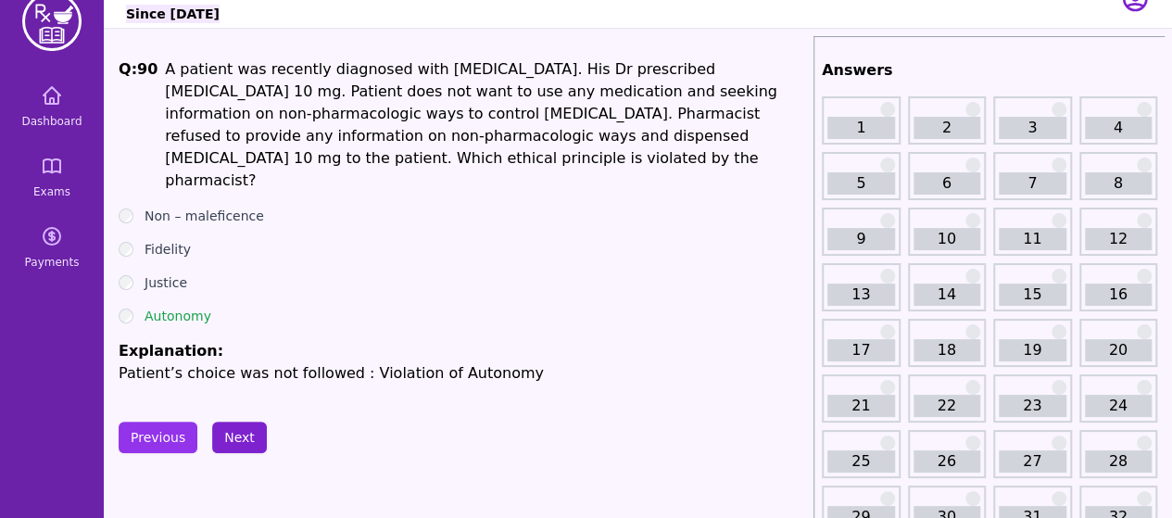
click at [228, 423] on button "Next" at bounding box center [239, 438] width 55 height 32
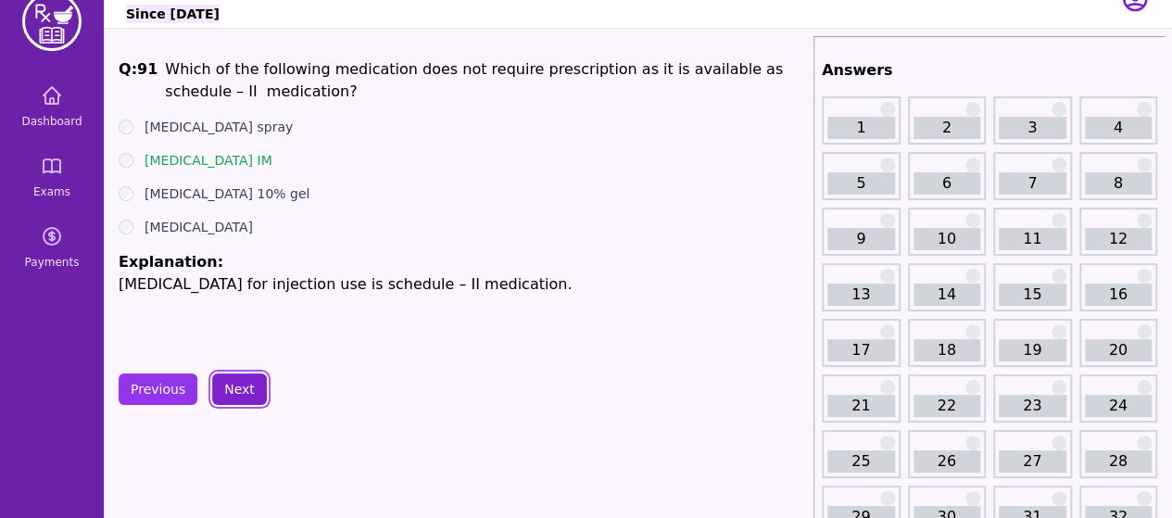
click at [245, 378] on button "Next" at bounding box center [239, 390] width 55 height 32
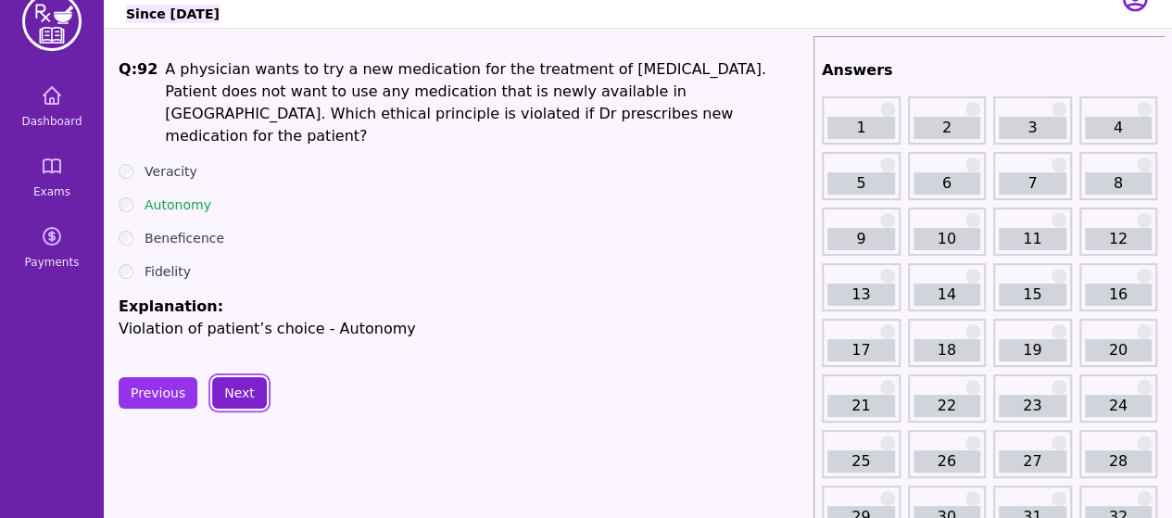
click at [245, 378] on button "Next" at bounding box center [239, 393] width 55 height 32
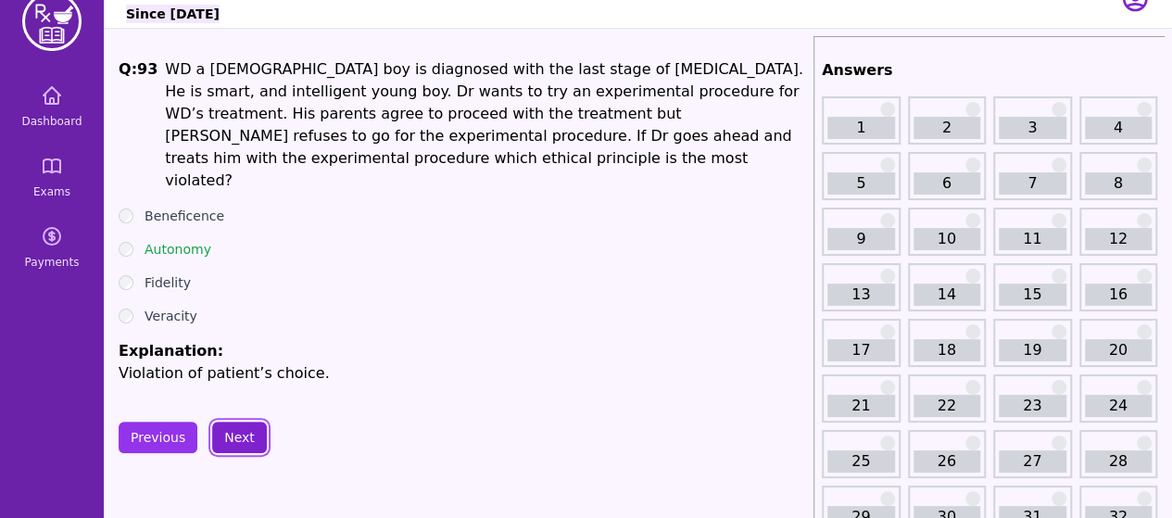
click at [245, 422] on button "Next" at bounding box center [239, 438] width 55 height 32
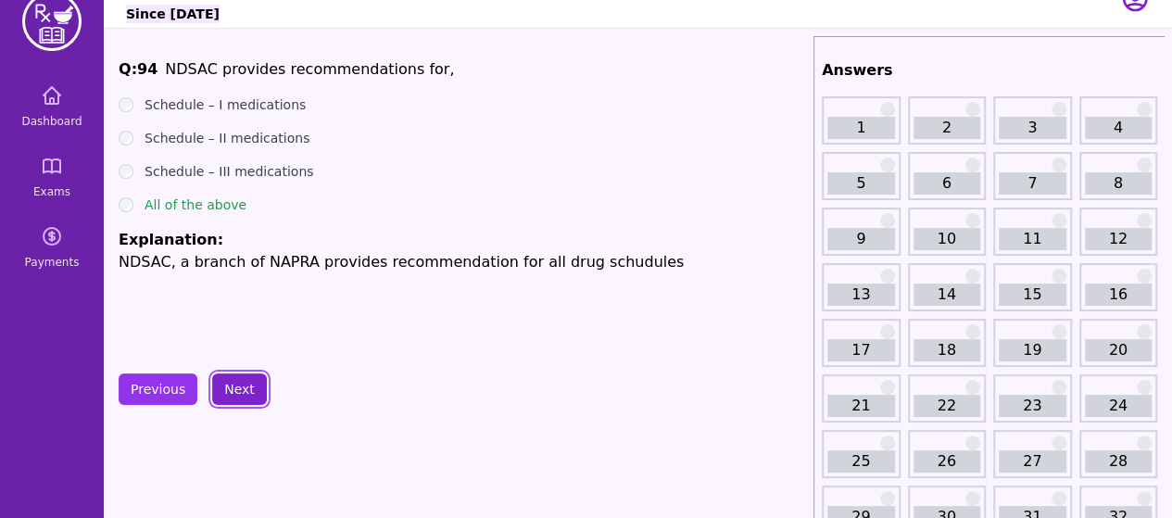
click at [236, 394] on button "Next" at bounding box center [239, 390] width 55 height 32
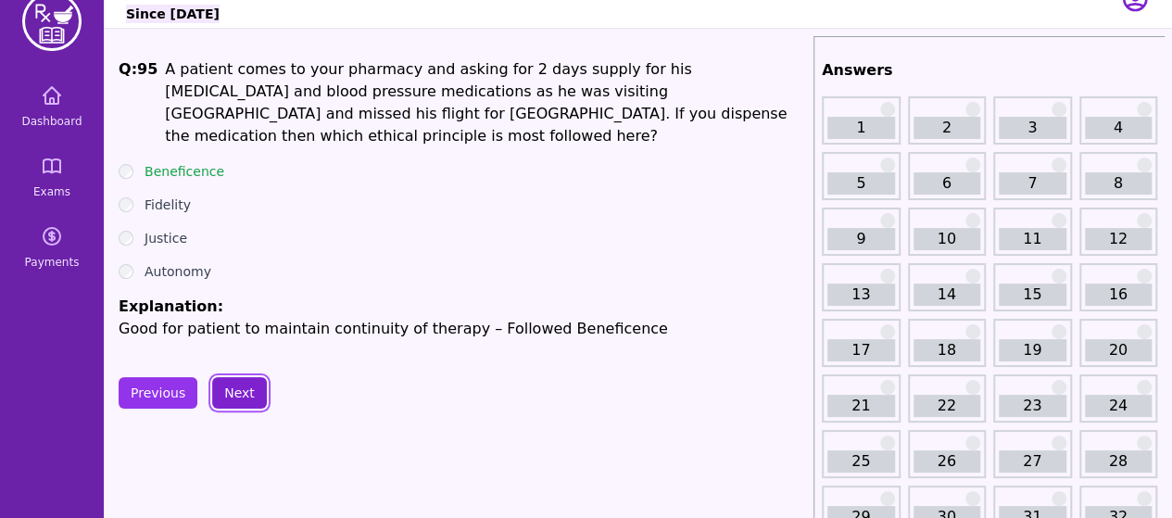
click at [236, 394] on button "Next" at bounding box center [239, 393] width 55 height 32
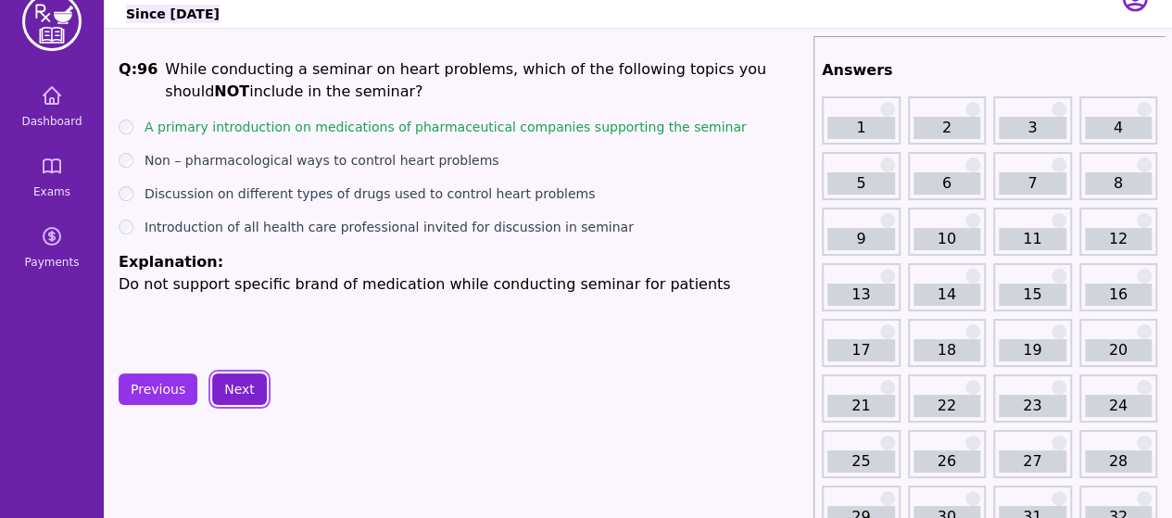
click at [236, 394] on button "Next" at bounding box center [239, 390] width 55 height 32
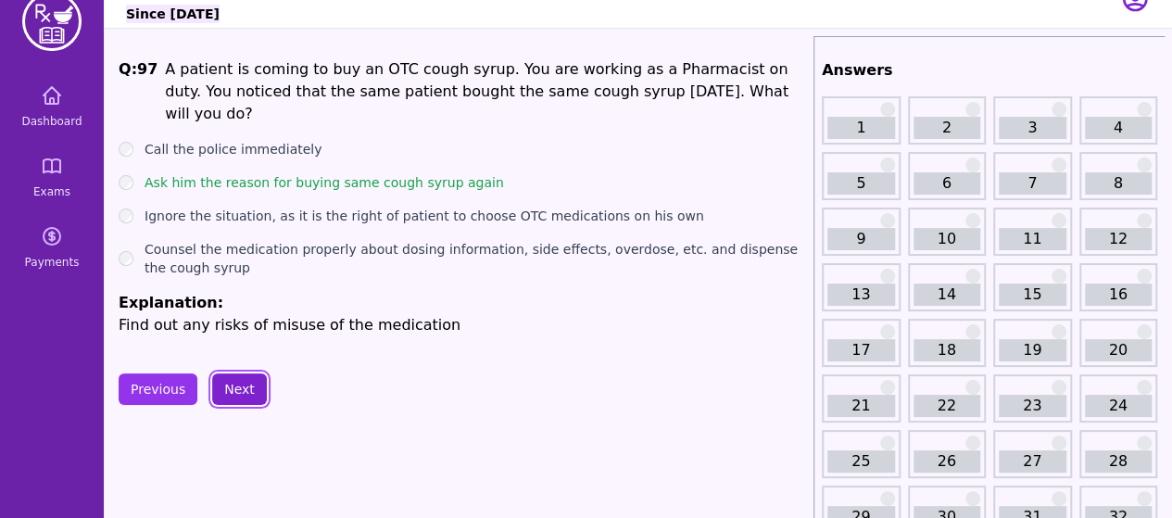
click at [236, 394] on button "Next" at bounding box center [239, 390] width 55 height 32
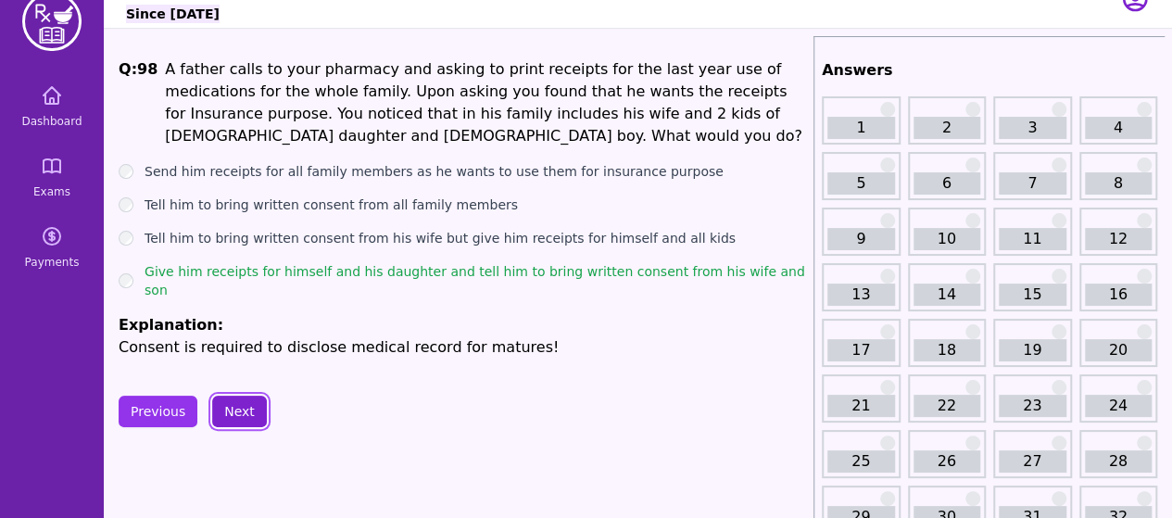
click at [236, 396] on button "Next" at bounding box center [239, 412] width 55 height 32
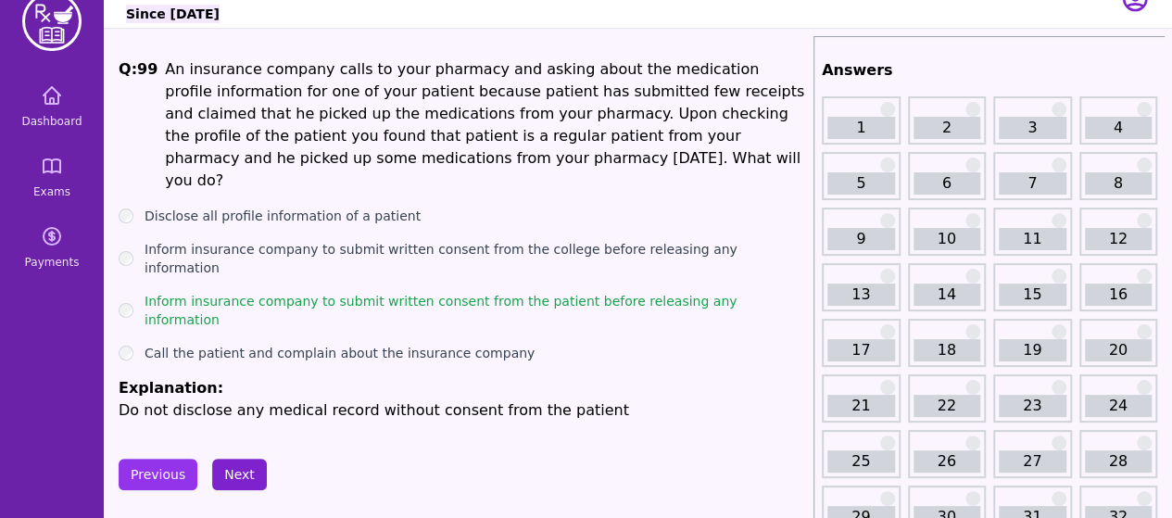
click at [234, 459] on button "Next" at bounding box center [239, 475] width 55 height 32
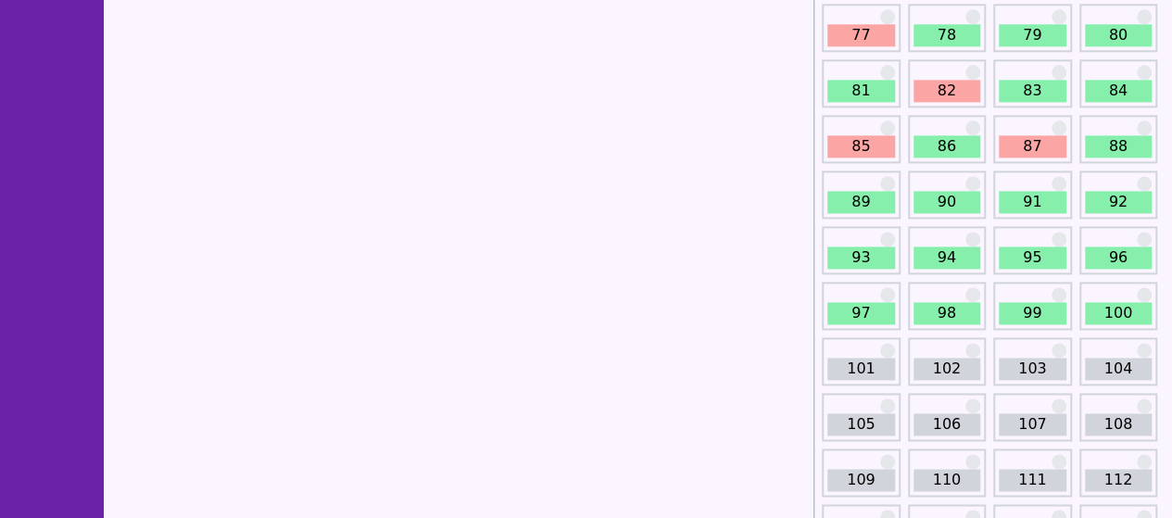
scroll to position [1185, 0]
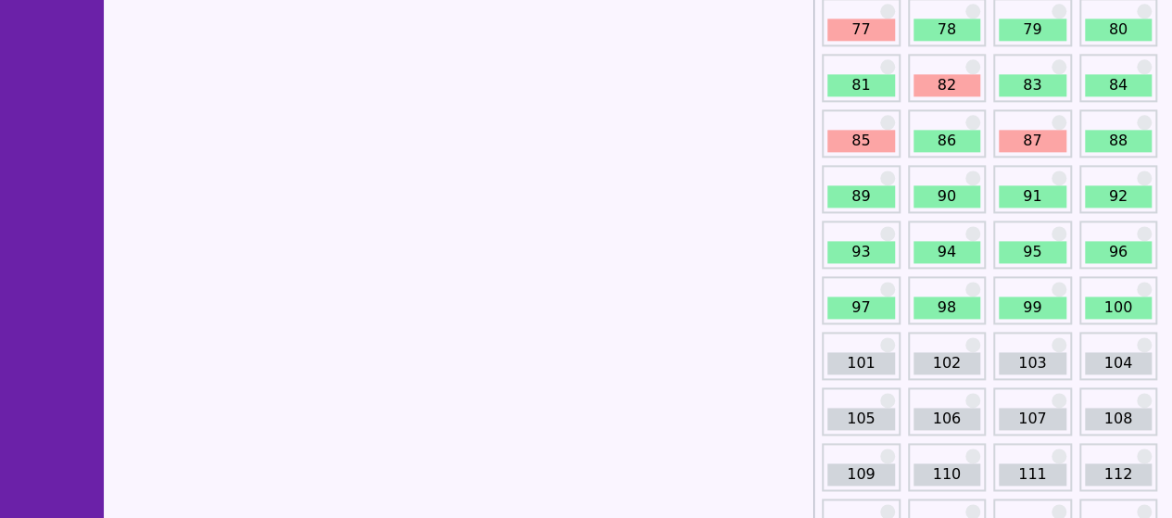
click at [858, 364] on link "101" at bounding box center [862, 363] width 68 height 22
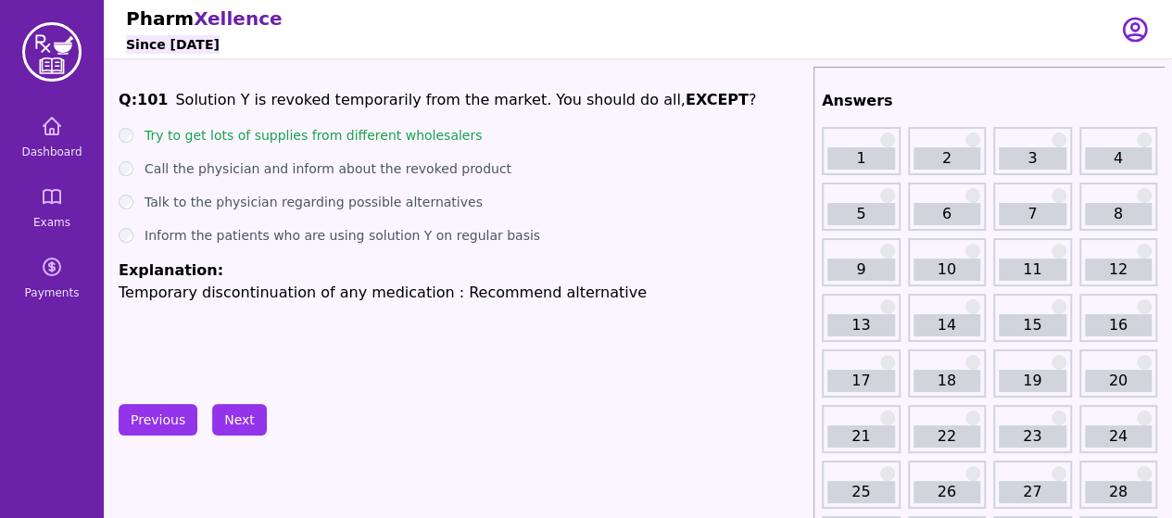
scroll to position [1185, 0]
